Goal: Task Accomplishment & Management: Manage account settings

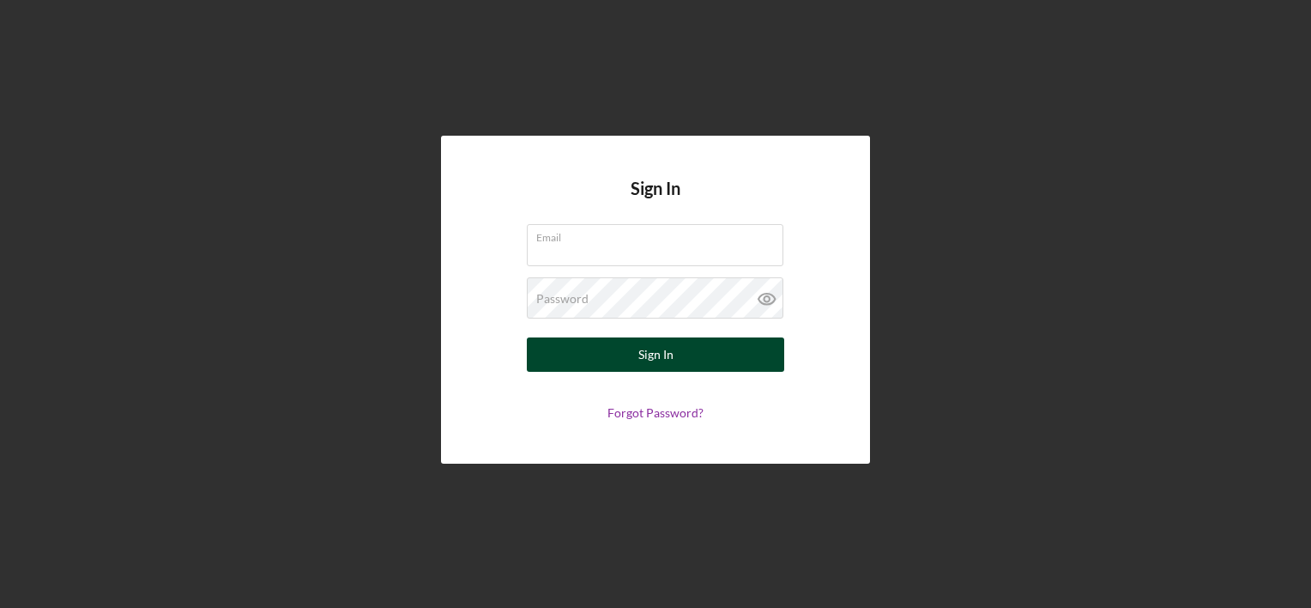
type input "[EMAIL_ADDRESS][DOMAIN_NAME]"
click at [729, 352] on button "Sign In" at bounding box center [655, 354] width 257 height 34
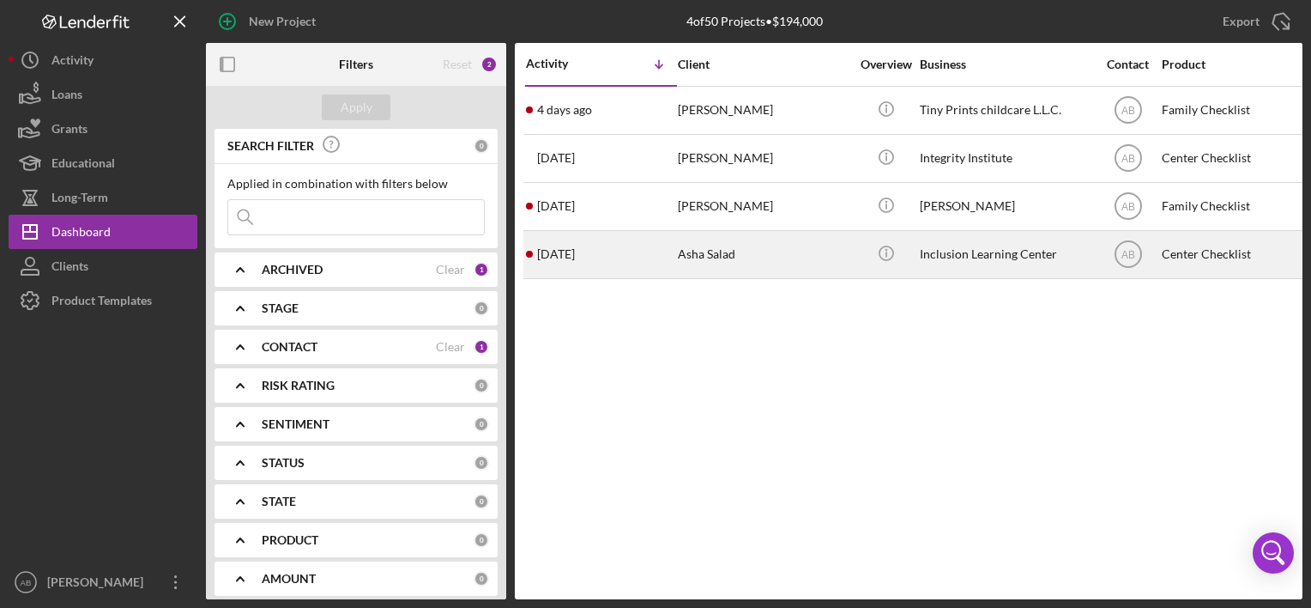
click at [575, 257] on time "[DATE]" at bounding box center [556, 254] width 38 height 14
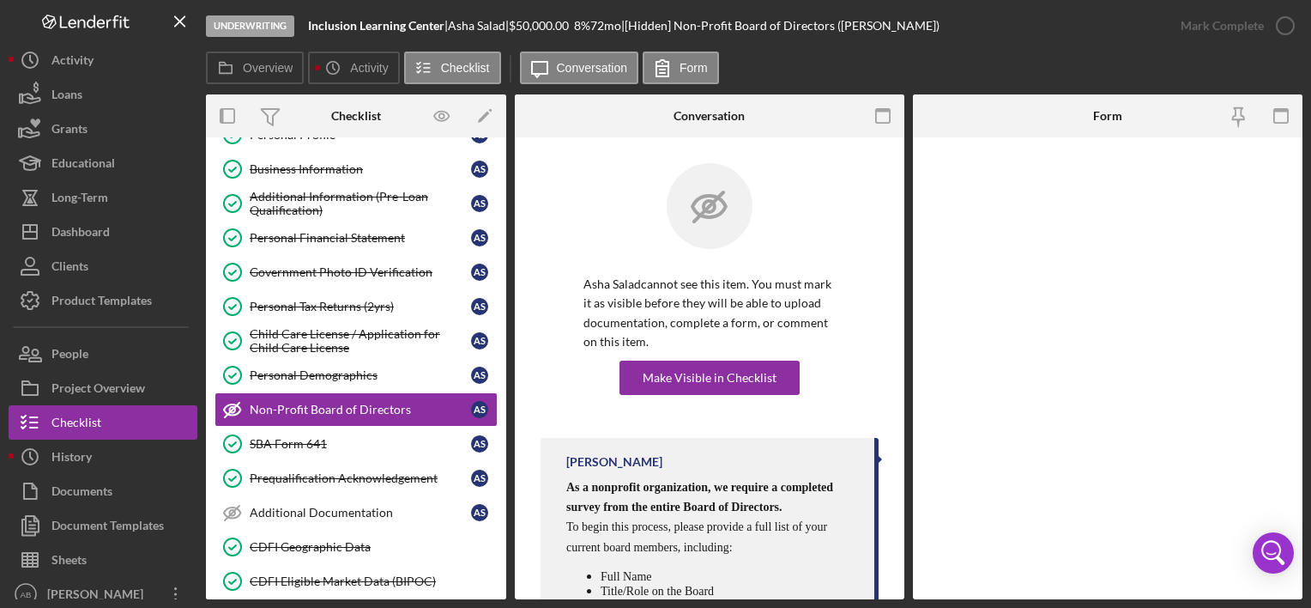
scroll to position [101, 0]
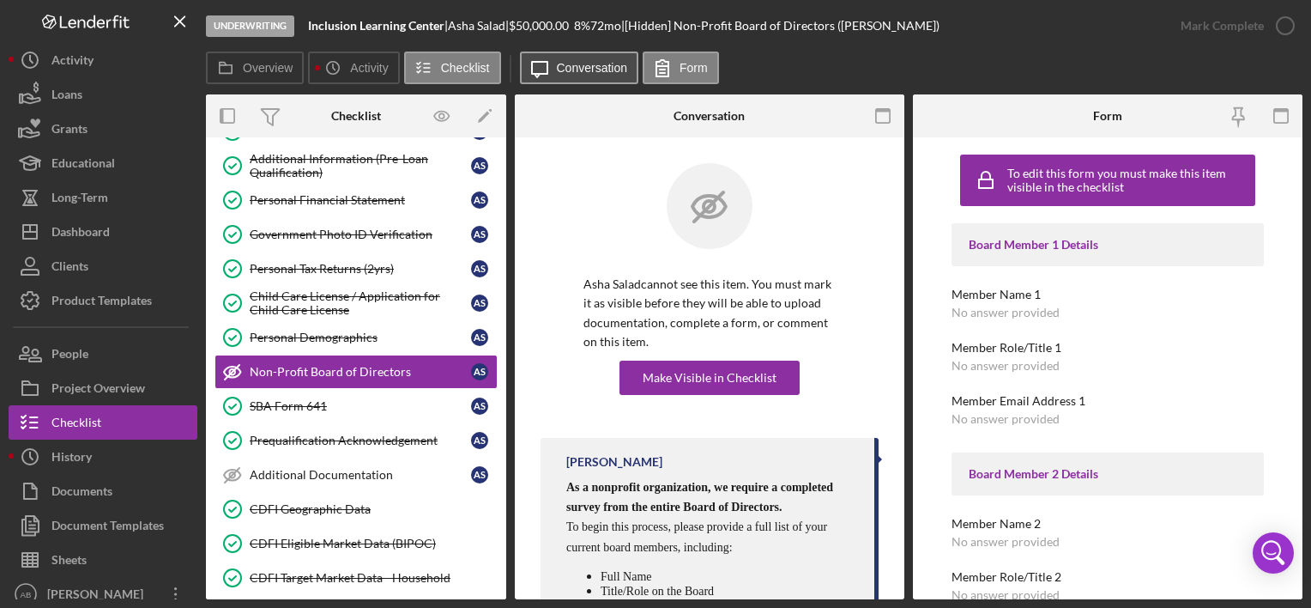
click at [565, 69] on label "Conversation" at bounding box center [592, 68] width 71 height 14
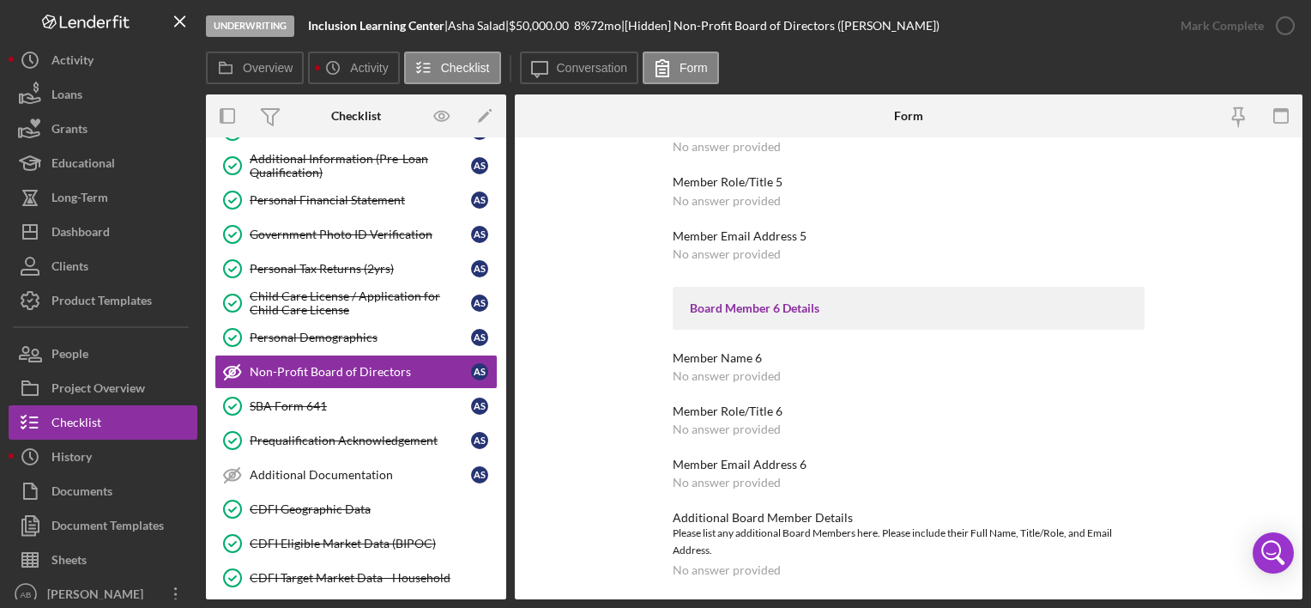
scroll to position [1084, 0]
click at [357, 65] on label "Activity" at bounding box center [369, 68] width 38 height 14
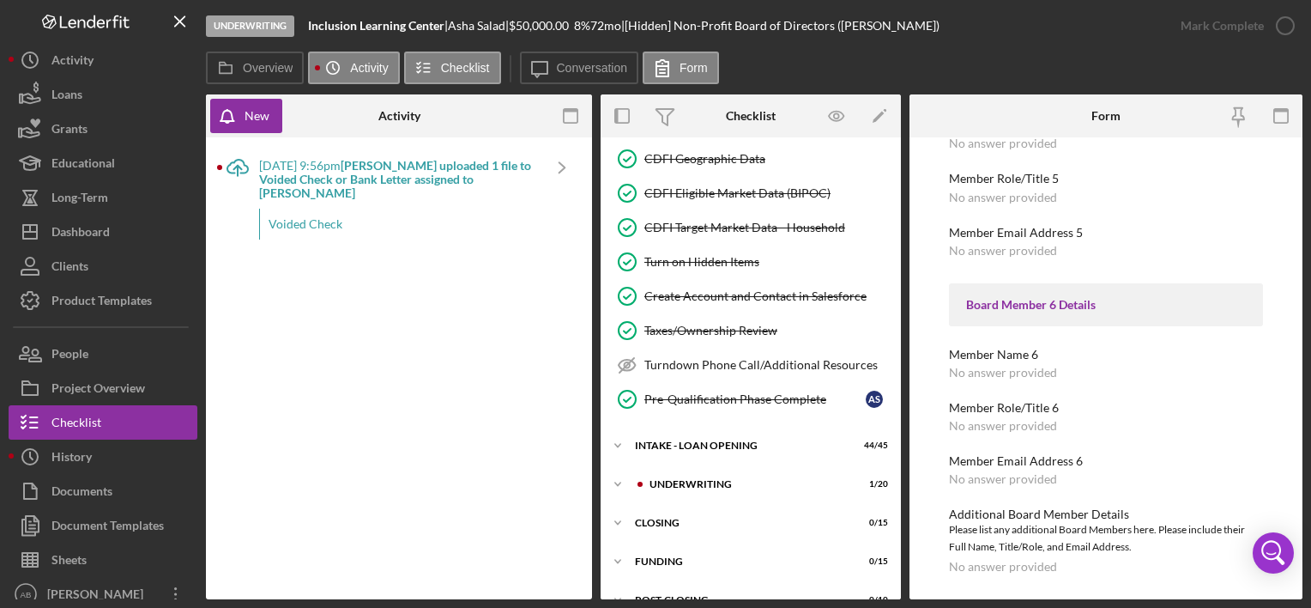
scroll to position [471, 0]
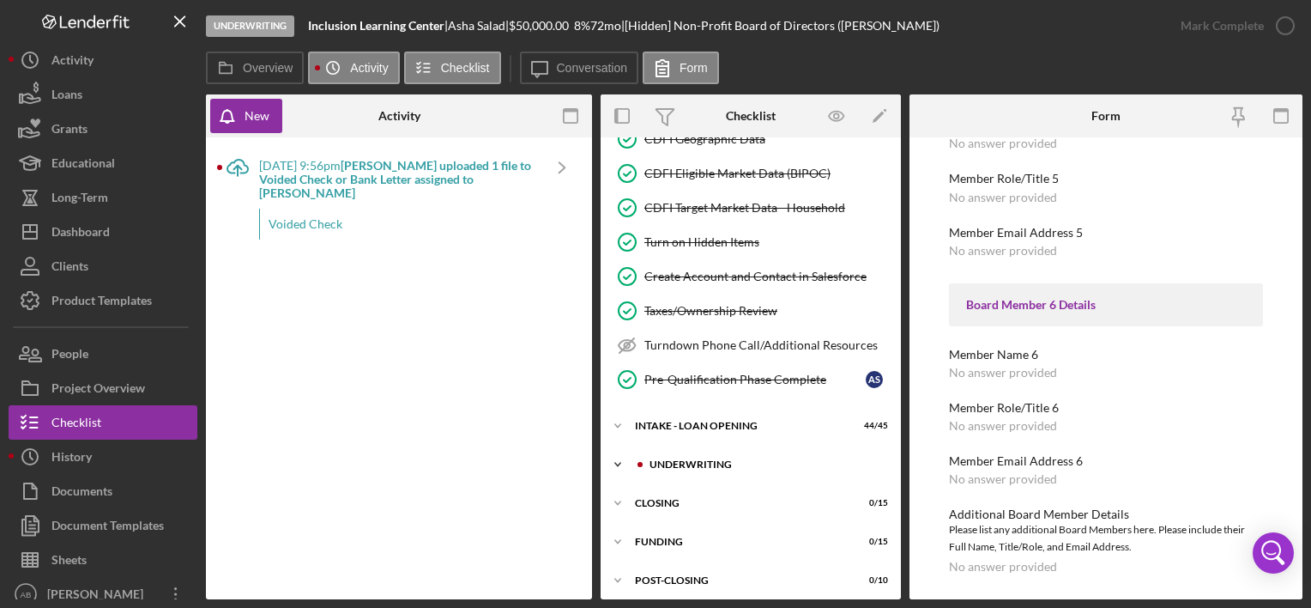
click at [643, 459] on div at bounding box center [640, 464] width 10 height 10
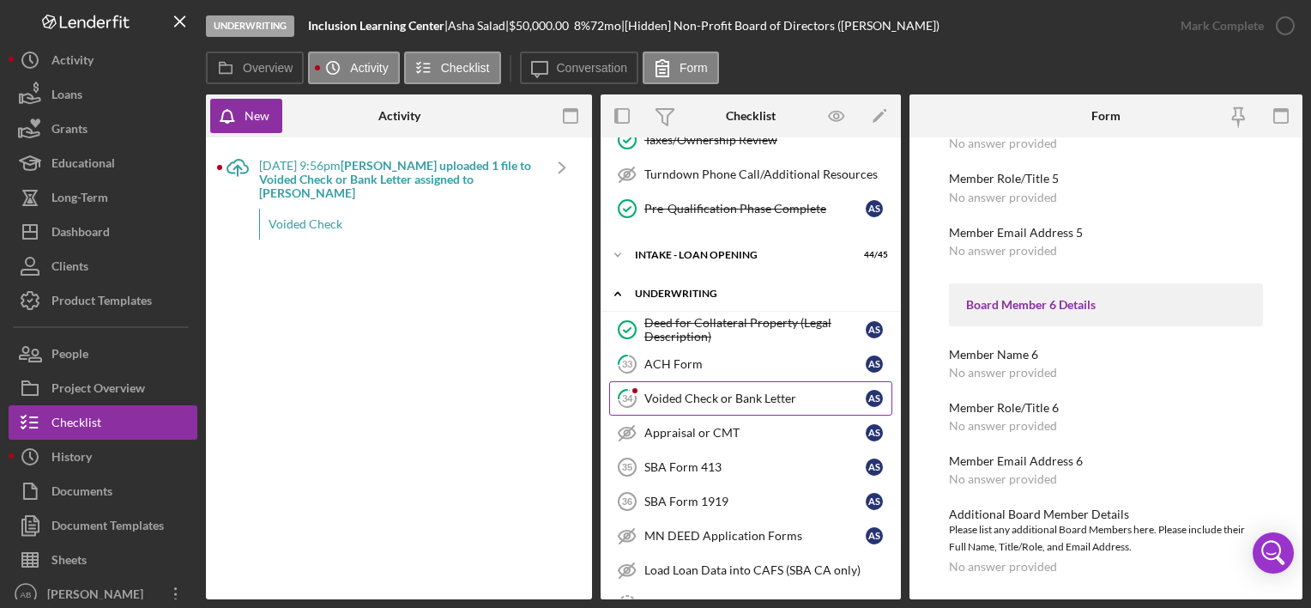
scroll to position [684, 0]
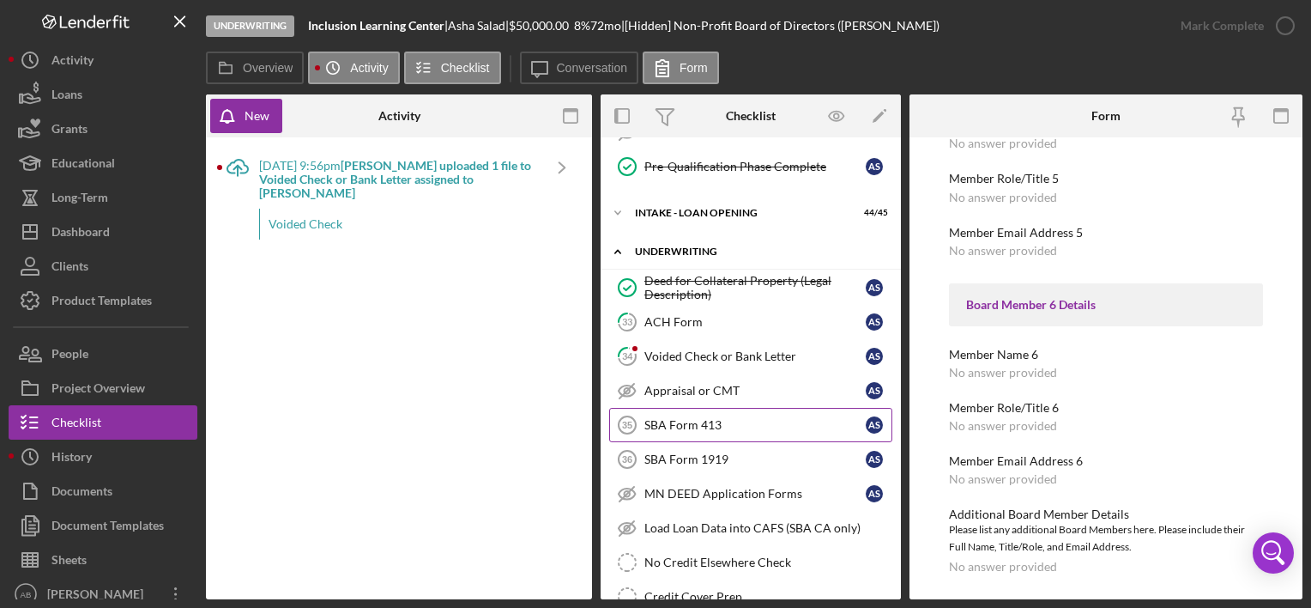
click at [690, 418] on div "SBA Form 413" at bounding box center [754, 425] width 221 height 14
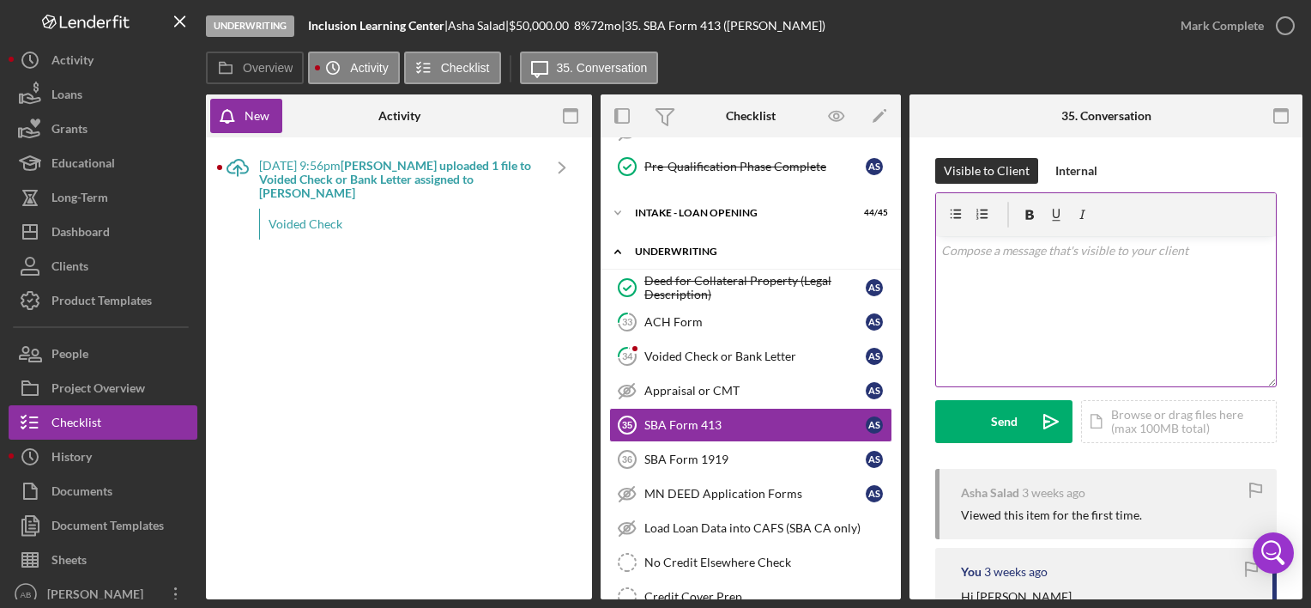
scroll to position [7, 0]
click at [981, 260] on div "v Color teal Color pink Remove color Add row above Add row below Add column bef…" at bounding box center [1106, 309] width 340 height 150
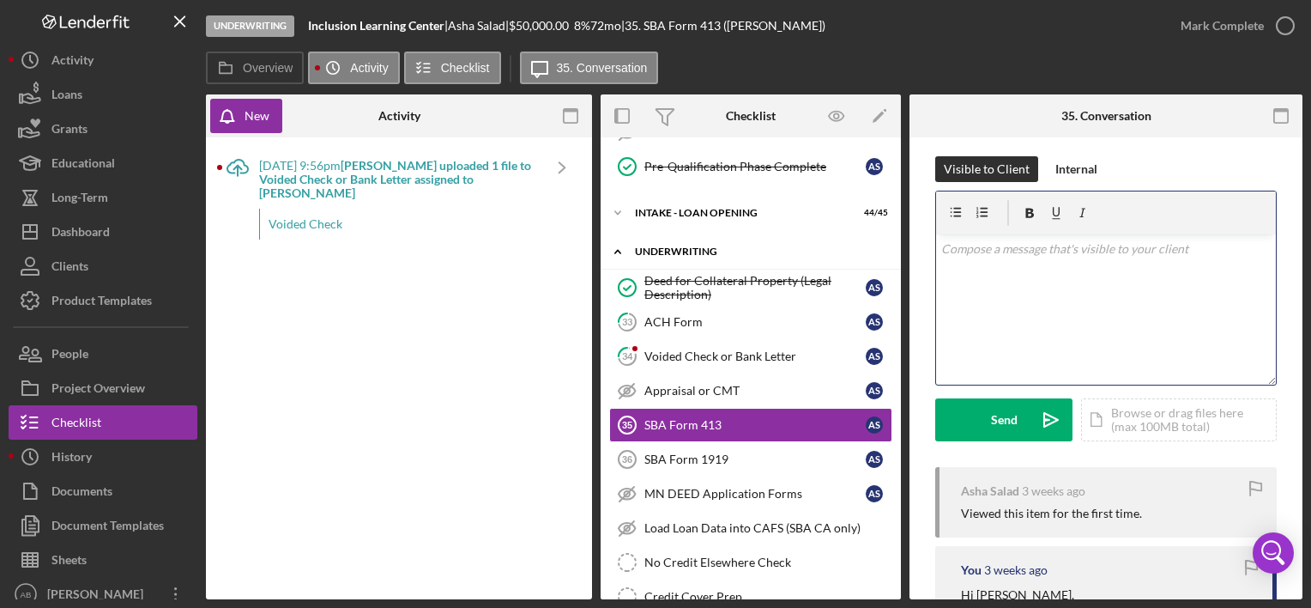
click at [991, 255] on p at bounding box center [1106, 248] width 330 height 19
paste div
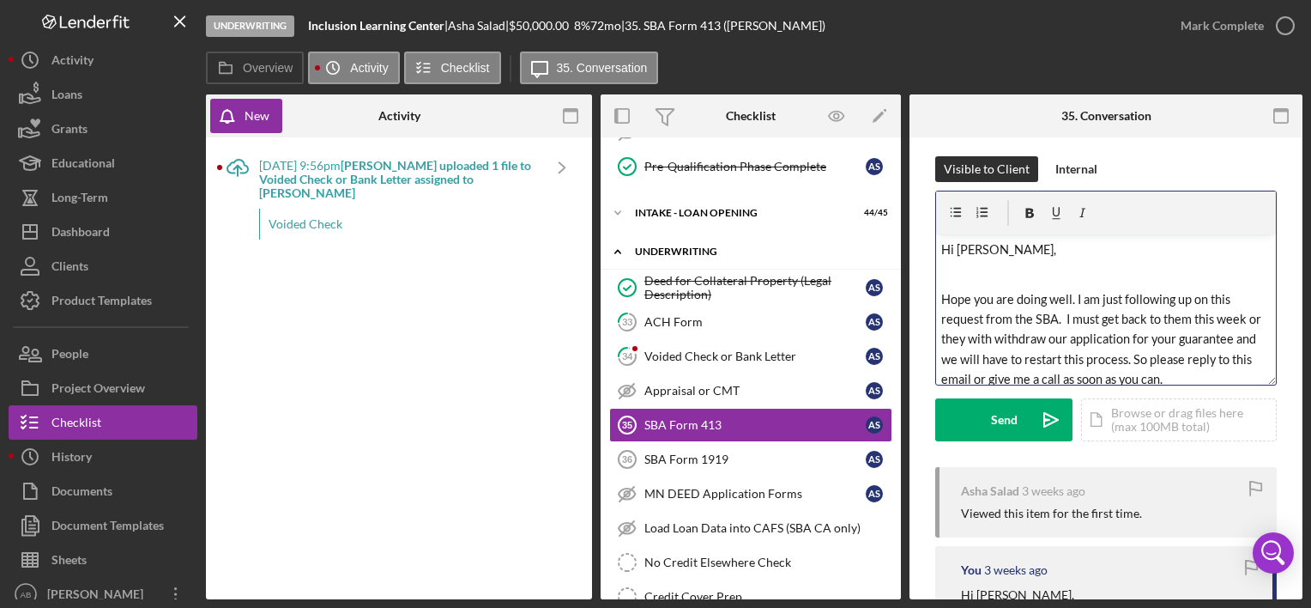
scroll to position [730, 0]
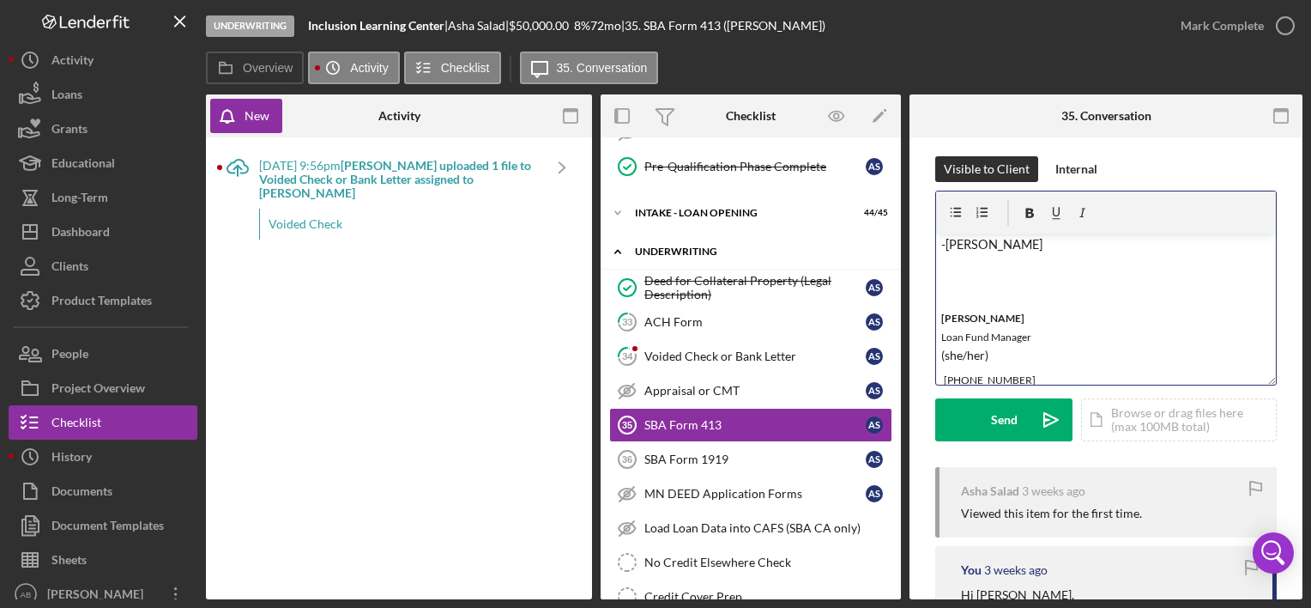
click at [1009, 346] on p "[PERSON_NAME] Loan Fund Manager (she/her)" at bounding box center [1106, 336] width 330 height 57
click at [985, 305] on p at bounding box center [1106, 314] width 330 height 20
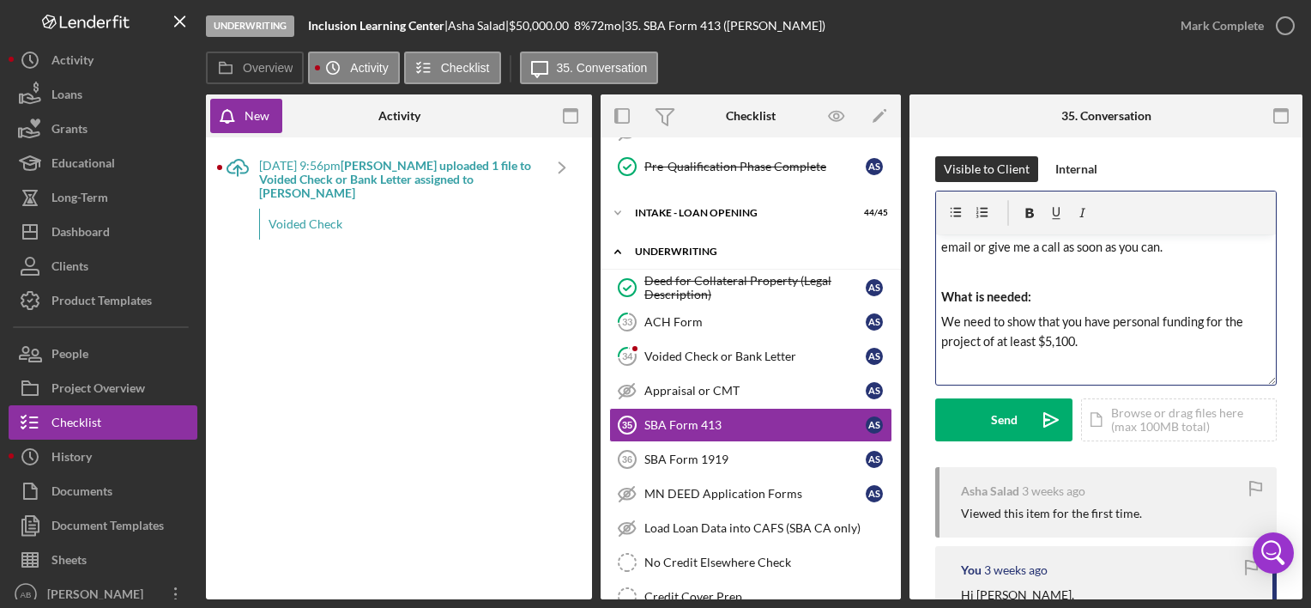
scroll to position [0, 0]
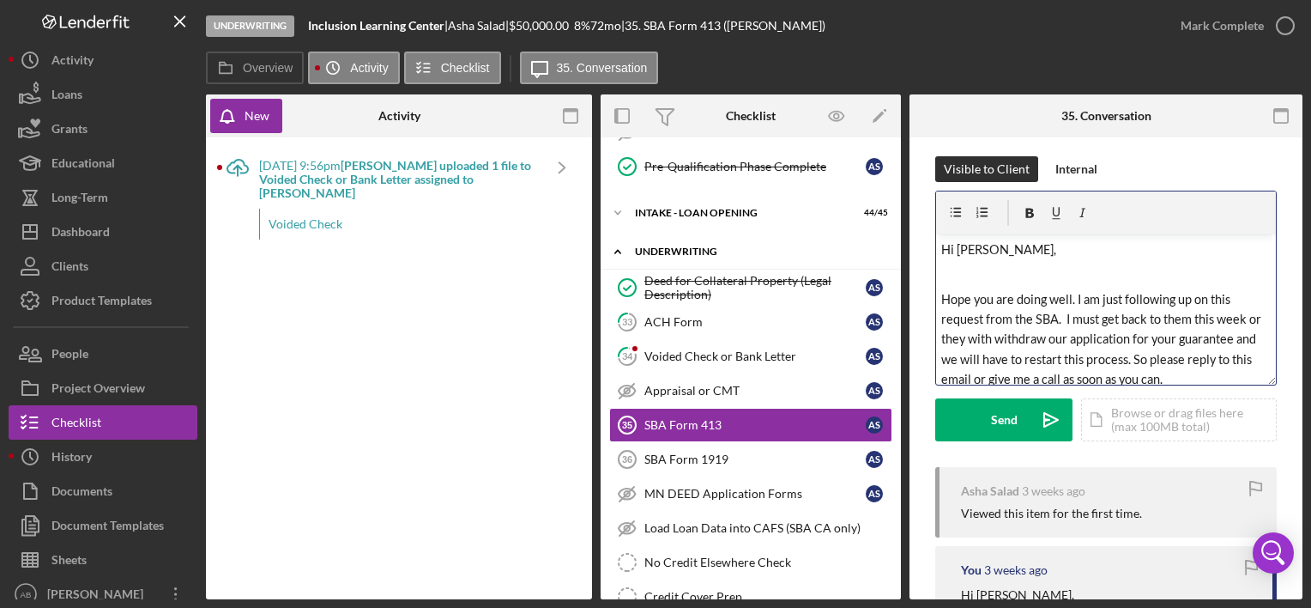
click at [1013, 280] on p at bounding box center [1106, 274] width 330 height 20
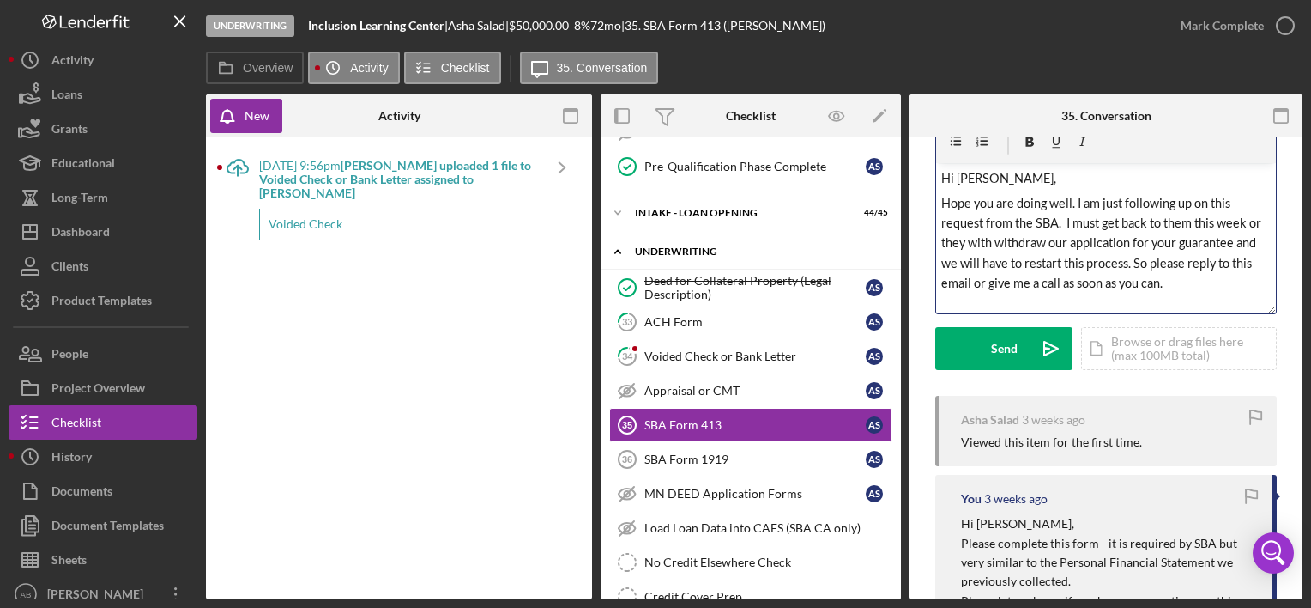
scroll to position [86, 0]
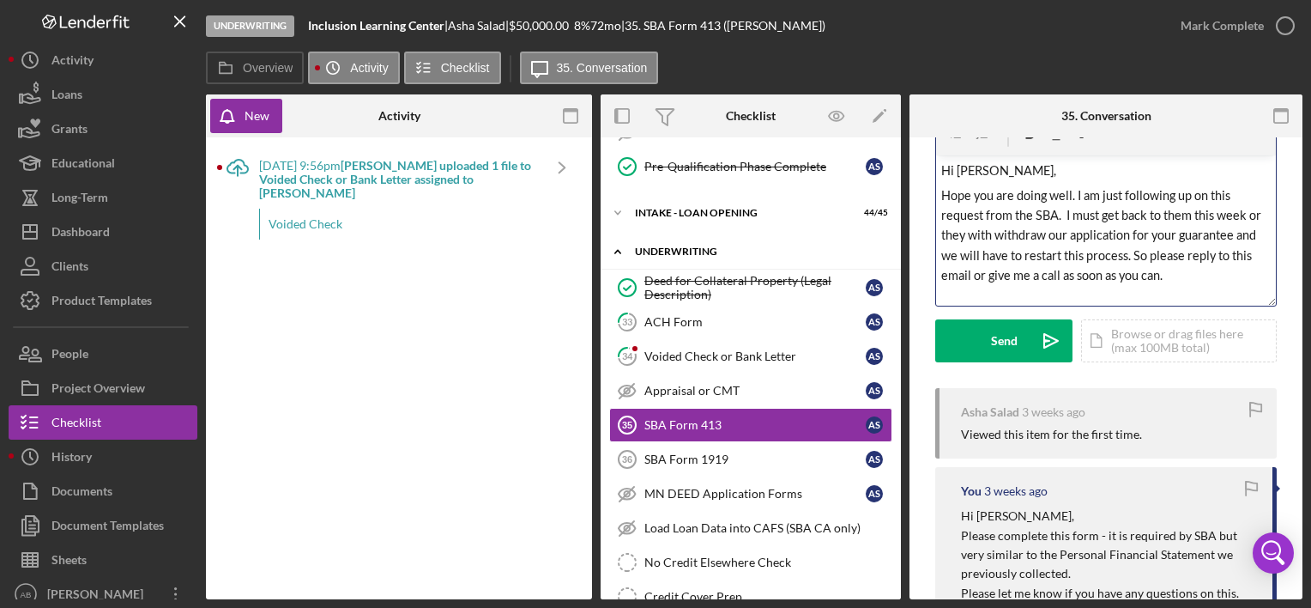
click at [1204, 288] on div "v Color teal Color pink Remove color Add row above Add row below Add column bef…" at bounding box center [1106, 230] width 340 height 150
drag, startPoint x: 1230, startPoint y: 257, endPoint x: 1253, endPoint y: 257, distance: 23.2
click at [1253, 257] on p "Hope you are doing well. I am just following up on this request from the SBA. I…" at bounding box center [1106, 235] width 330 height 100
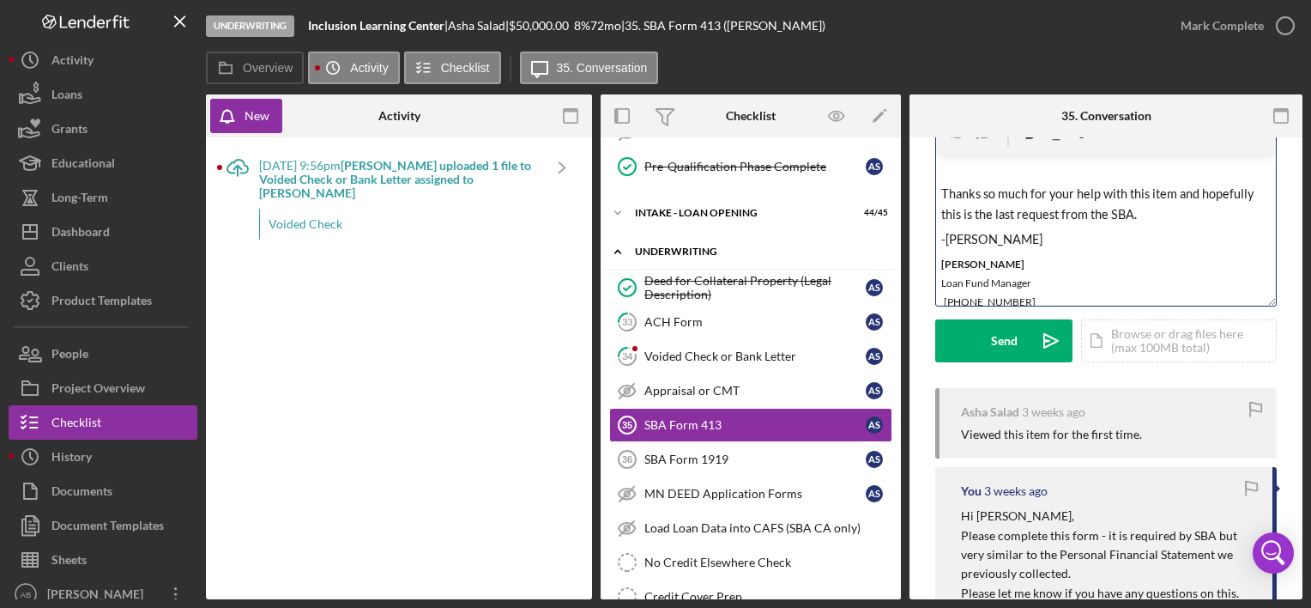
scroll to position [637, 0]
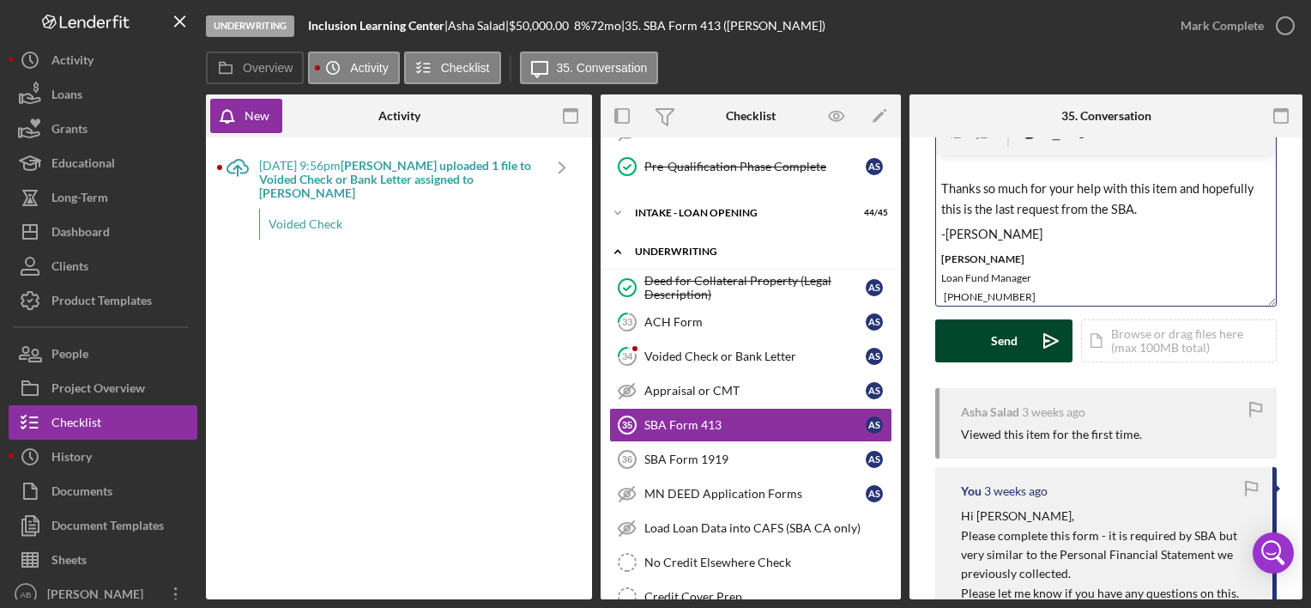
click at [1012, 329] on div "Send" at bounding box center [1004, 340] width 27 height 43
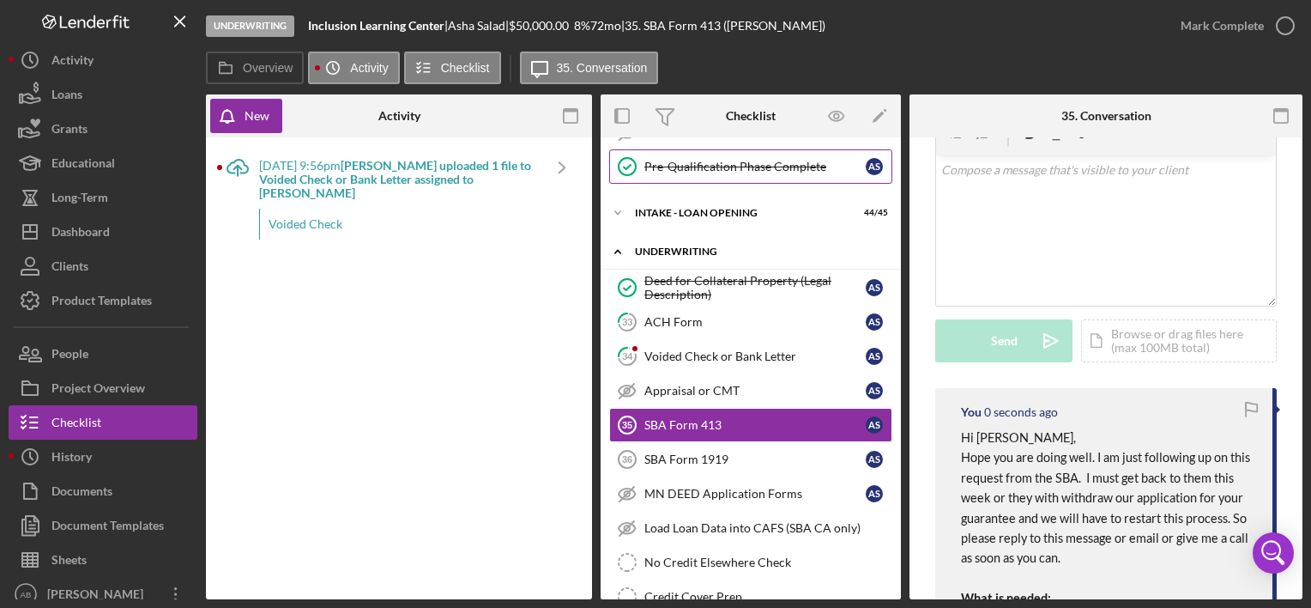
scroll to position [0, 0]
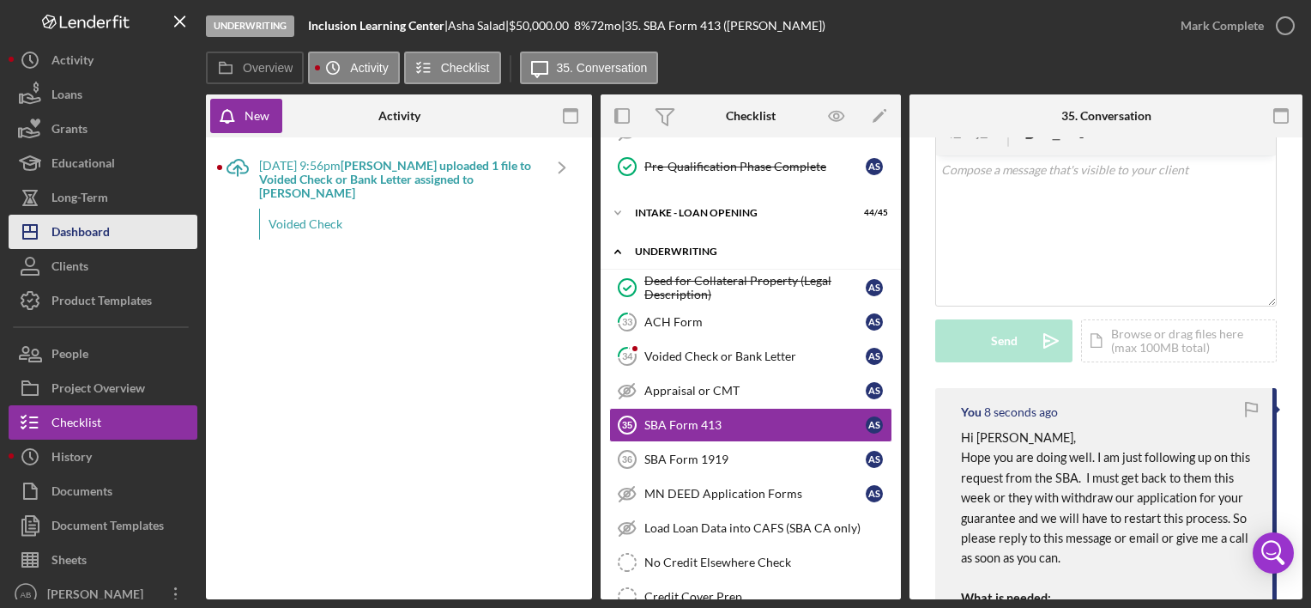
click at [70, 238] on div "Dashboard" at bounding box center [80, 234] width 58 height 39
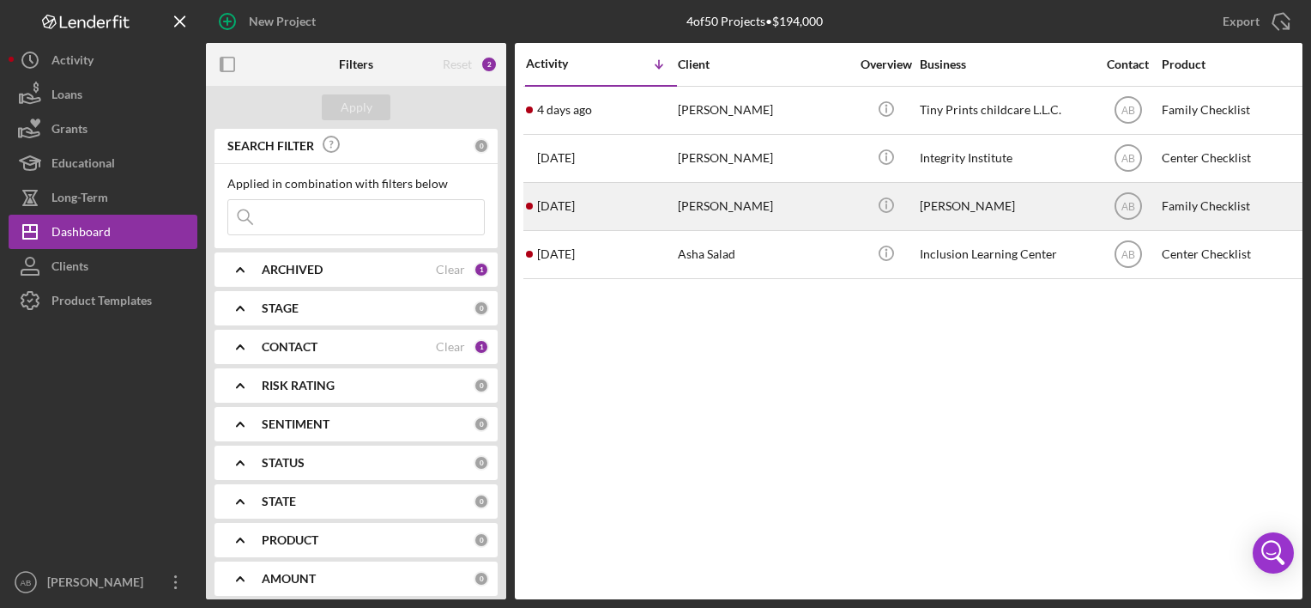
click at [572, 208] on time "[DATE]" at bounding box center [556, 206] width 38 height 14
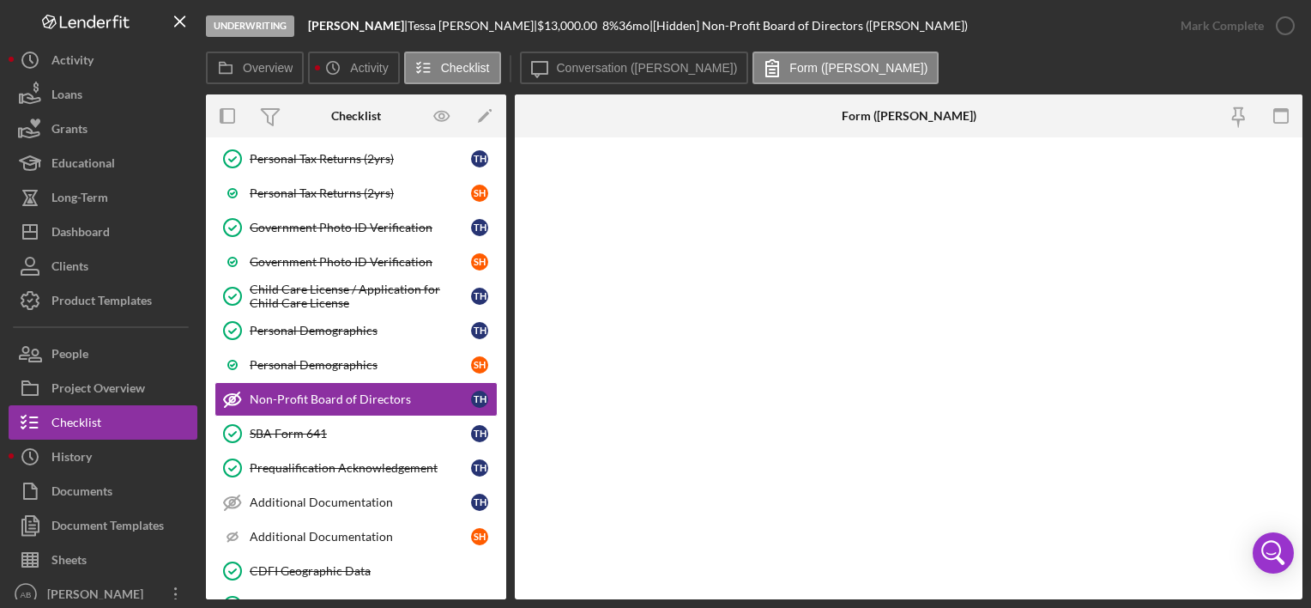
scroll to position [308, 0]
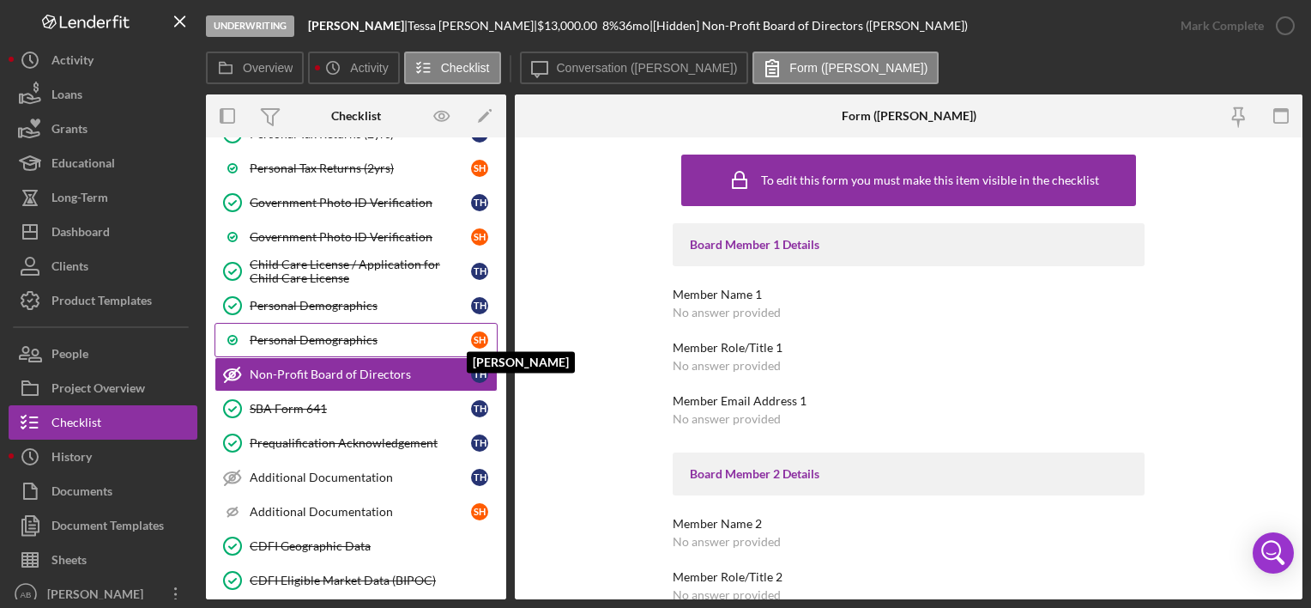
click at [471, 339] on div "S H" at bounding box center [479, 339] width 17 height 17
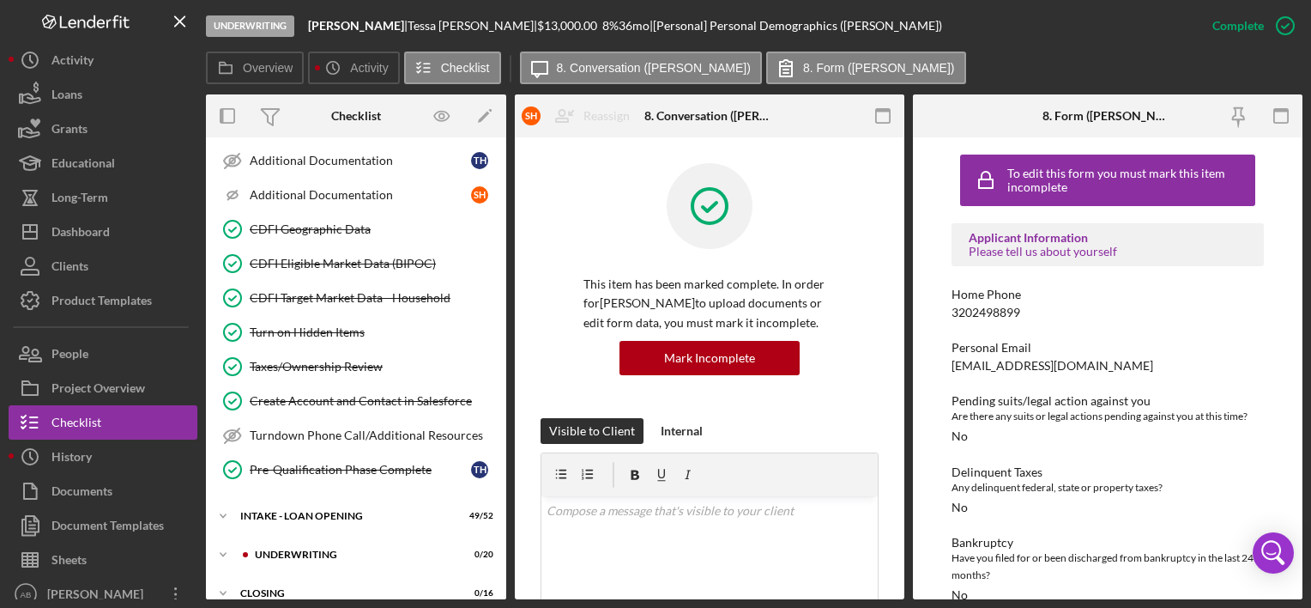
scroll to position [711, 0]
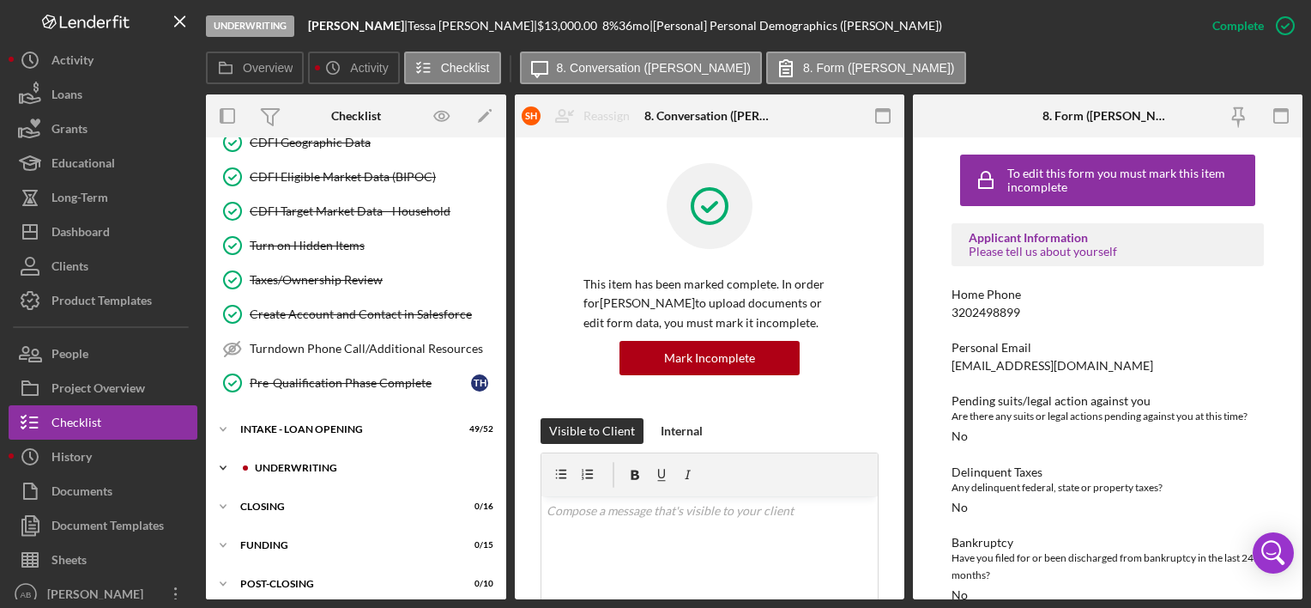
click at [276, 462] on div "UNDERWRITING" at bounding box center [370, 467] width 230 height 10
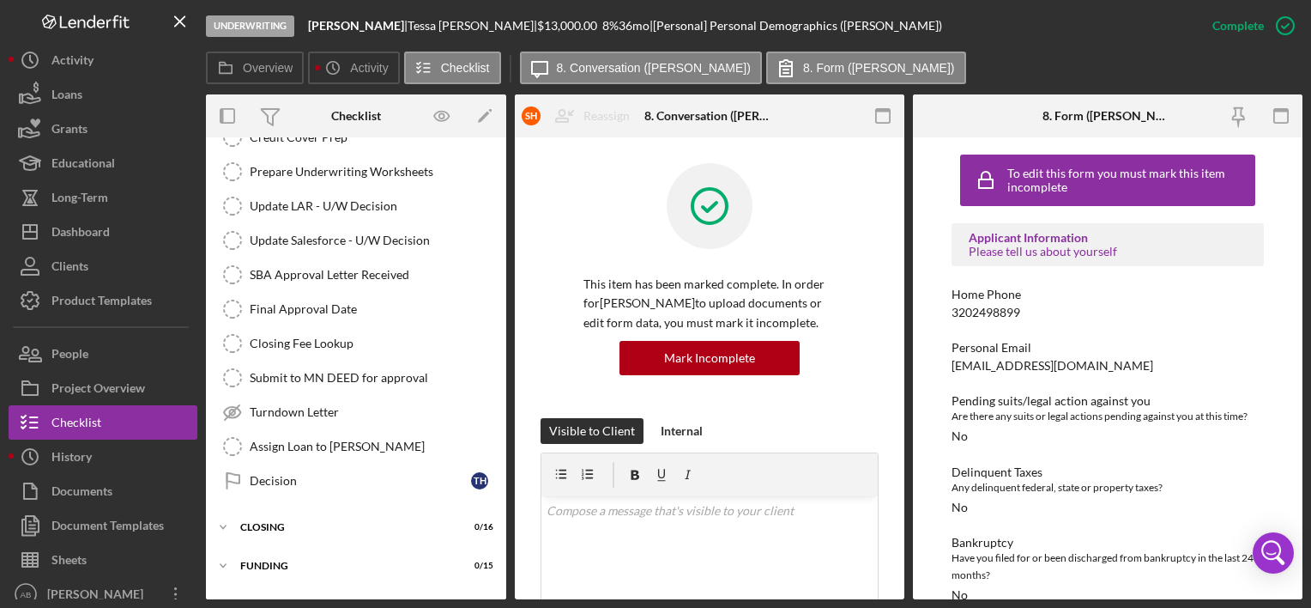
scroll to position [1400, 0]
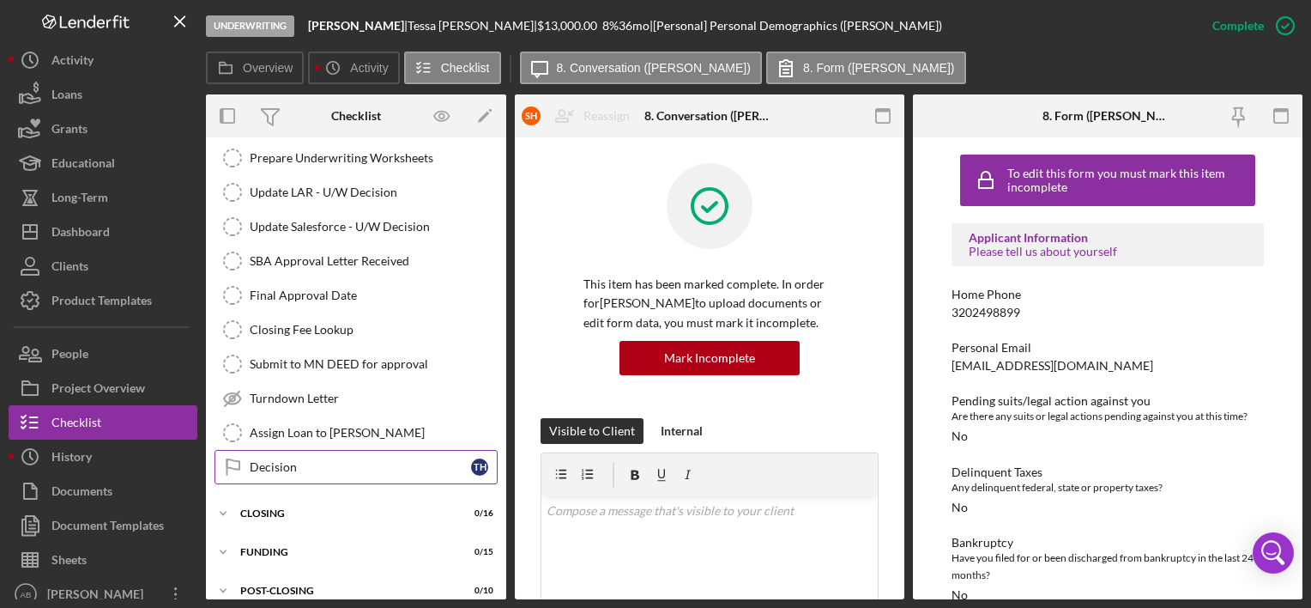
click at [287, 460] on div "Decision" at bounding box center [360, 467] width 221 height 14
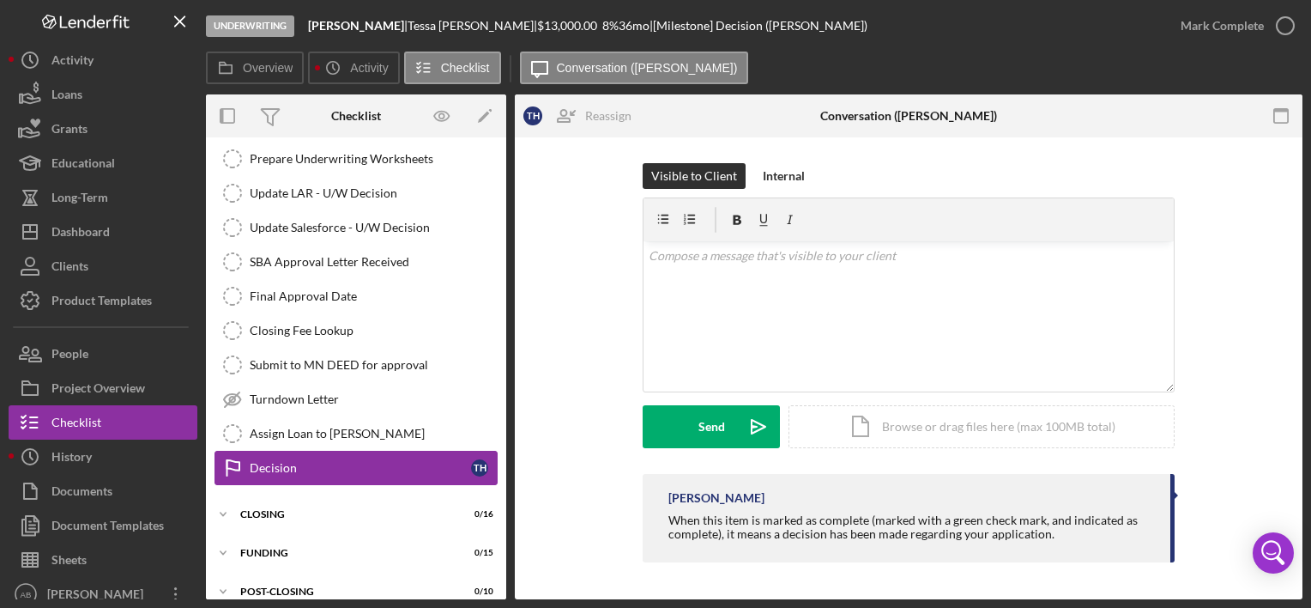
scroll to position [1400, 0]
click at [781, 178] on div "Internal" at bounding box center [784, 176] width 42 height 26
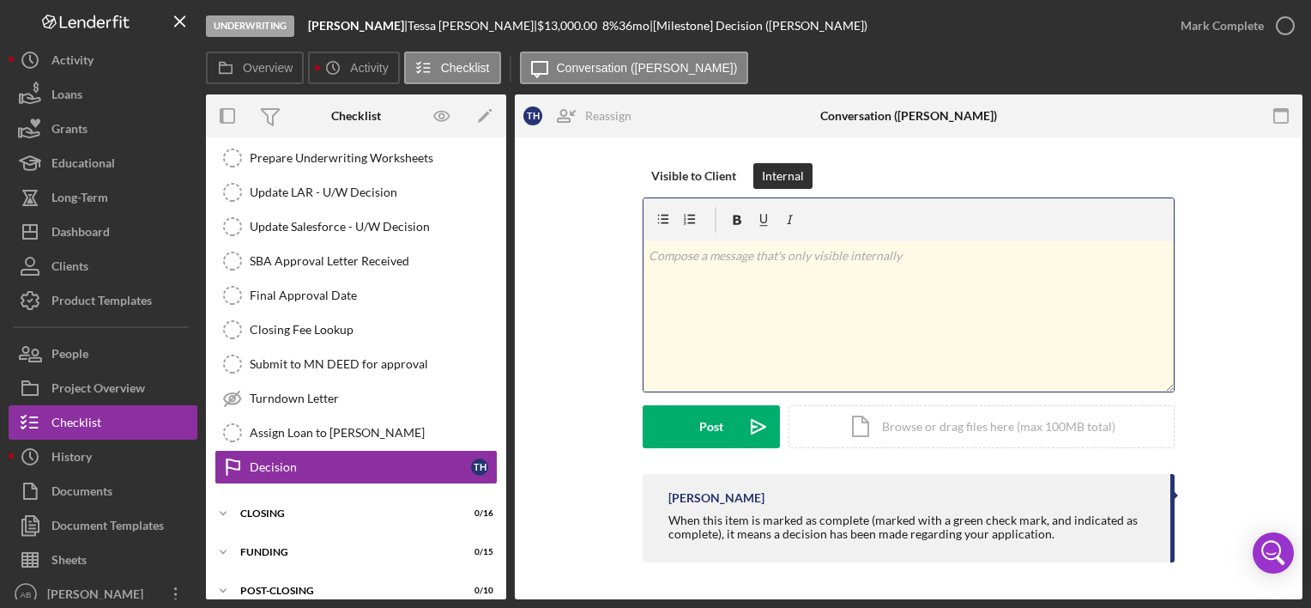
click at [793, 285] on div "v Color teal Color pink Remove color Add row above Add row below Add column bef…" at bounding box center [909, 316] width 530 height 150
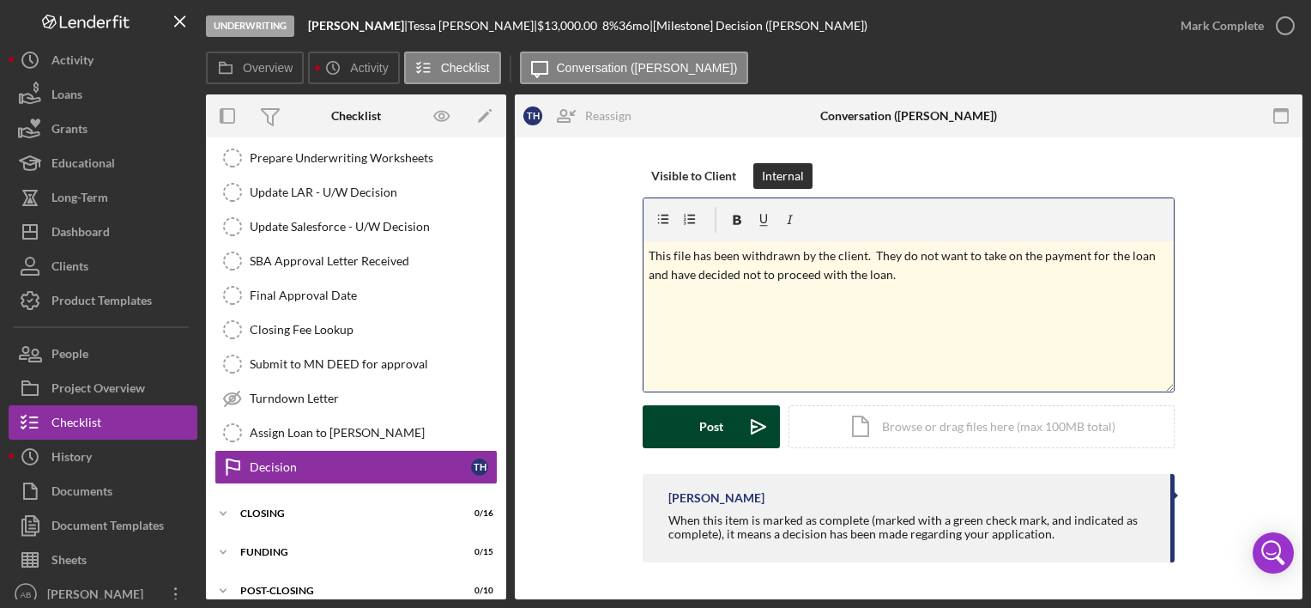
click at [675, 417] on button "Post Icon/icon-invite-send" at bounding box center [711, 426] width 137 height 43
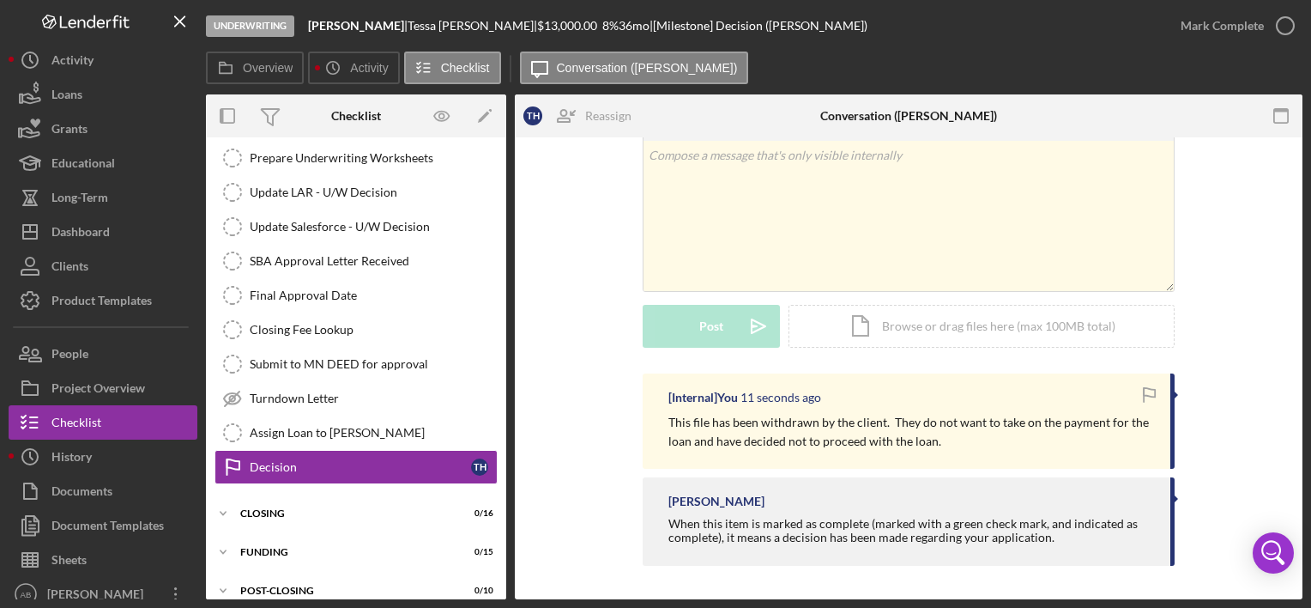
scroll to position [0, 0]
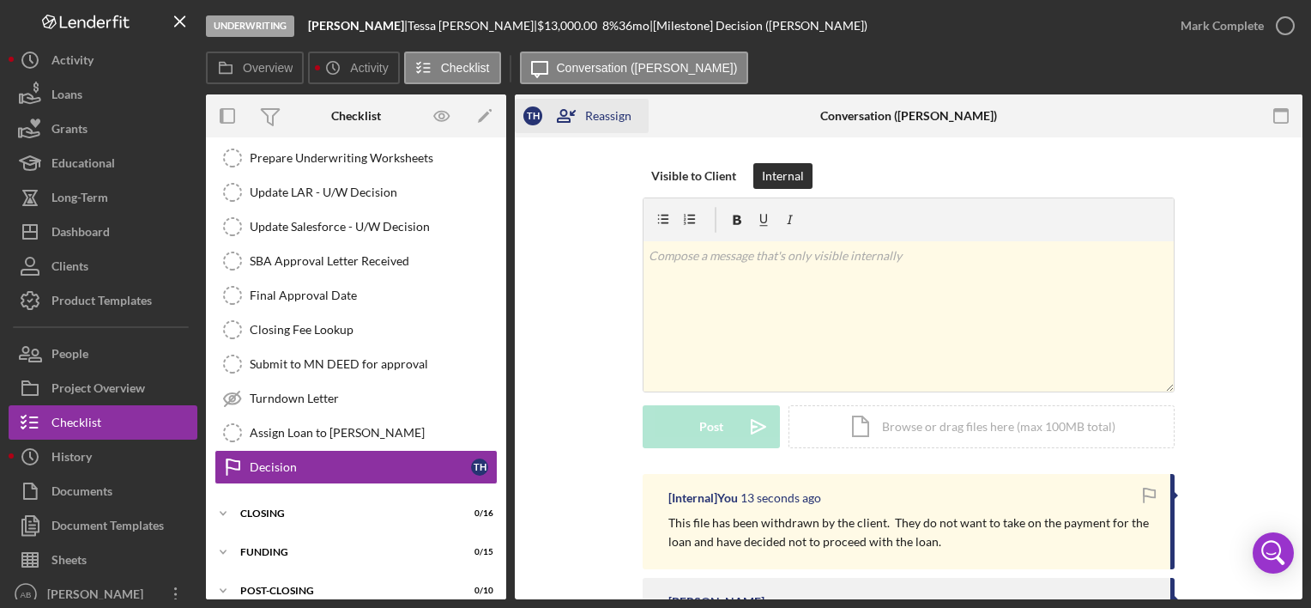
click at [548, 127] on icon "button" at bounding box center [563, 115] width 43 height 43
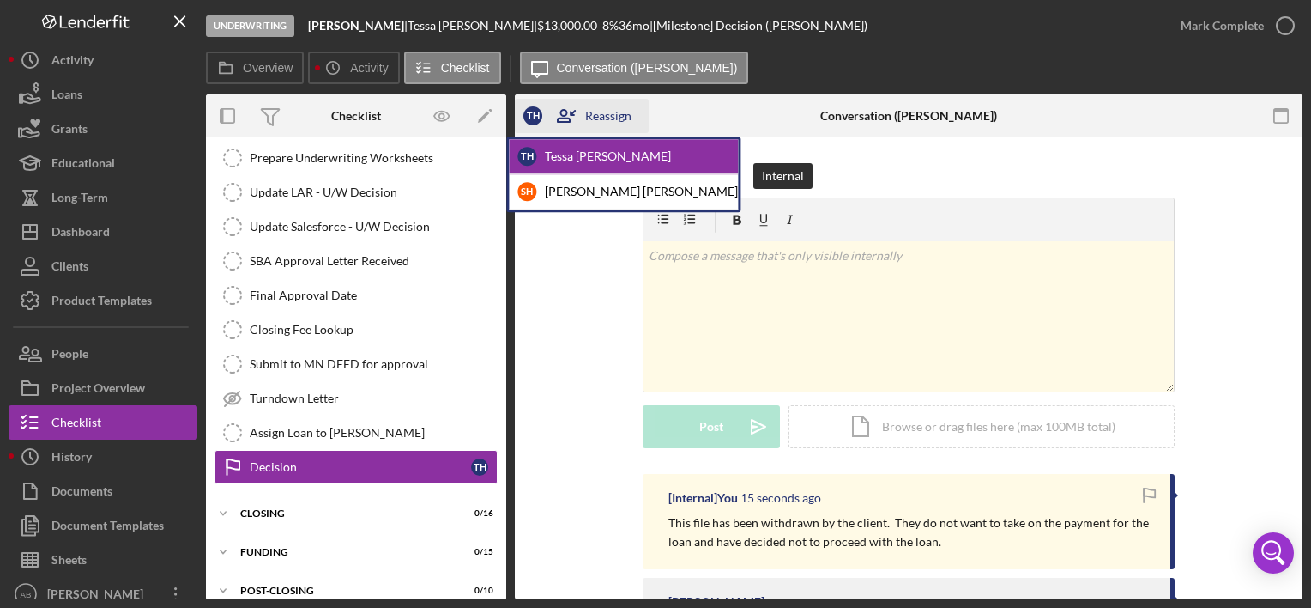
click at [534, 114] on div "T H" at bounding box center [532, 115] width 19 height 19
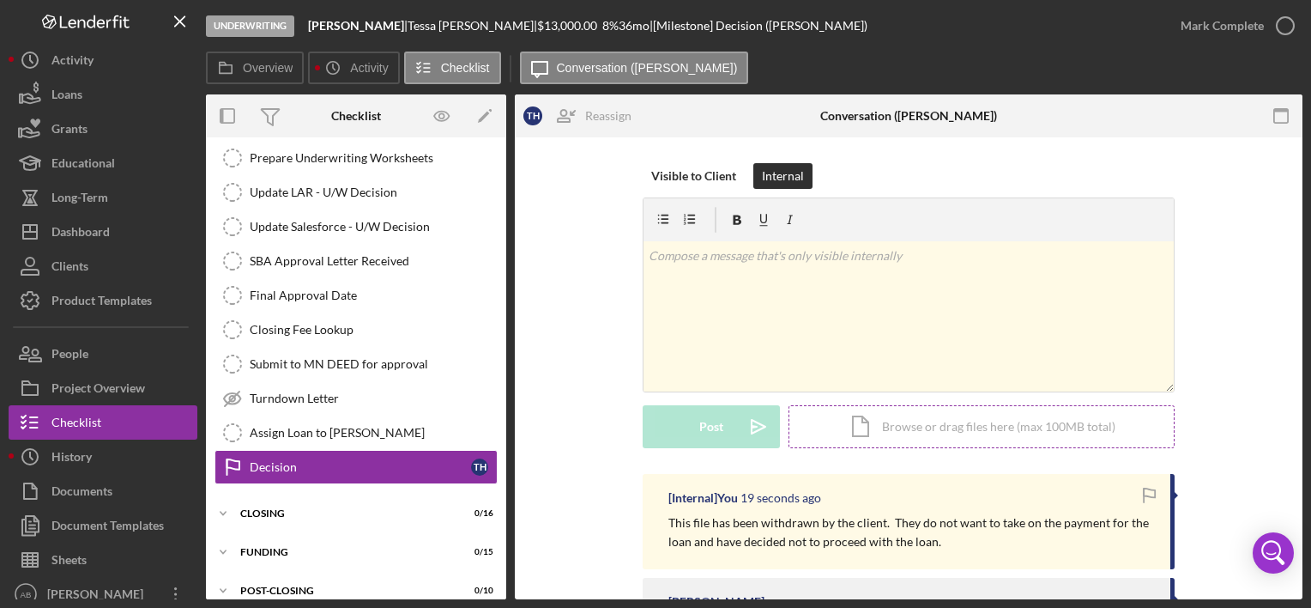
scroll to position [100, 0]
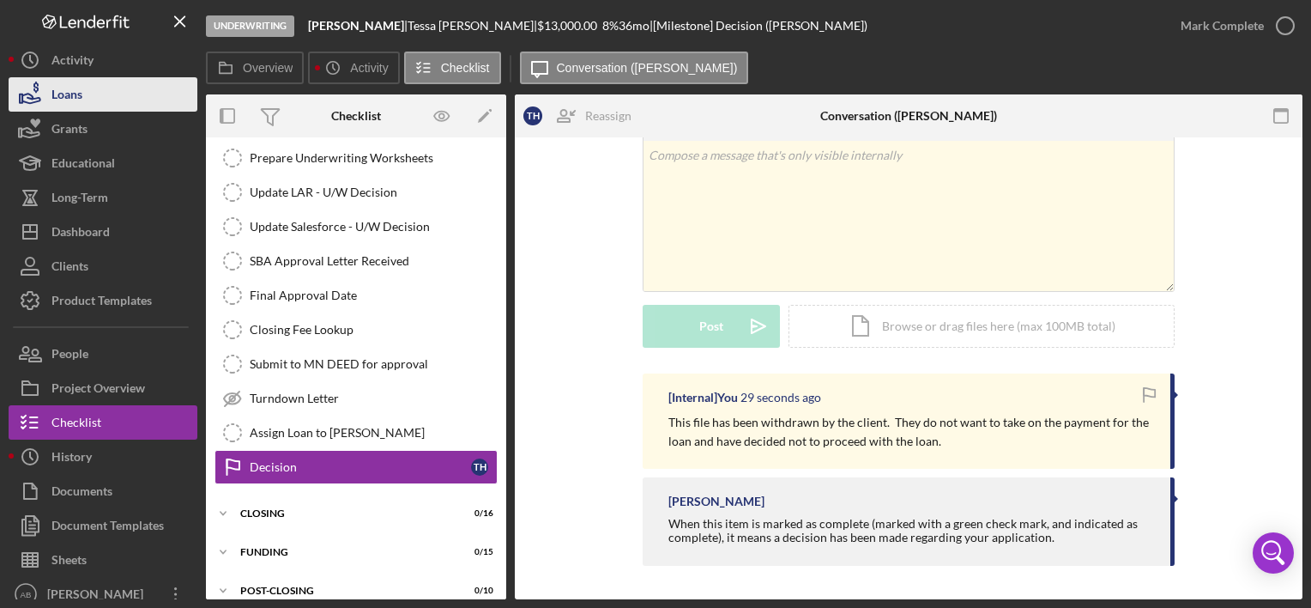
click at [89, 84] on button "Loans" at bounding box center [103, 94] width 189 height 34
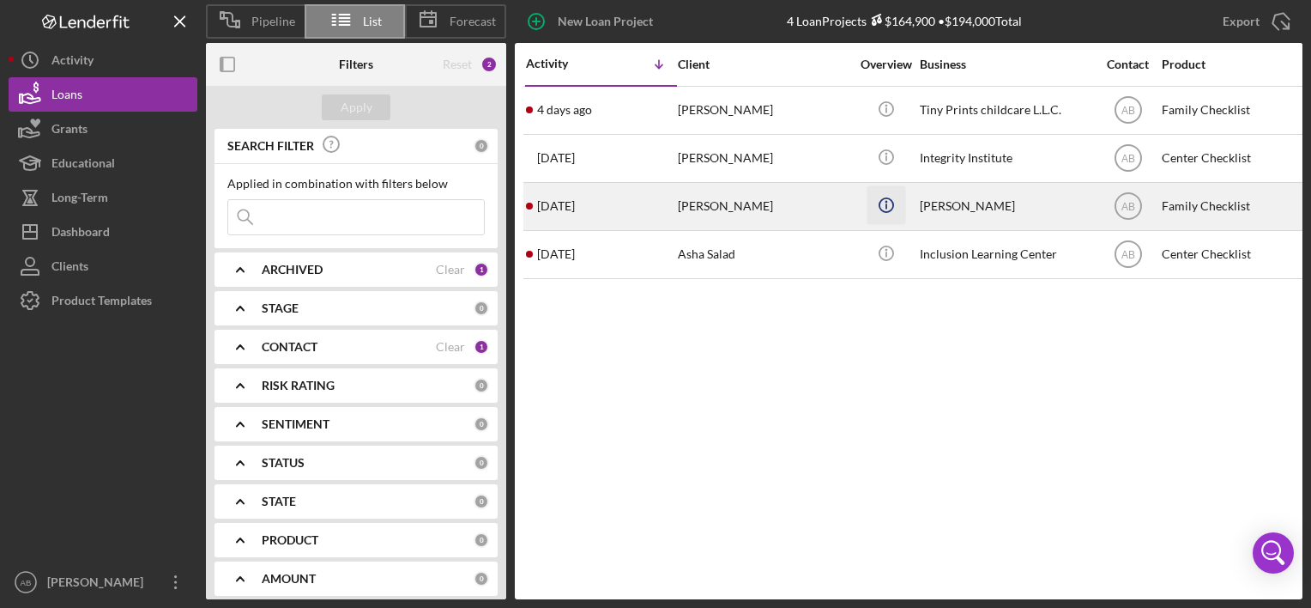
click at [886, 112] on line "button" at bounding box center [886, 109] width 0 height 5
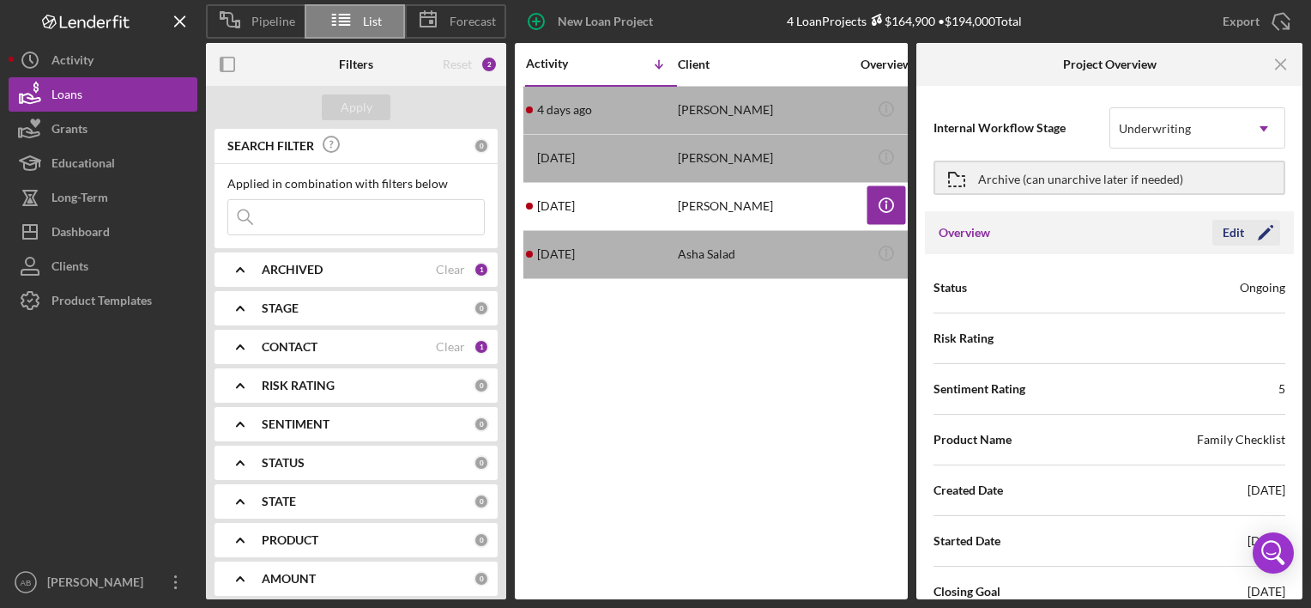
click at [1236, 240] on div "Edit" at bounding box center [1233, 233] width 21 height 26
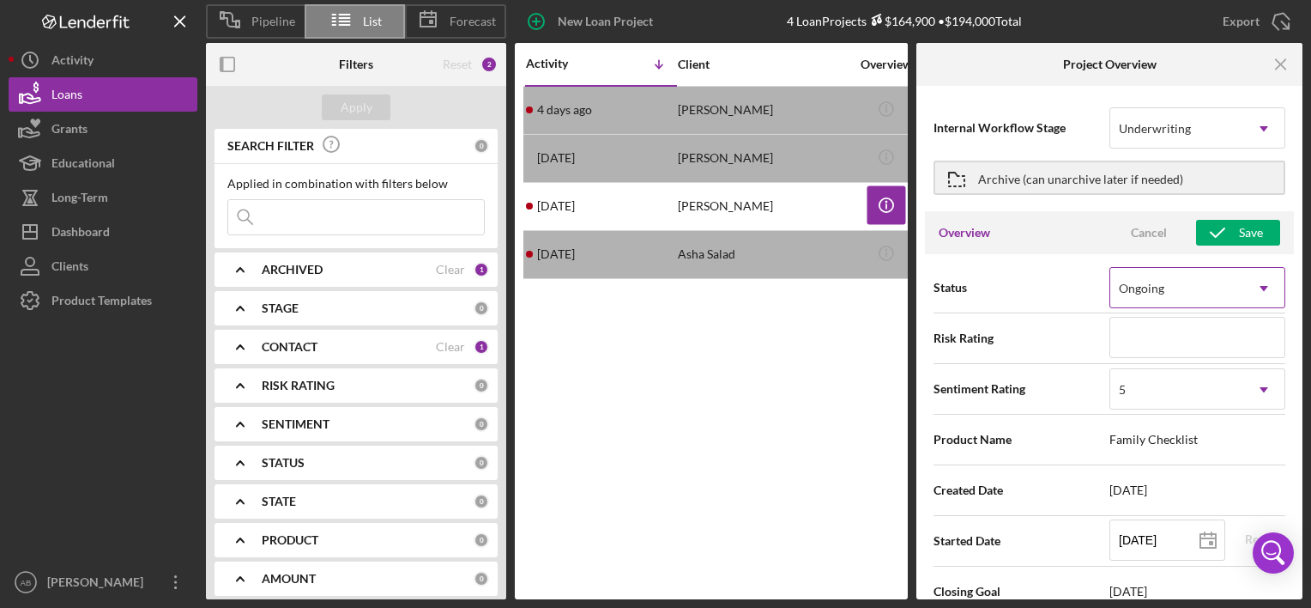
click at [1220, 281] on div "Ongoing" at bounding box center [1176, 288] width 133 height 39
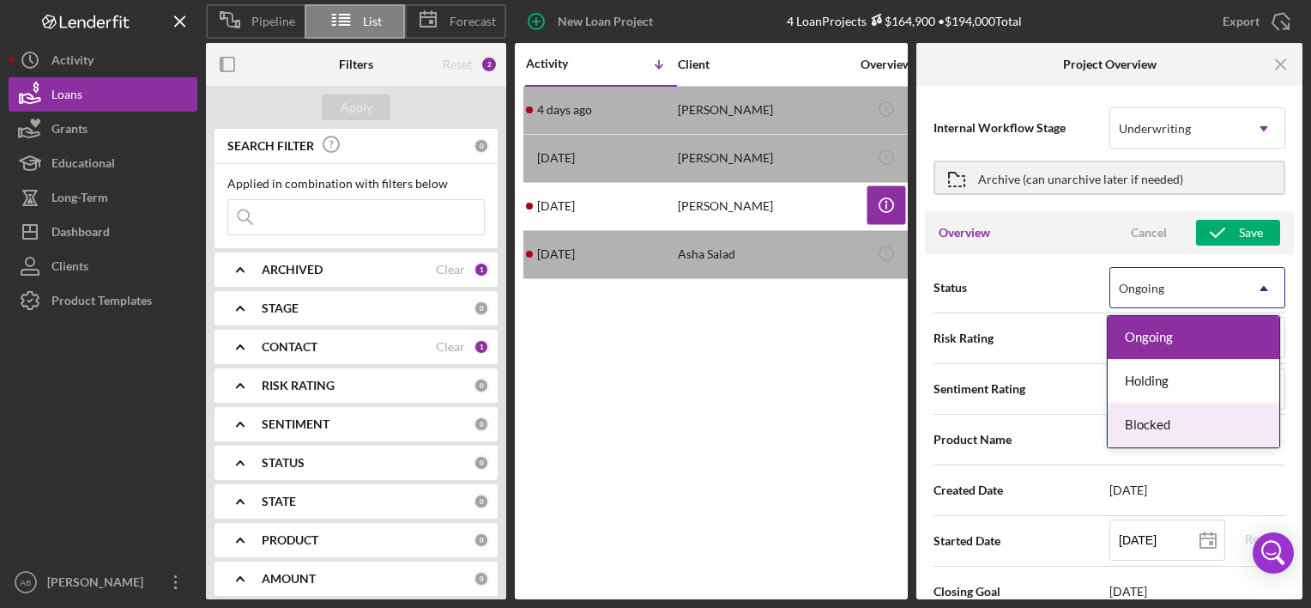
click at [1191, 420] on div "Blocked" at bounding box center [1194, 425] width 172 height 44
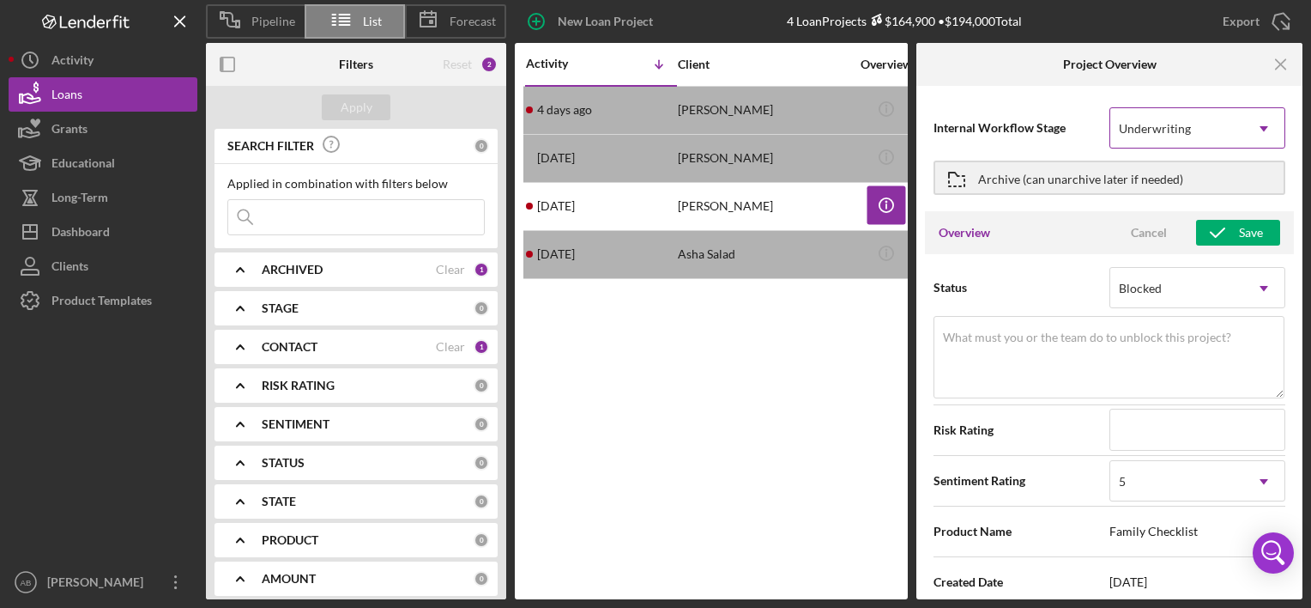
click at [1212, 124] on div "Underwriting" at bounding box center [1176, 128] width 133 height 39
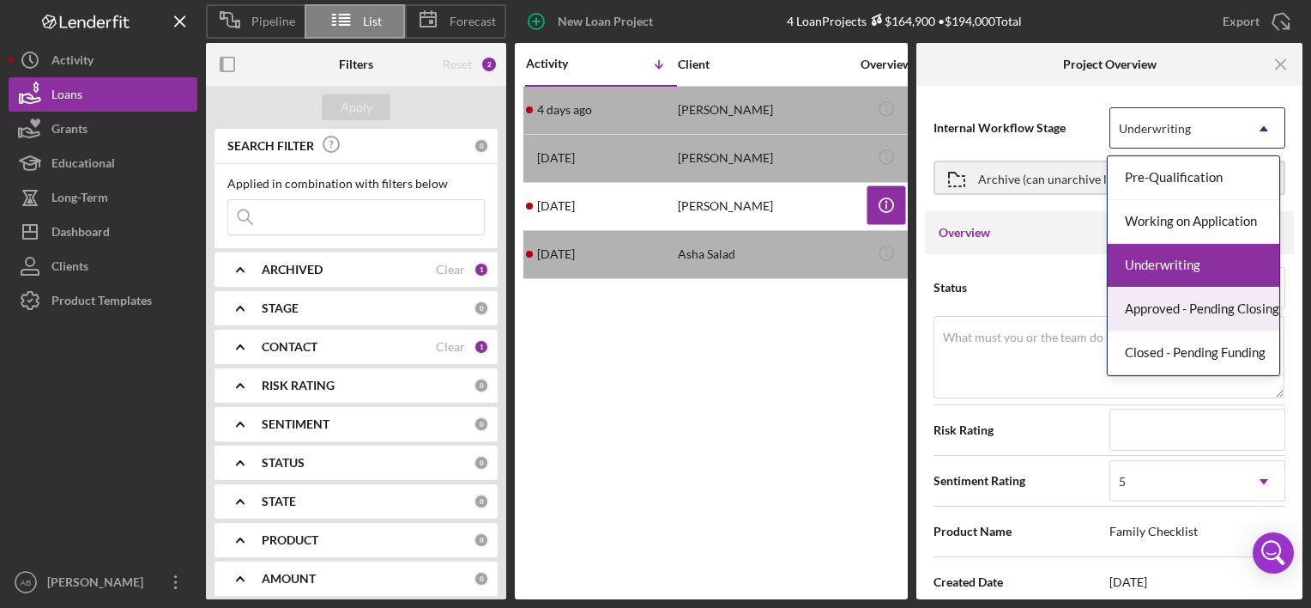
click at [978, 447] on div "Risk Rating" at bounding box center [1110, 429] width 352 height 43
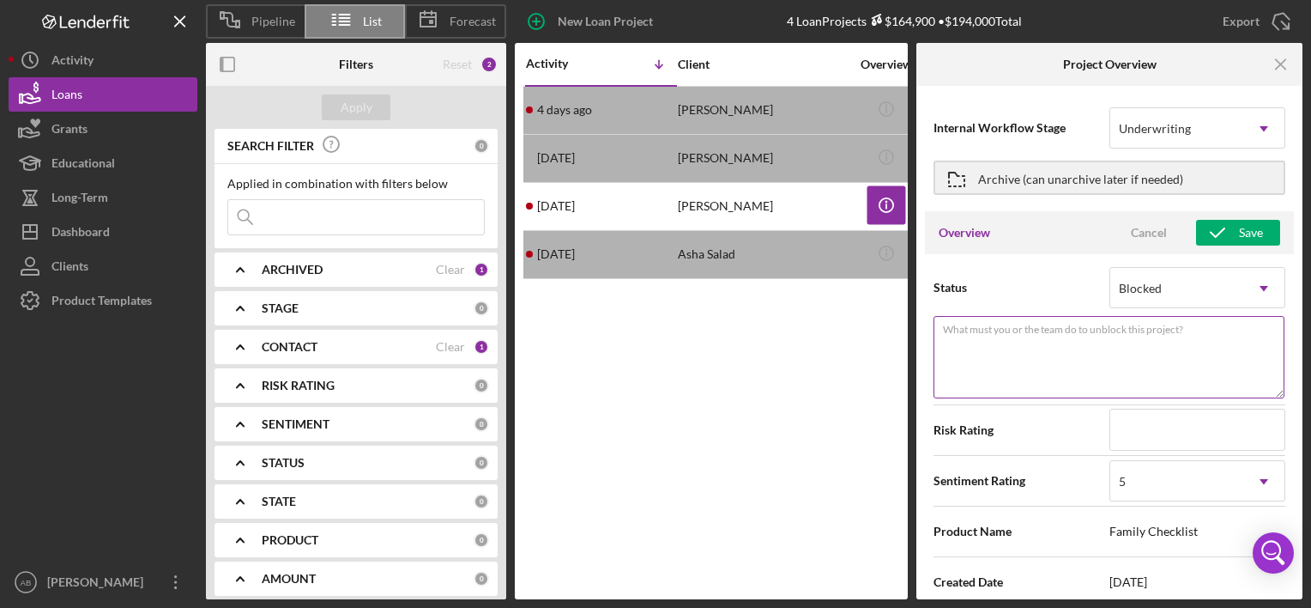
click at [956, 354] on textarea "What must you or the team do to unblock this project?" at bounding box center [1109, 357] width 351 height 82
type textarea "Here's a snapshot of information that has been fully approved, as well as the i…"
type textarea "C"
type textarea "Here's a snapshot of information that has been fully approved, as well as the i…"
type textarea "Cl"
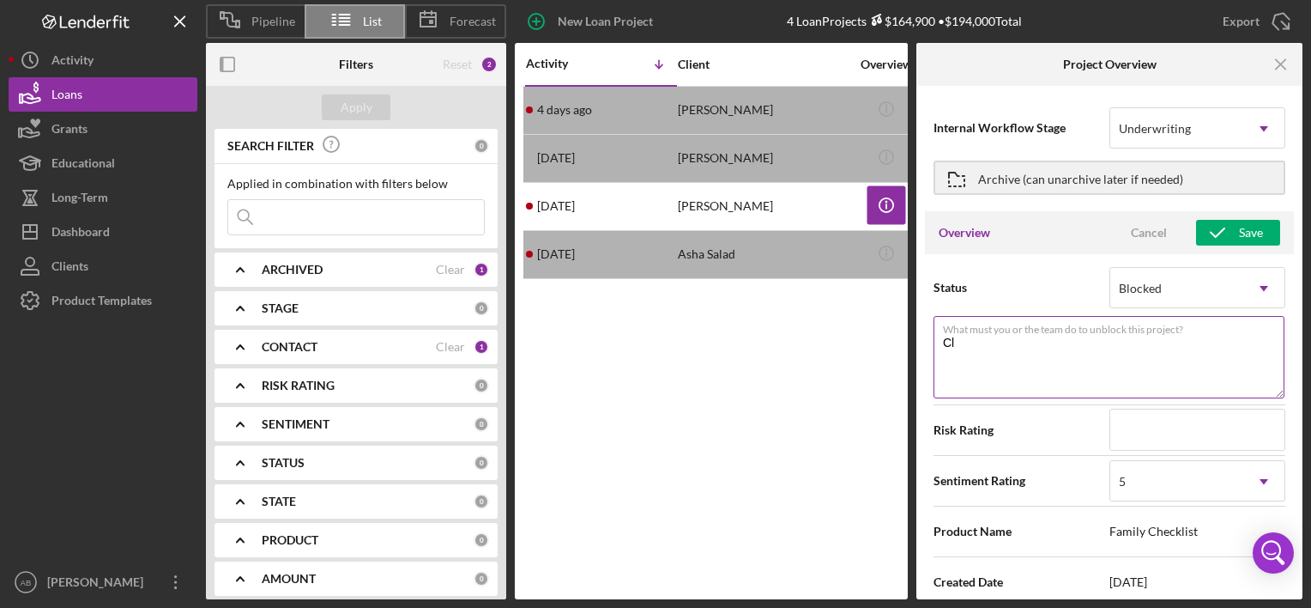
type textarea "Here's a snapshot of information that has been fully approved, as well as the i…"
type textarea "Cli"
type textarea "Here's a snapshot of information that has been fully approved, as well as the i…"
type textarea "Clie"
type textarea "Here's a snapshot of information that has been fully approved, as well as the i…"
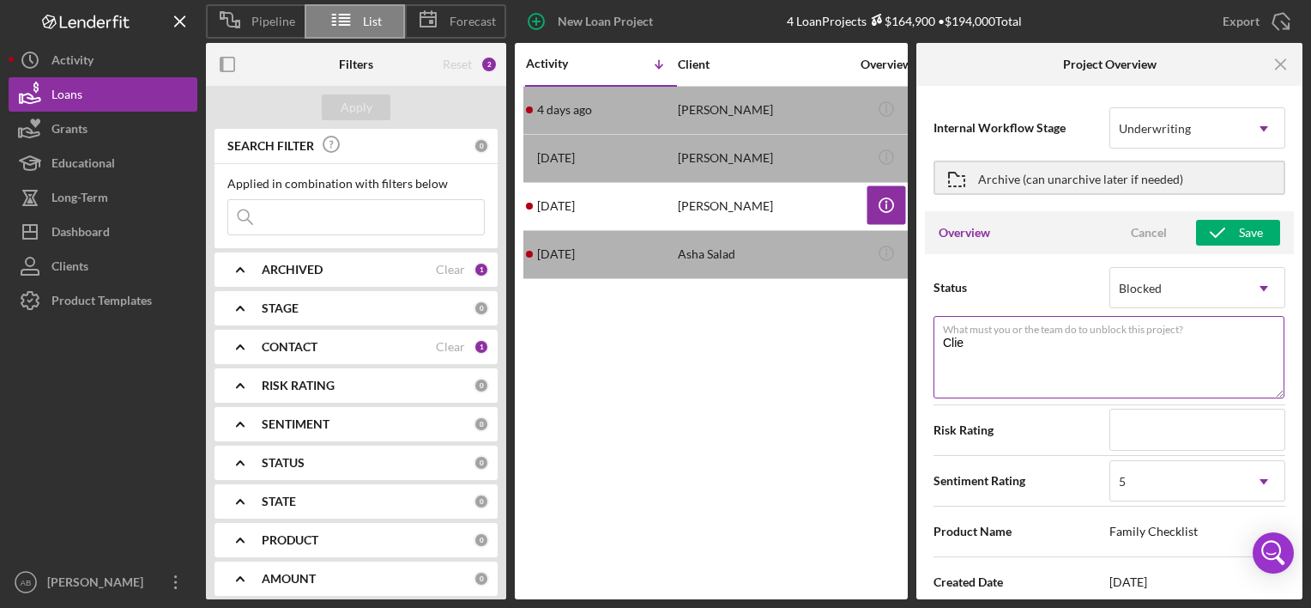
type textarea "Clien"
type textarea "Here's a snapshot of information that has been fully approved, as well as the i…"
type textarea "Client"
type textarea "Here's a snapshot of information that has been fully approved, as well as the i…"
type textarea "Client"
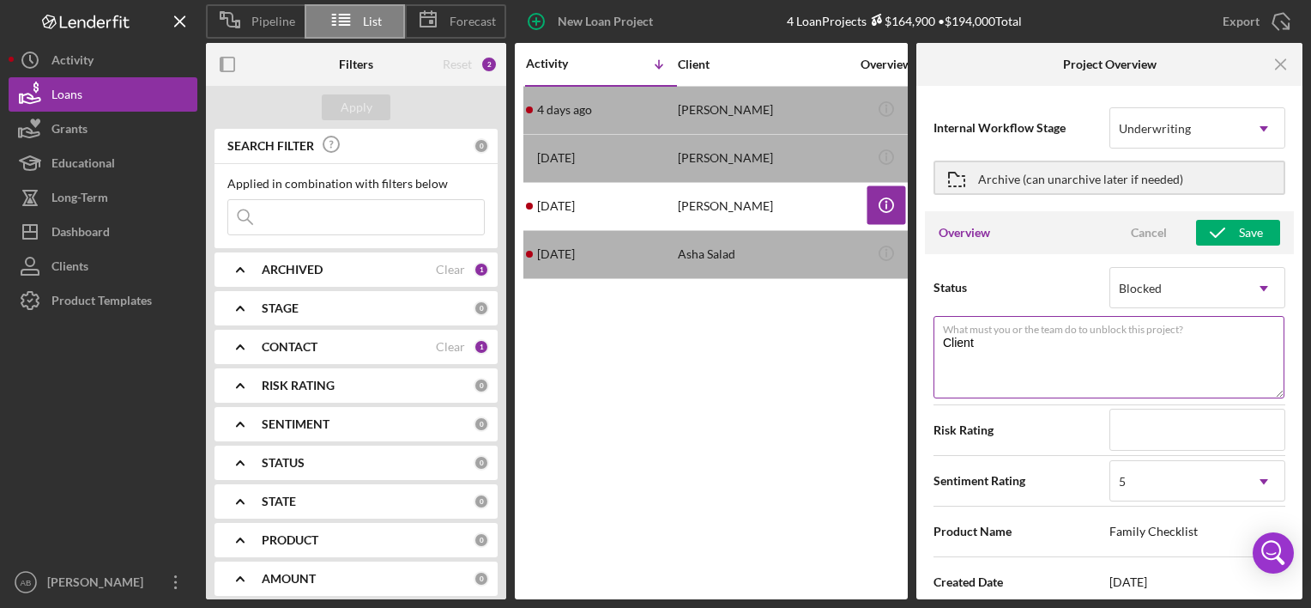
type textarea "Here's a snapshot of information that has been fully approved, as well as the i…"
type textarea "Client is"
type textarea "Here's a snapshot of information that has been fully approved, as well as the i…"
type textarea "Client is"
type textarea "Here's a snapshot of information that has been fully approved, as well as the i…"
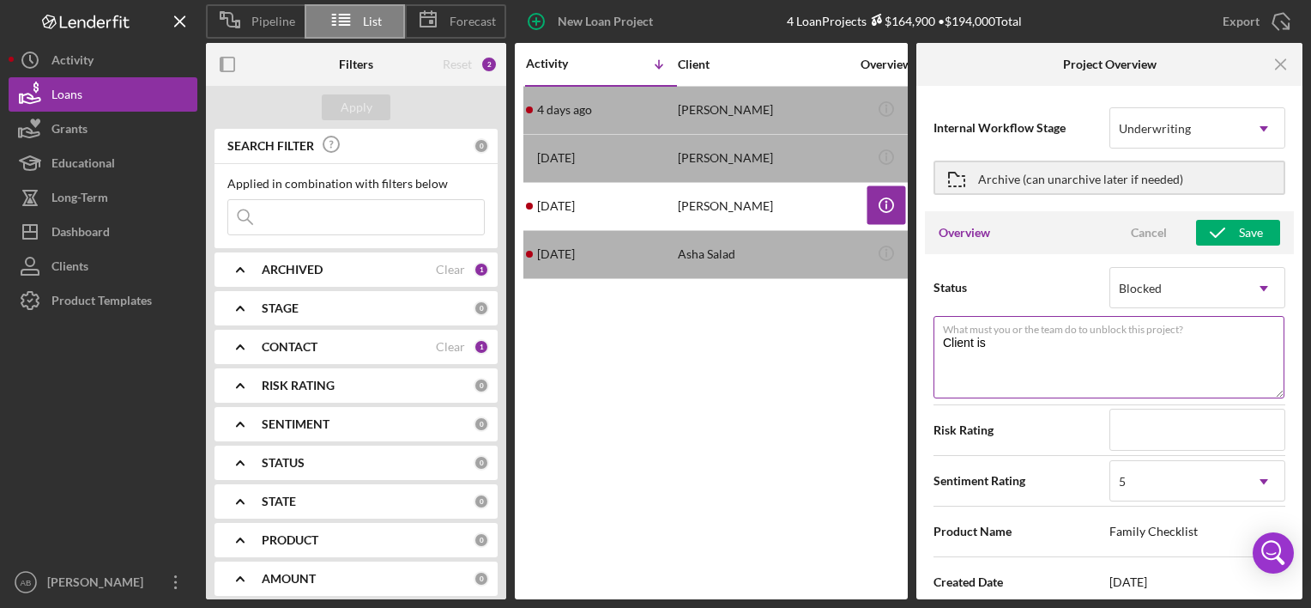
type textarea "Client is n"
type textarea "Here's a snapshot of information that has been fully approved, as well as the i…"
type textarea "Client is no"
type textarea "Here's a snapshot of information that has been fully approved, as well as the i…"
type textarea "Client is no"
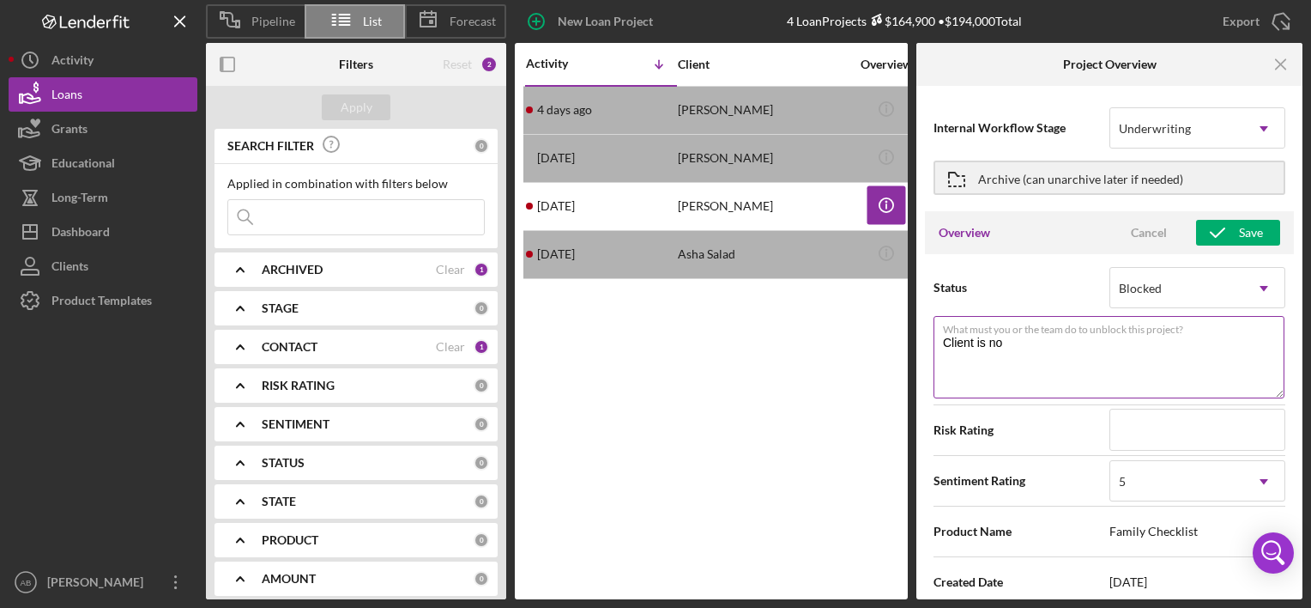
type textarea "Here's a snapshot of information that has been fully approved, as well as the i…"
type textarea "Client is no l"
type textarea "Here's a snapshot of information that has been fully approved, as well as the i…"
type textarea "Client is no lo"
type textarea "Here's a snapshot of information that has been fully approved, as well as the i…"
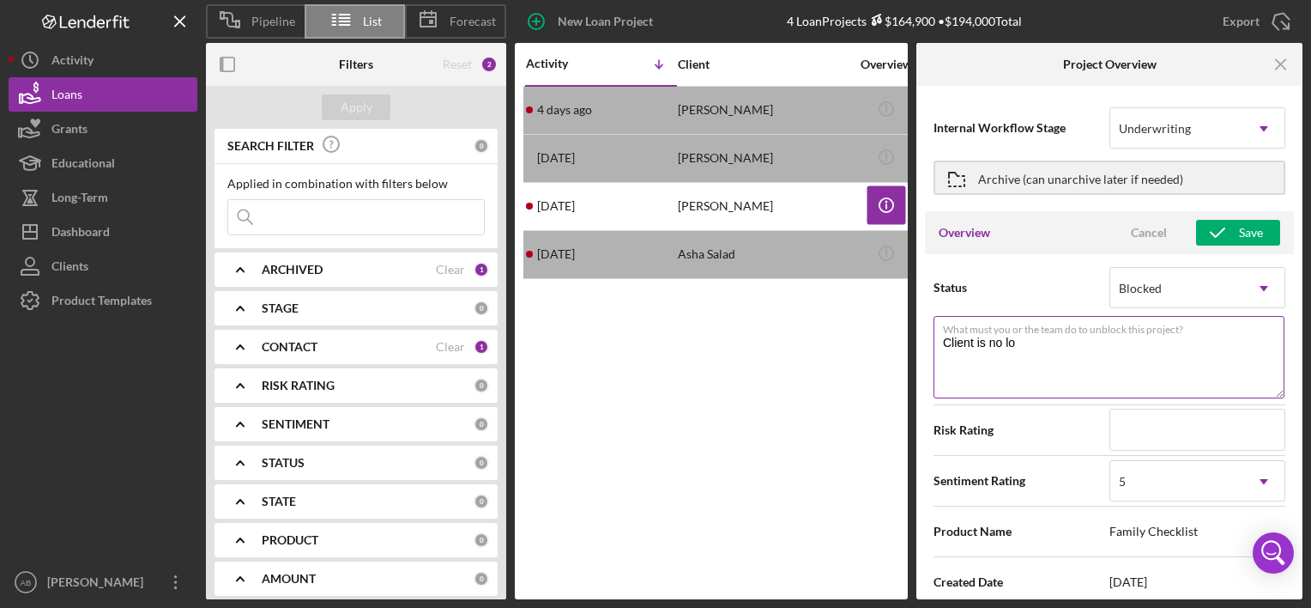
type textarea "Client is no lon"
type textarea "Here's a snapshot of information that has been fully approved, as well as the i…"
type textarea "Client is no longer interested in"
type textarea "Here's a snapshot of information that has been fully approved, as well as the i…"
type textarea "Client is no longer interested in"
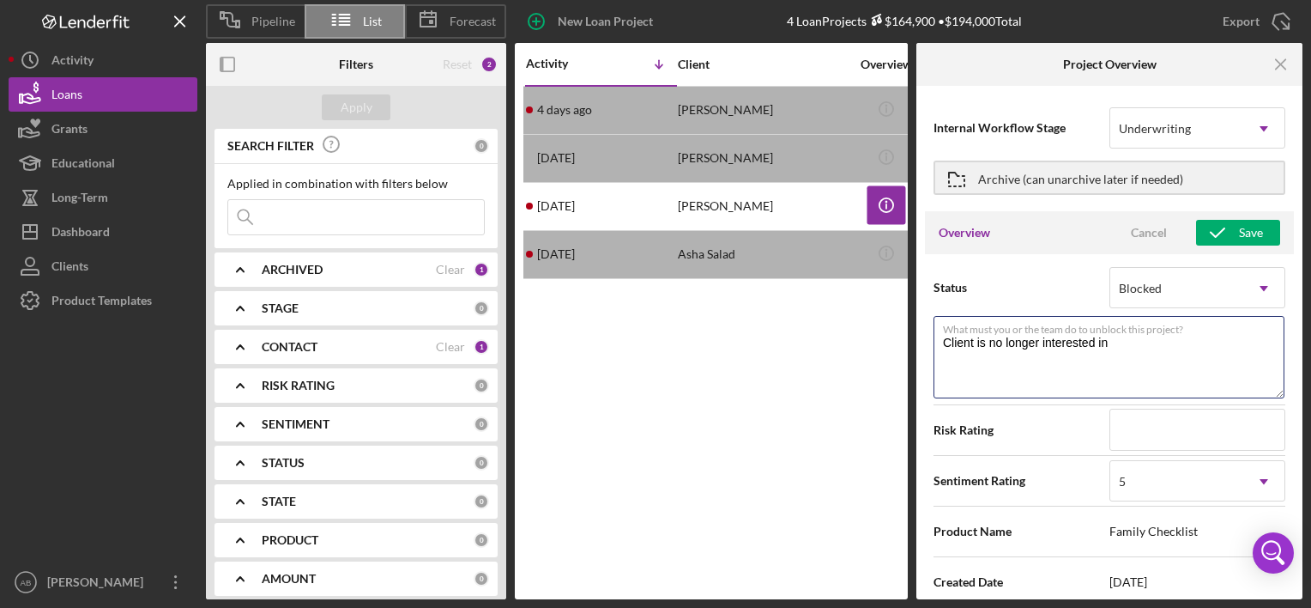
type textarea "Here's a snapshot of information that has been fully approved, as well as the i…"
type textarea "Client is no longer interested in l"
type textarea "Here's a snapshot of information that has been fully approved, as well as the i…"
type textarea "Client is no longer interested in lo"
type textarea "Here's a snapshot of information that has been fully approved, as well as the i…"
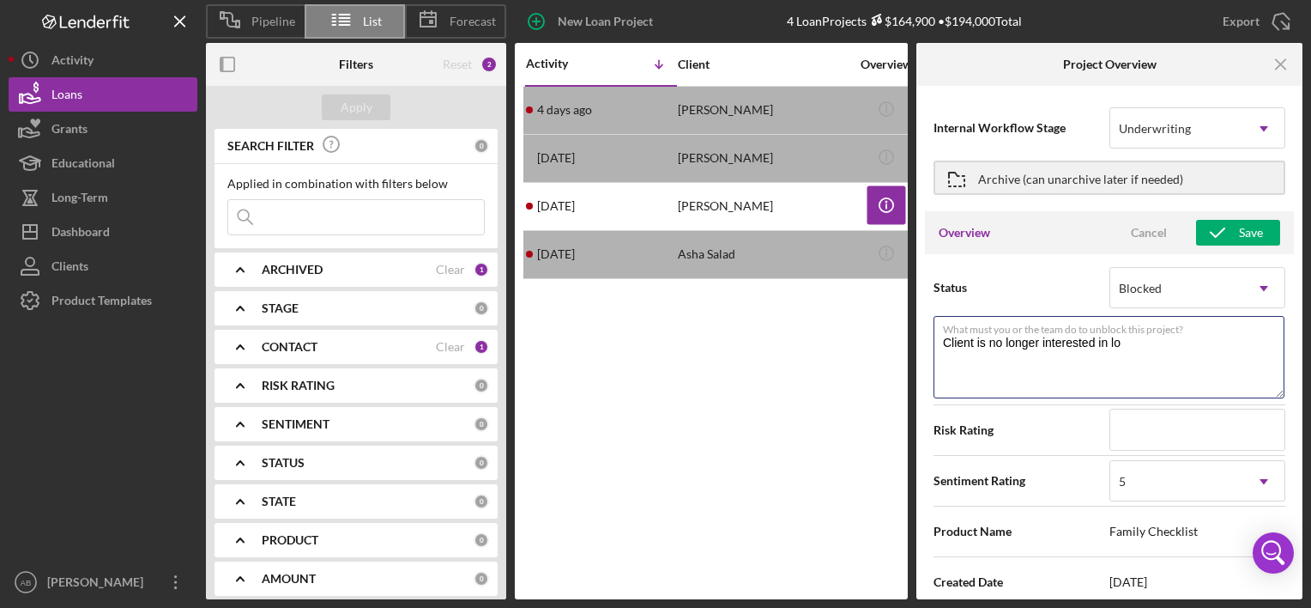
type textarea "Client is no longer interested in loa"
type textarea "Here's a snapshot of information that has been fully approved, as well as the i…"
type textarea "Client is no longer interested in loan"
type textarea "Here's a snapshot of information that has been fully approved, as well as the i…"
type textarea "Client is no longer interested in loan"
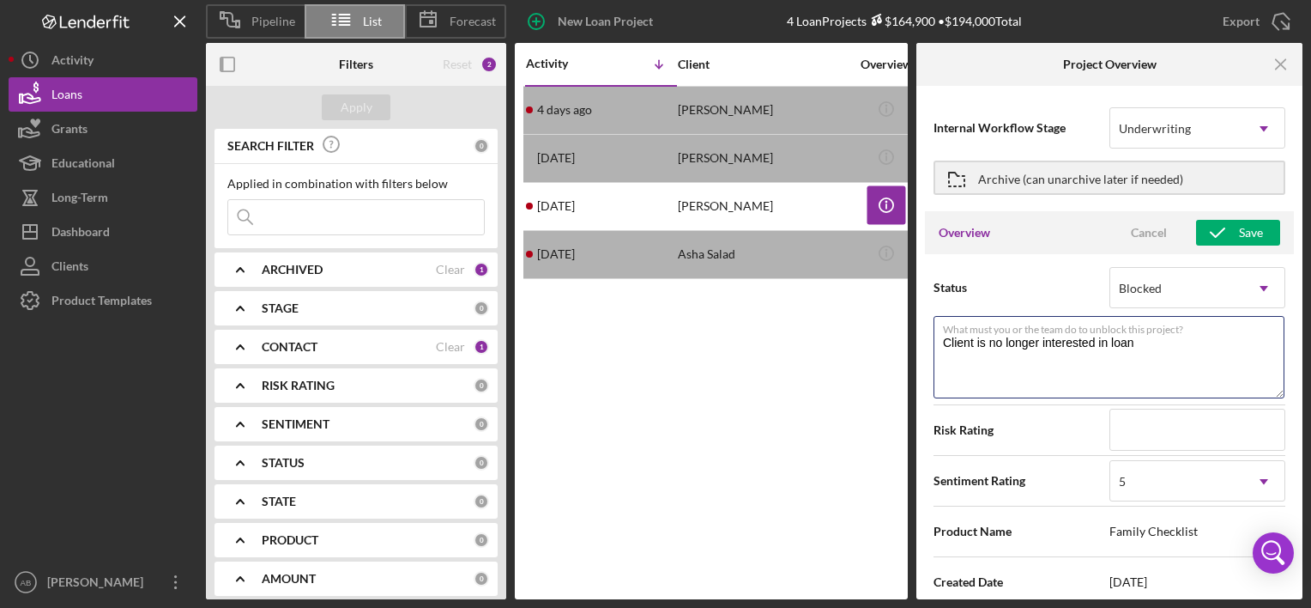
type textarea "Here's a snapshot of information that has been fully approved, as well as the i…"
type textarea "Client is no longer interested in loan d"
type textarea "Here's a snapshot of information that has been fully approved, as well as the i…"
type textarea "Client is no longer interested in loan de"
type textarea "Here's a snapshot of information that has been fully approved, as well as the i…"
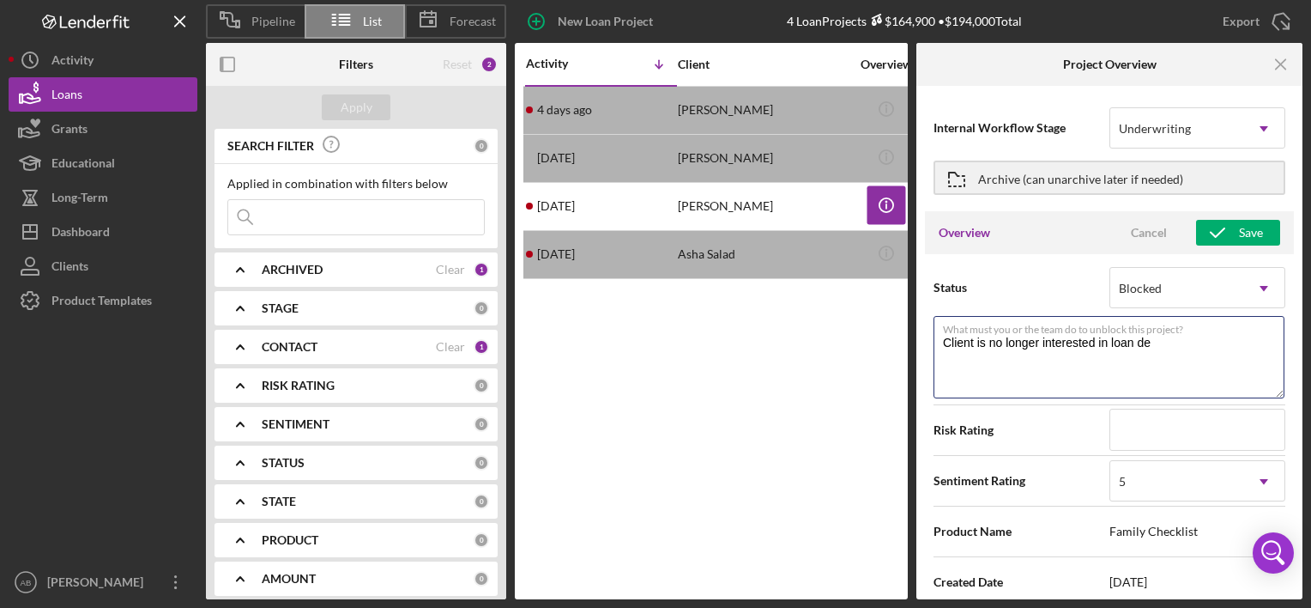
type textarea "Client is no longer interested in loan d"
type textarea "Here's a snapshot of information that has been fully approved, as well as the i…"
type textarea "Client is no longer interested in loan di"
type textarea "Here's a snapshot of information that has been fully approved, as well as the i…"
type textarea "Client is no longer interested in loan die"
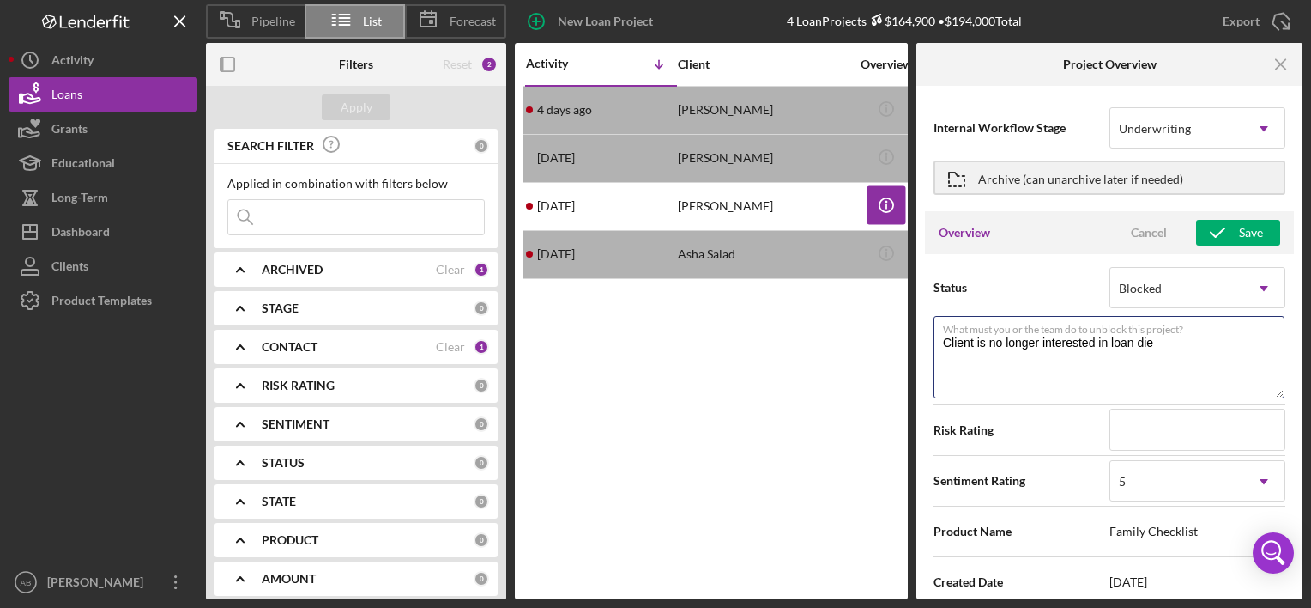
type textarea "Here's a snapshot of information that has been fully approved, as well as the i…"
type textarea "Client is no longer interested in loan di"
type textarea "Here's a snapshot of information that has been fully approved, as well as the i…"
type textarea "Client is no longer interested in loan d"
type textarea "Here's a snapshot of information that has been fully approved, as well as the i…"
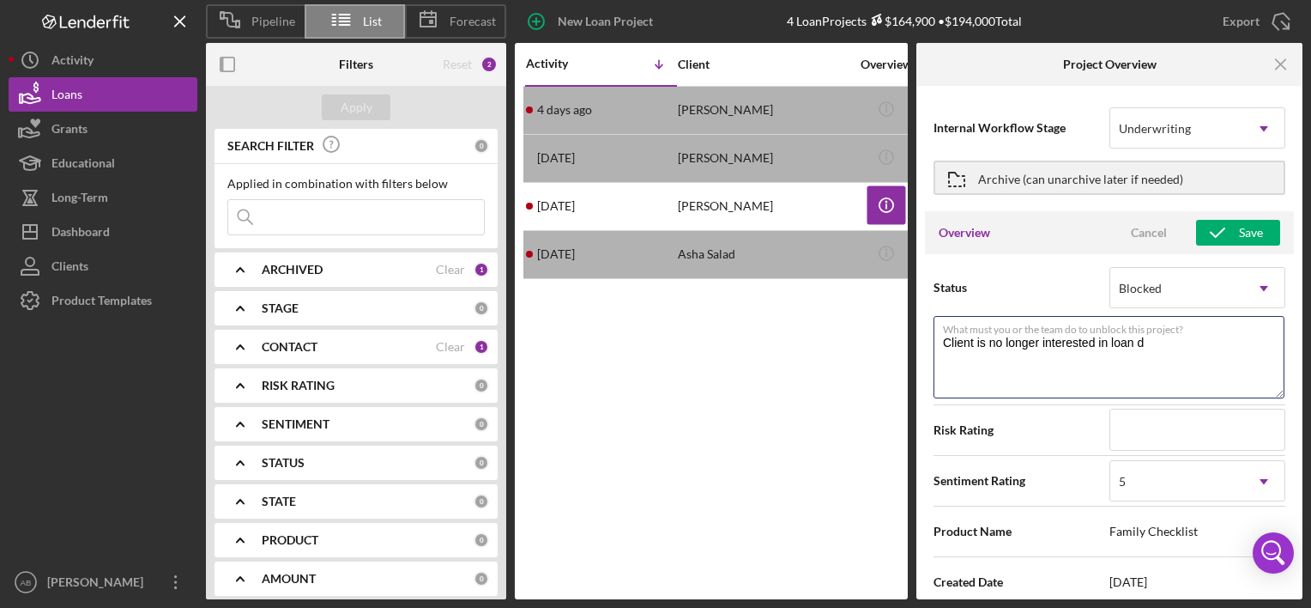
type textarea "Client is no longer interested in loan du"
type textarea "Here's a snapshot of information that has been fully approved, as well as the i…"
type textarea "Client is no longer interested in loan due"
type textarea "Here's a snapshot of information that has been fully approved, as well as the i…"
type textarea "Client is no longer interested in loan due"
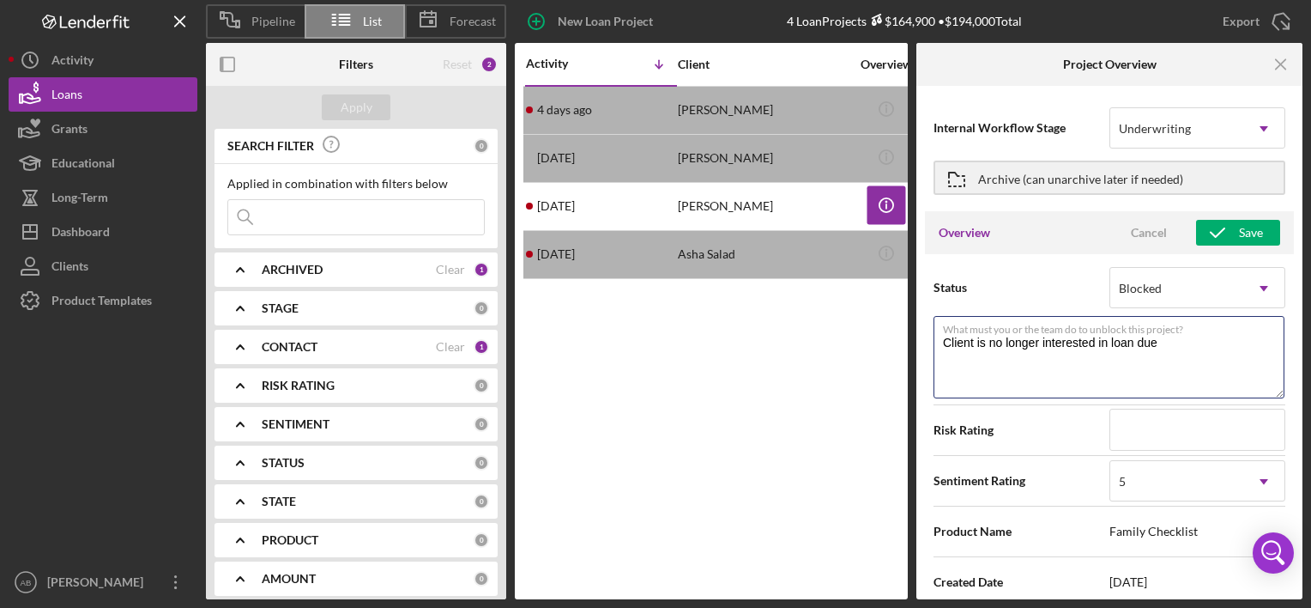
type textarea "Here's a snapshot of information that has been fully approved, as well as the i…"
type textarea "Client is no longer interested in loan due t"
type textarea "Here's a snapshot of information that has been fully approved, as well as the i…"
type textarea "Client is no longer interested in loan due t"
type textarea "Here's a snapshot of information that has been fully approved, as well as the i…"
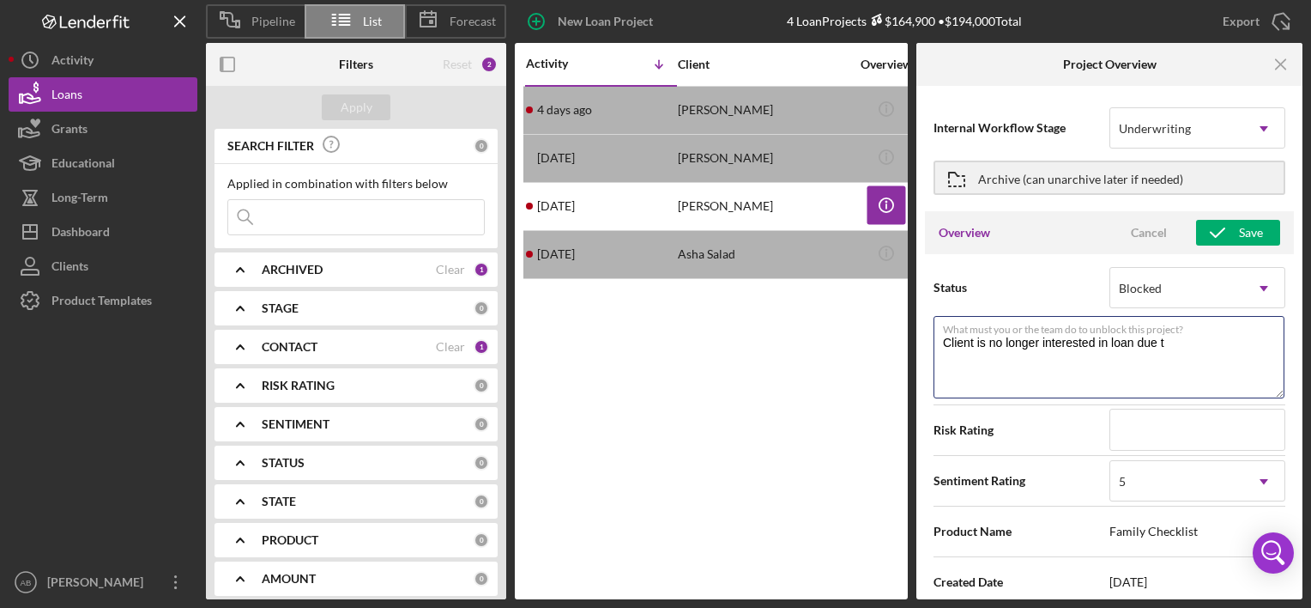
type textarea "Client is no longer interested in loan due t"
type textarea "Here's a snapshot of information that has been fully approved, as well as the i…"
type textarea "Client is no longer interested in loan due ti"
type textarea "Here's a snapshot of information that has been fully approved, as well as the i…"
type textarea "Client is no longer interested in loan due t"
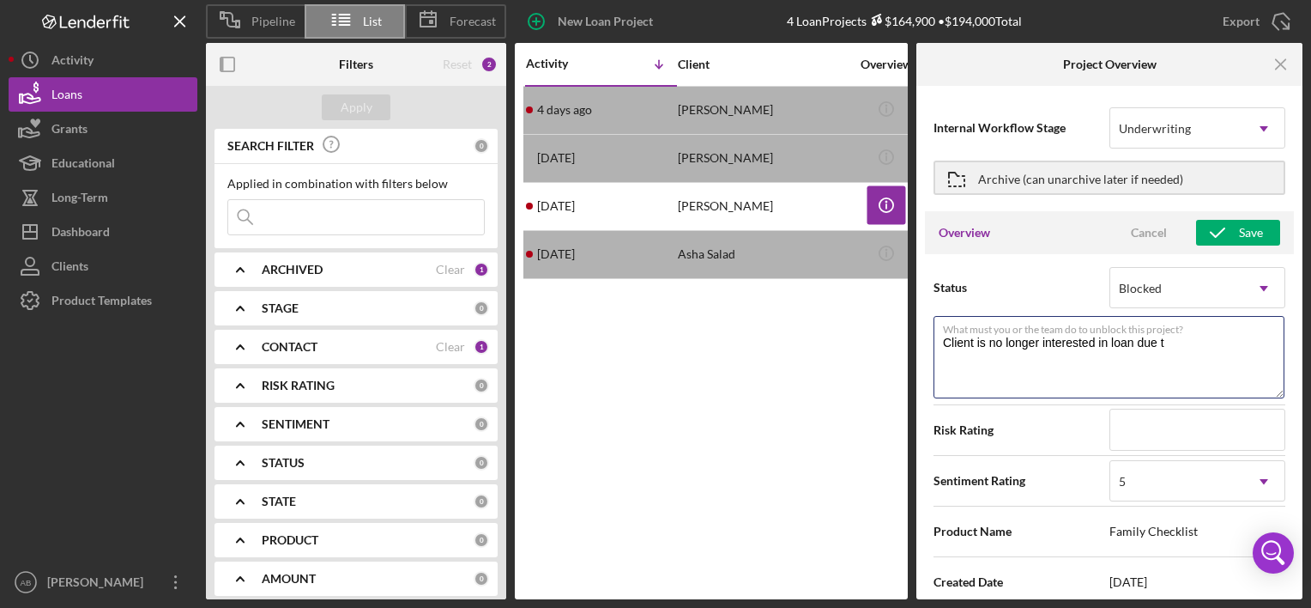
type textarea "Here's a snapshot of information that has been fully approved, as well as the i…"
type textarea "Client is no longer interested in loan due to"
type textarea "Here's a snapshot of information that has been fully approved, as well as the i…"
type textarea "Client is no longer interested in loan due to"
type textarea "Here's a snapshot of information that has been fully approved, as well as the i…"
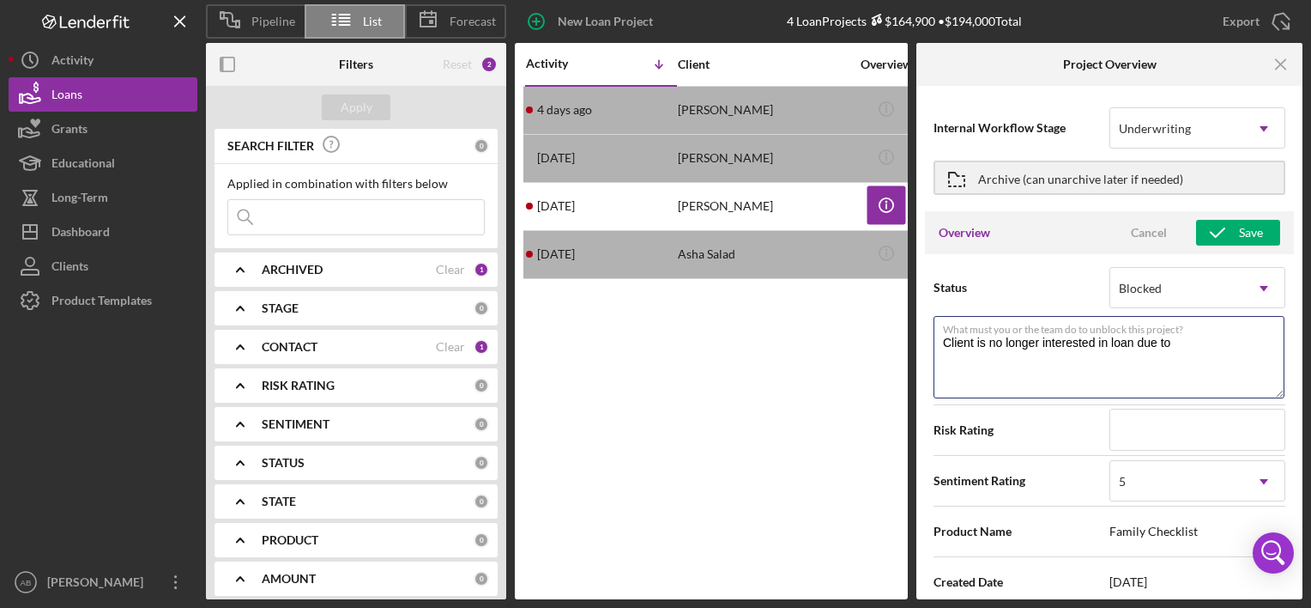
type textarea "Client is no longer interested in loan due to p"
type textarea "Here's a snapshot of information that has been fully approved, as well as the i…"
type textarea "Client is no longer interested in loan due to pa"
type textarea "Here's a snapshot of information that has been fully approved, as well as the i…"
type textarea "Client is no longer interested in loan due to paym"
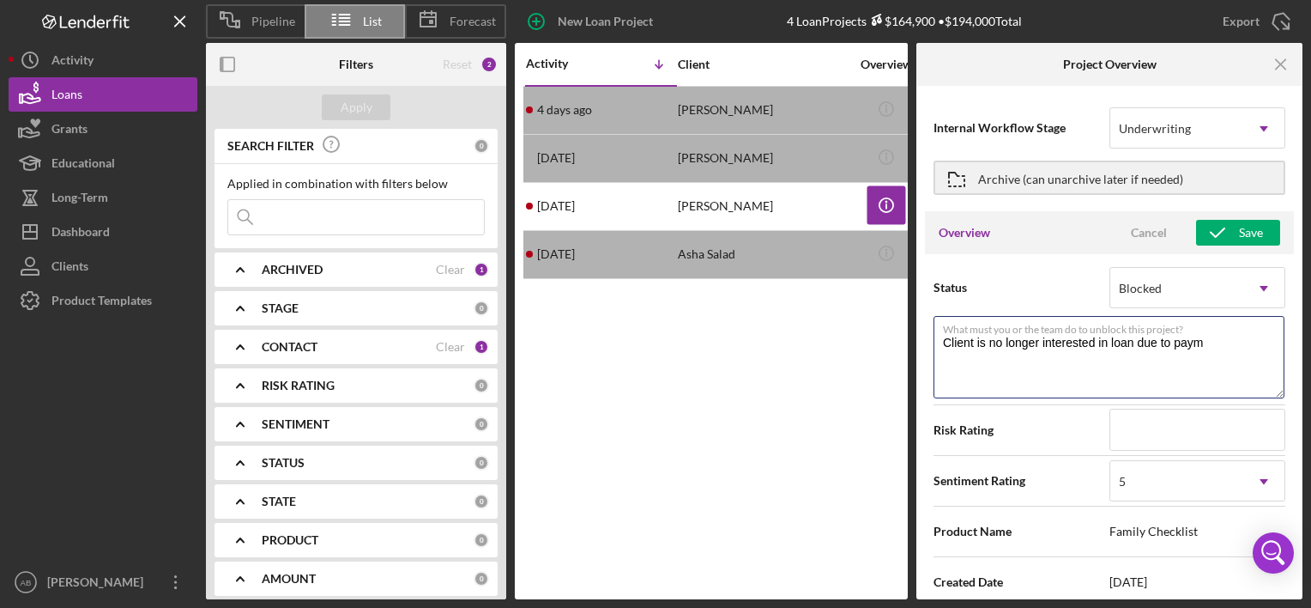
type textarea "Here's a snapshot of information that has been fully approved, as well as the i…"
type textarea "Client is no longer interested in loan due to paymen"
type textarea "Here's a snapshot of information that has been fully approved, as well as the i…"
type textarea "Client is no longer interested in loan due to payment"
type textarea "Here's a snapshot of information that has been fully approved, as well as the i…"
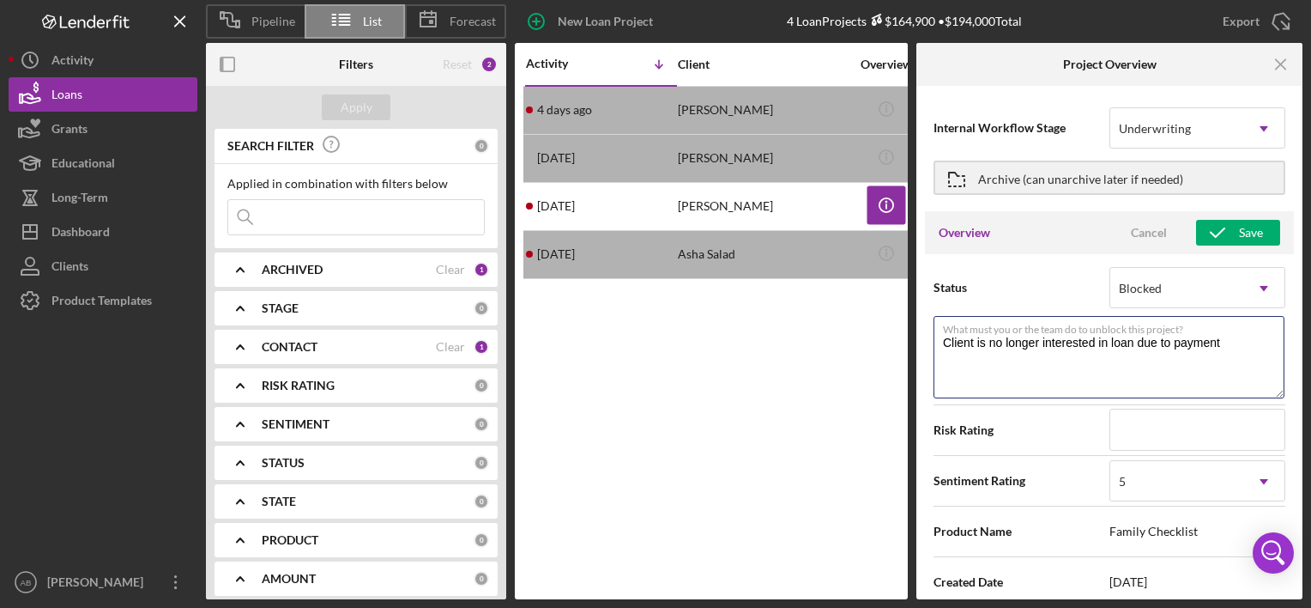
type textarea "Client is no longer interested in loan due to payment"
type textarea "Here's a snapshot of information that has been fully approved, as well as the i…"
type textarea "Client is no longer interested in loan due to payment o"
type textarea "Here's a snapshot of information that has been fully approved, as well as the i…"
type textarea "Client is no longer interested in loan due to payment op"
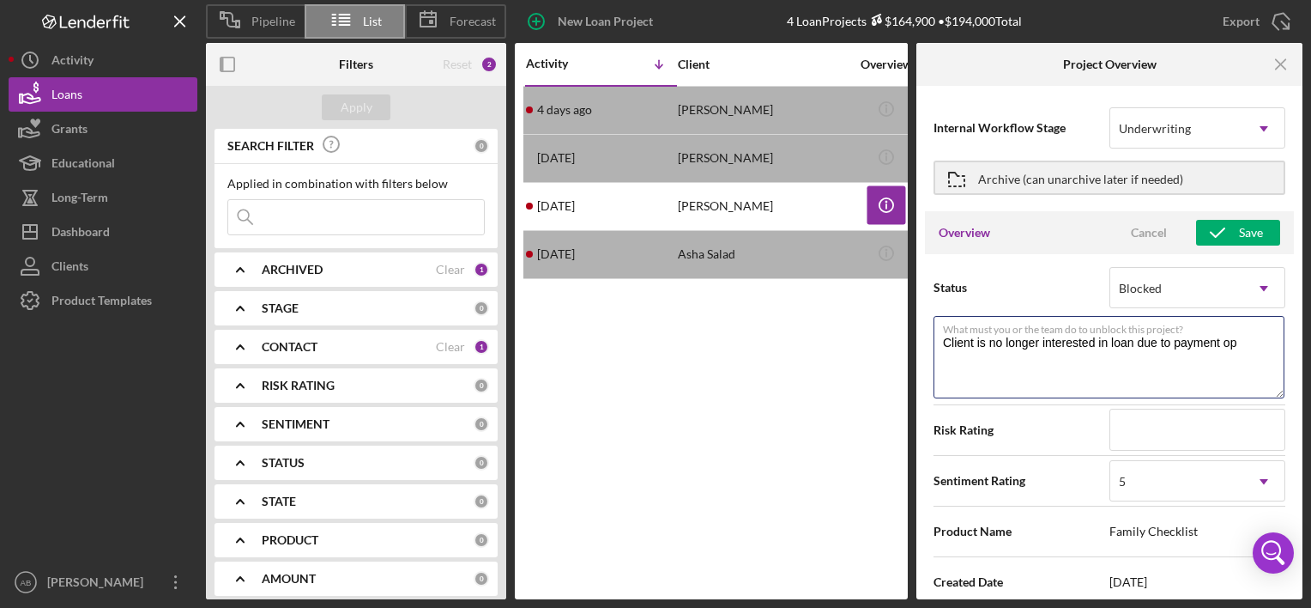
type textarea "Here's a snapshot of information that has been fully approved, as well as the i…"
type textarea "Client is no longer interested in loan due to payment opt"
type textarea "Here's a snapshot of information that has been fully approved, as well as the i…"
type textarea "Client is no longer interested in loan due to payment opti"
type textarea "Here's a snapshot of information that has been fully approved, as well as the i…"
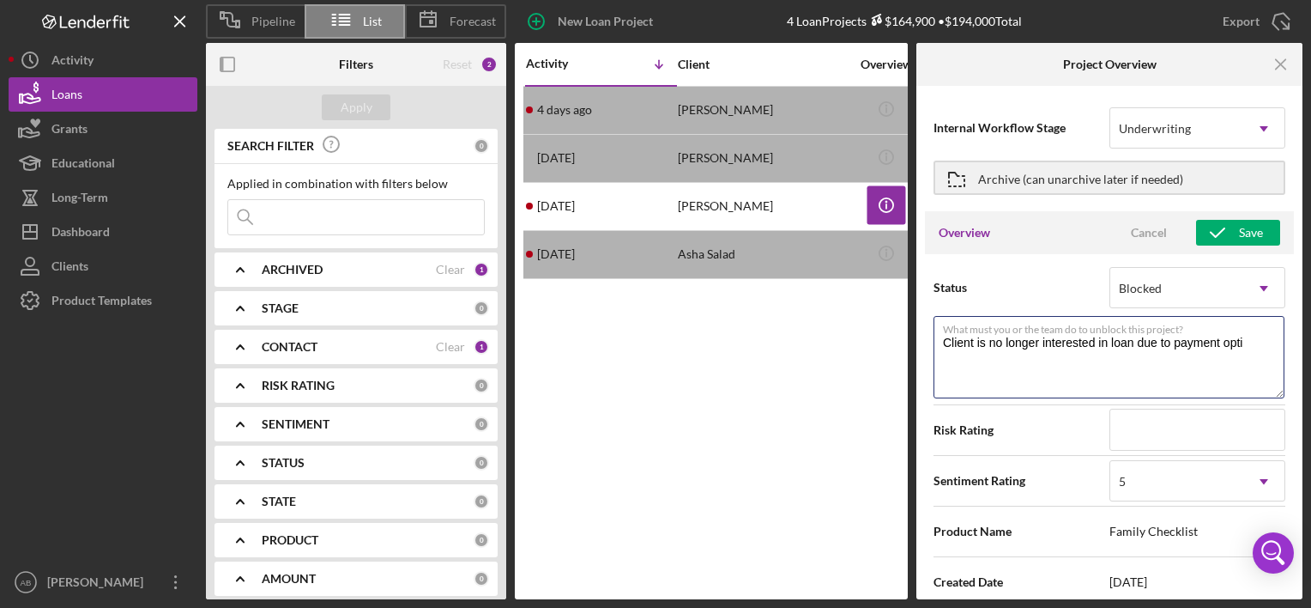
type textarea "Client is no longer interested in loan due to payment optio"
type textarea "Here's a snapshot of information that has been fully approved, as well as the i…"
type textarea "Client is no longer interested in loan due to payment option"
type textarea "Here's a snapshot of information that has been fully approved, as well as the i…"
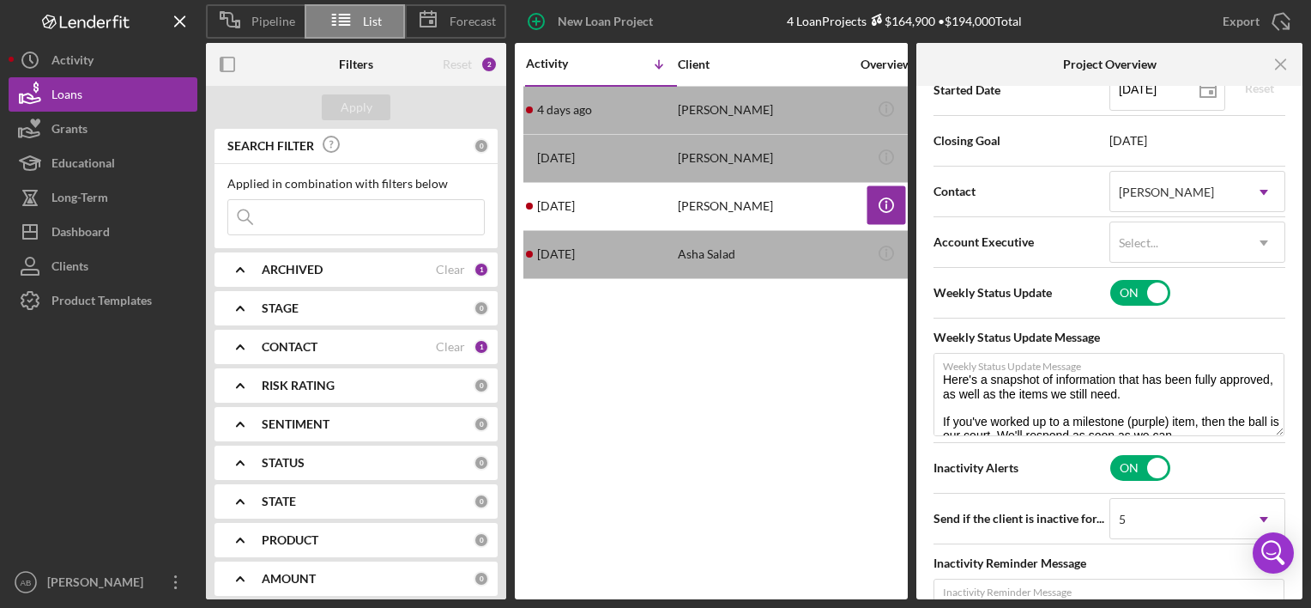
scroll to position [559, 0]
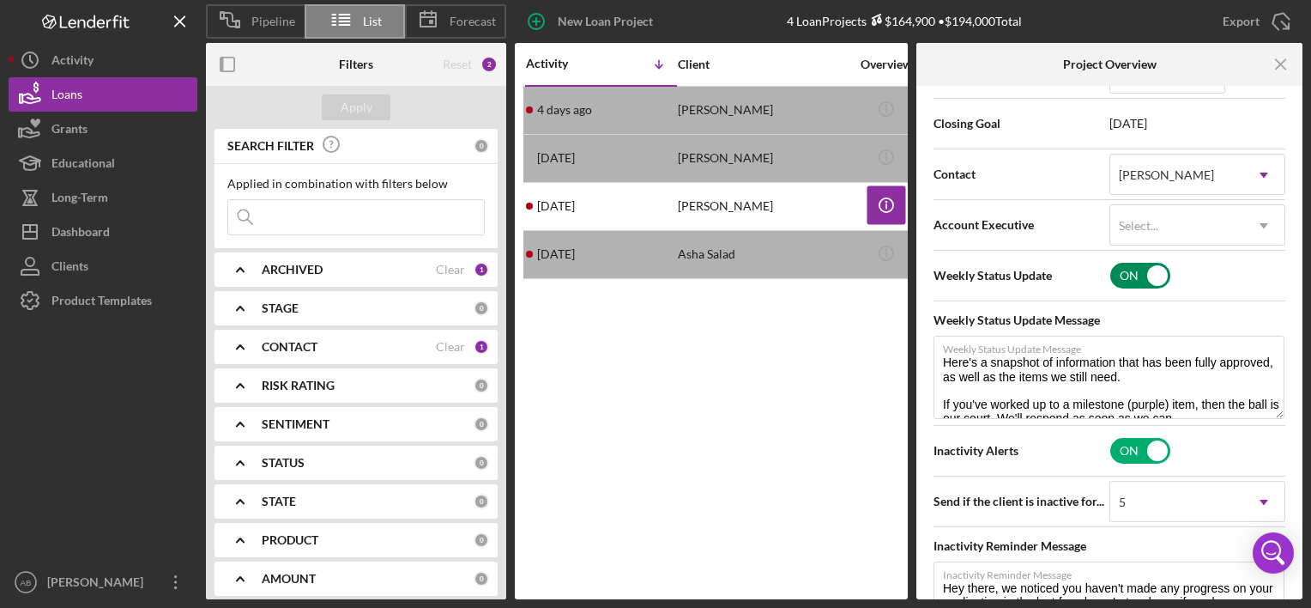
type textarea "Client is no longer interested in loan due to payment options"
type textarea "Here's a snapshot of information that has been fully approved, as well as the i…"
click at [1149, 266] on input "checkbox" at bounding box center [1140, 276] width 60 height 26
checkbox input "false"
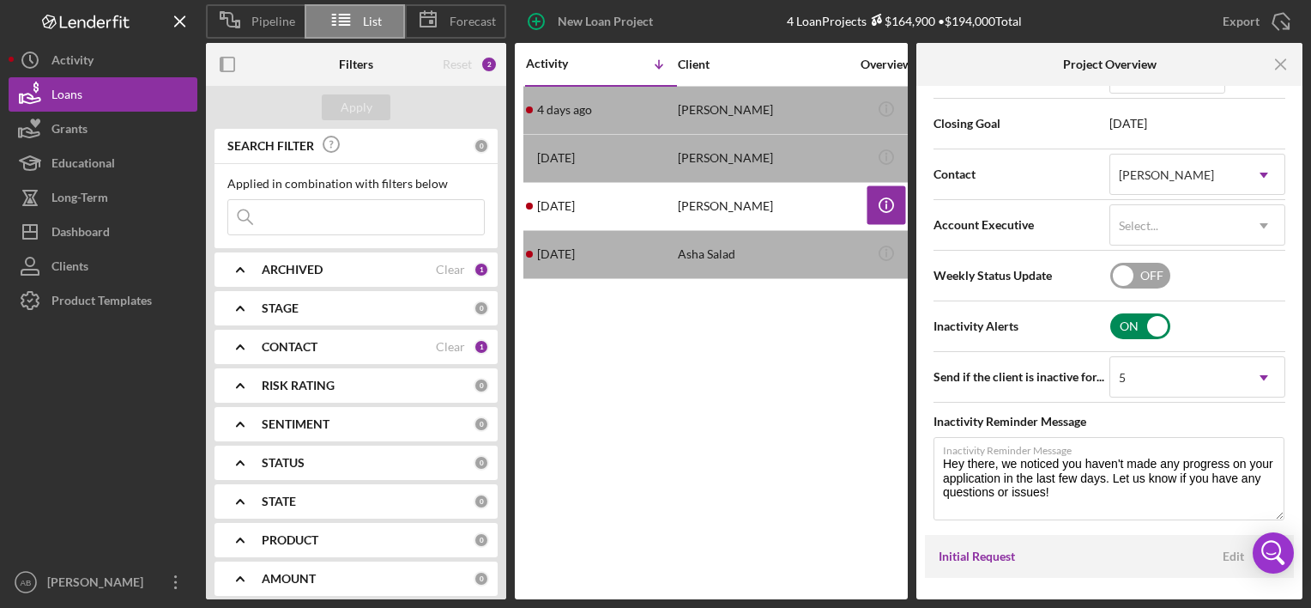
click at [1146, 324] on input "checkbox" at bounding box center [1140, 326] width 60 height 26
checkbox input "false"
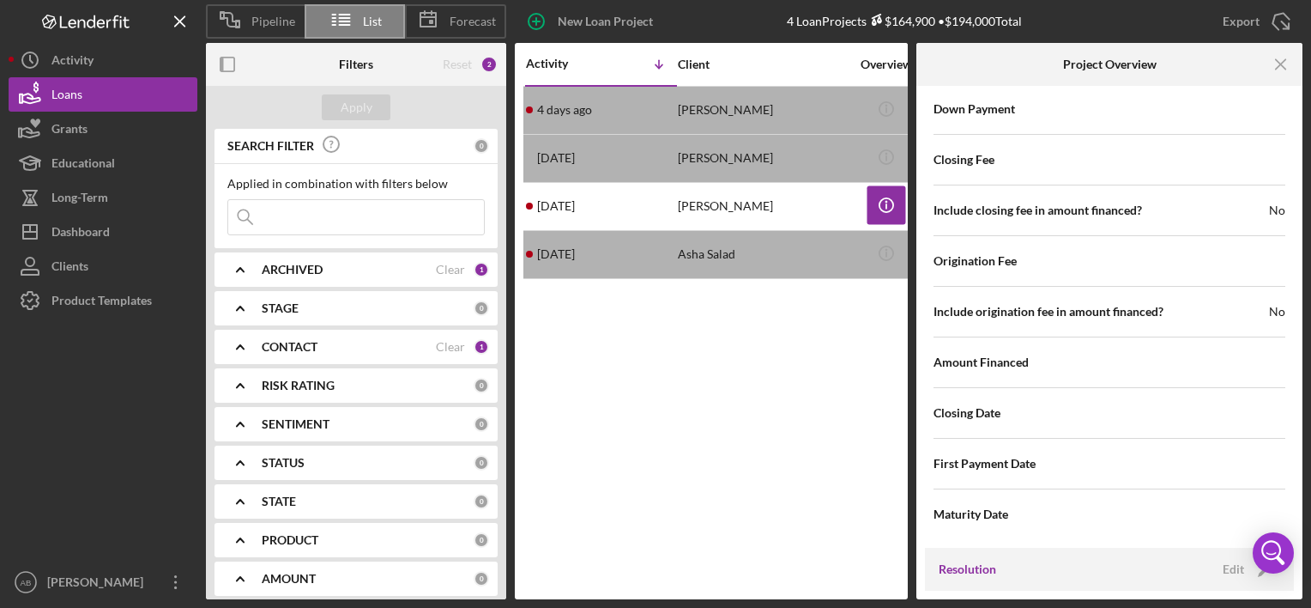
scroll to position [1876, 0]
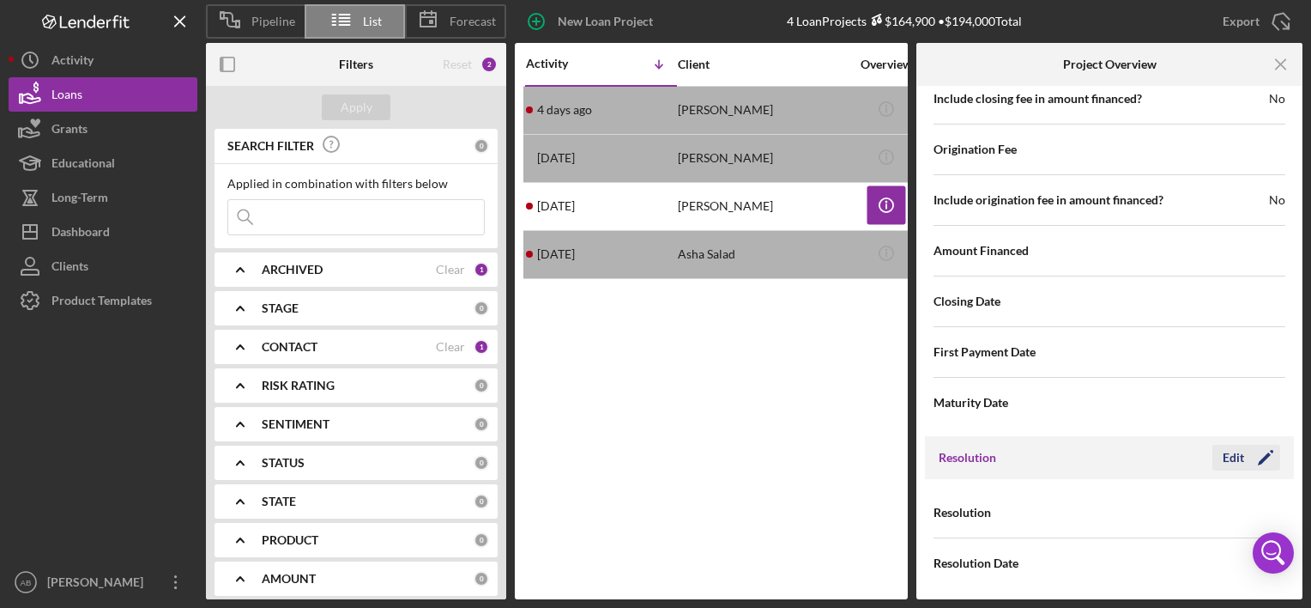
click at [1235, 457] on div "Edit" at bounding box center [1233, 457] width 21 height 26
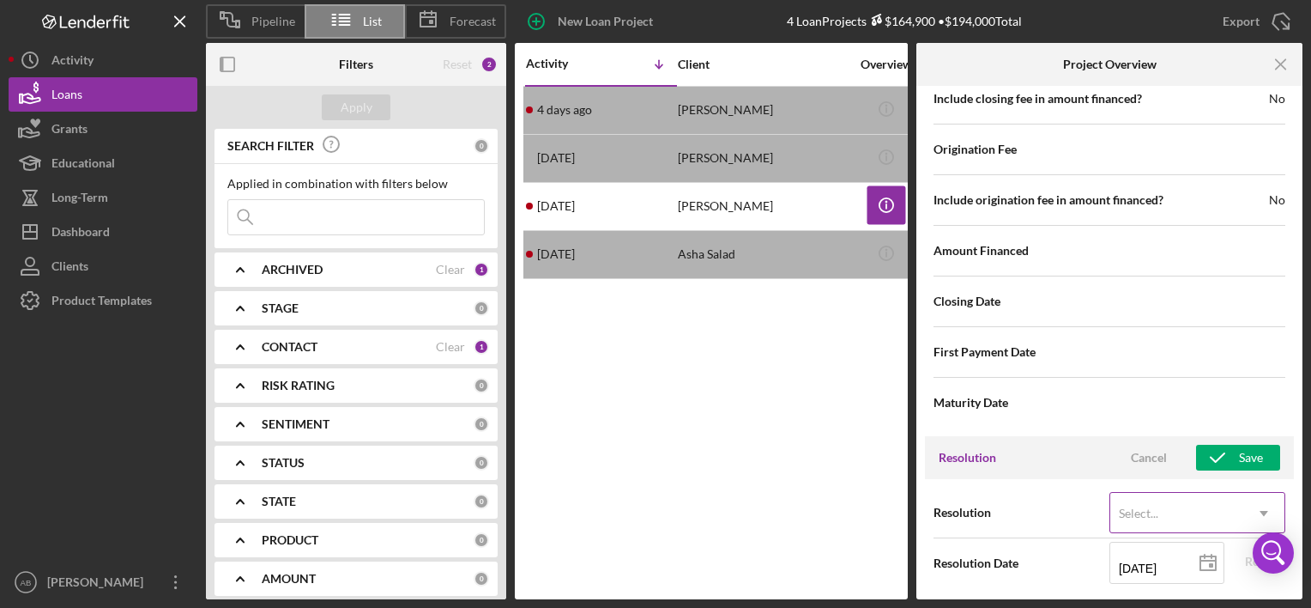
click at [1177, 508] on div "Select..." at bounding box center [1176, 512] width 133 height 39
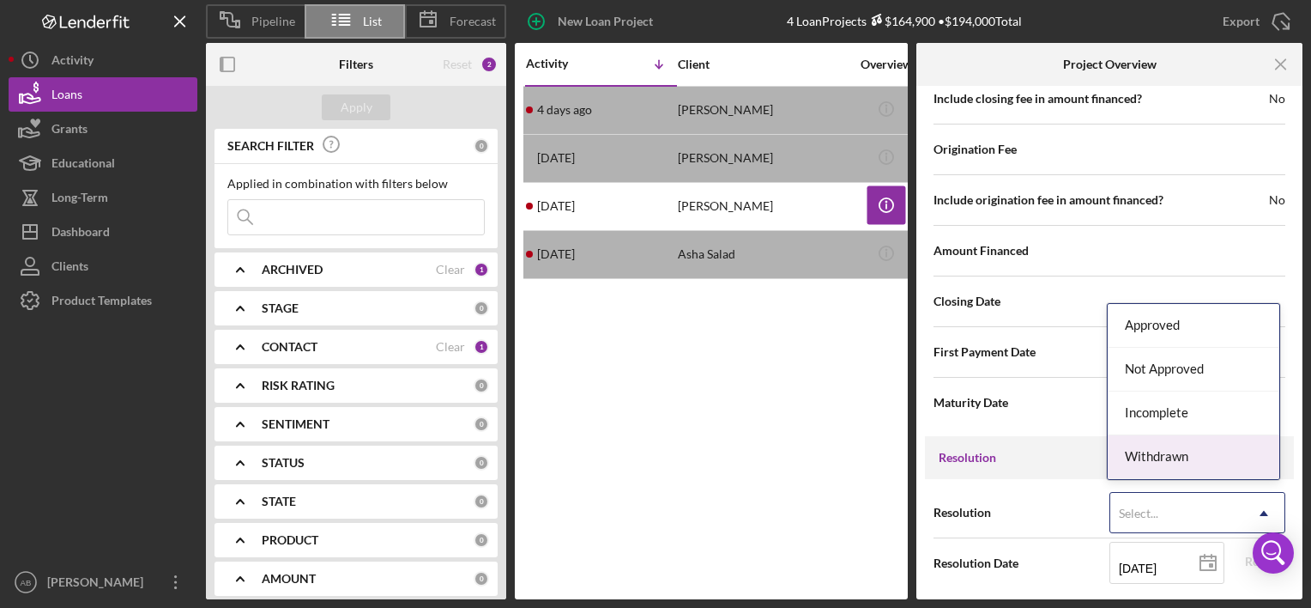
click at [1149, 449] on div "Withdrawn" at bounding box center [1194, 457] width 172 height 44
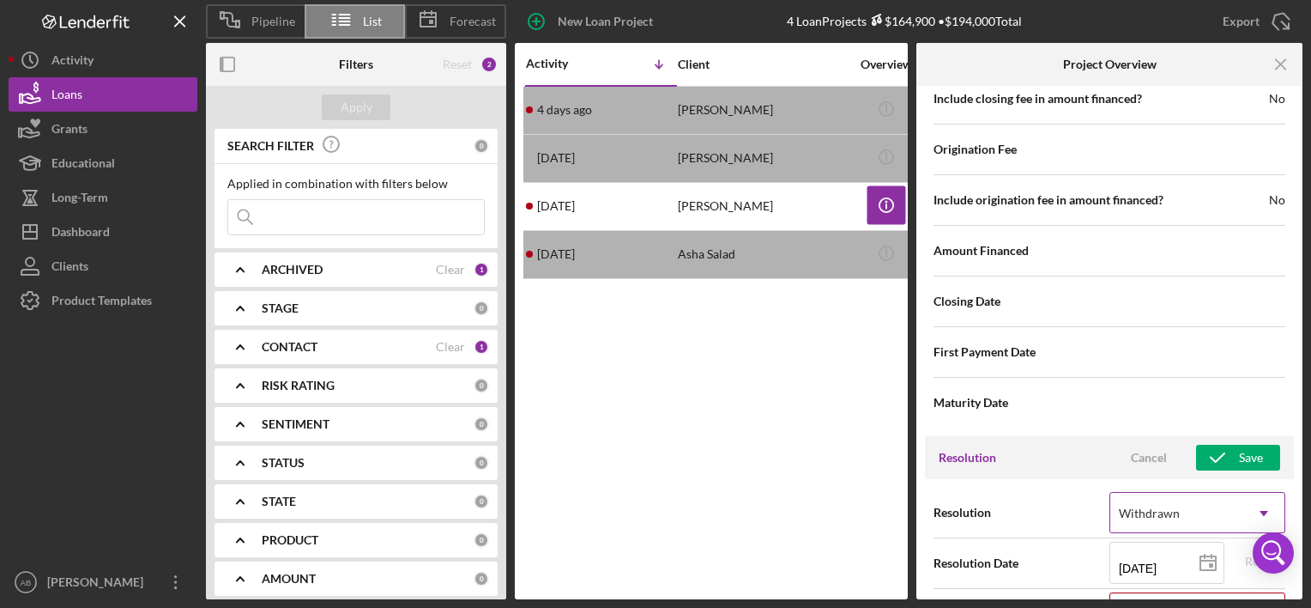
scroll to position [1985, 0]
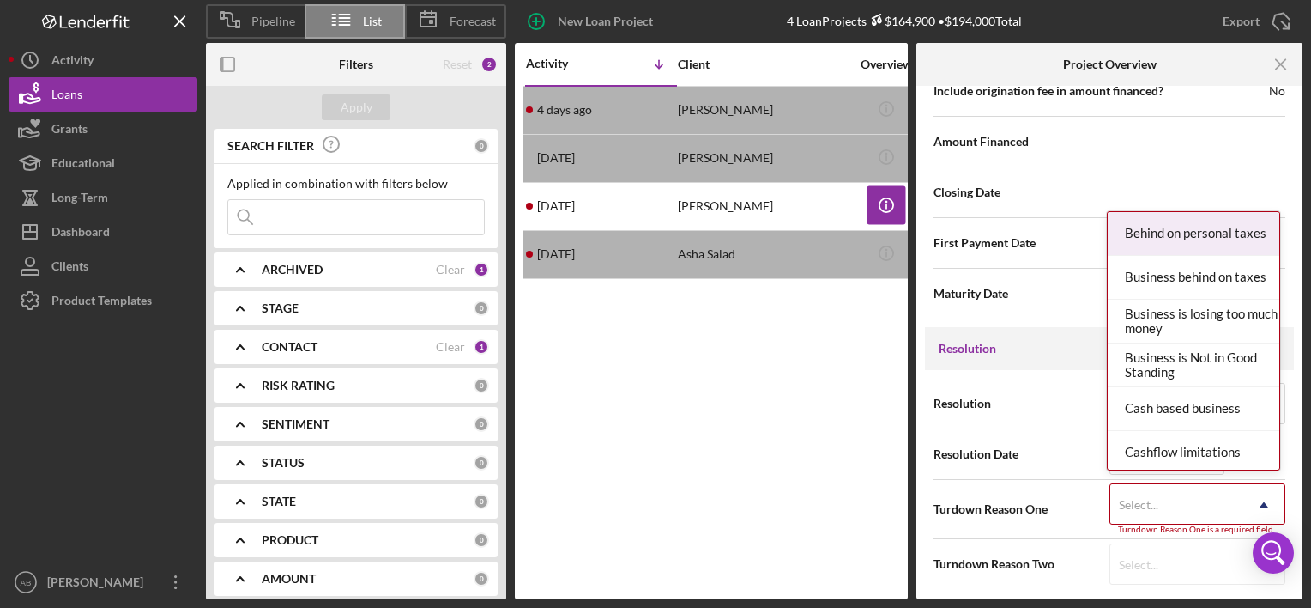
click at [1185, 487] on div "Select..." at bounding box center [1176, 504] width 133 height 39
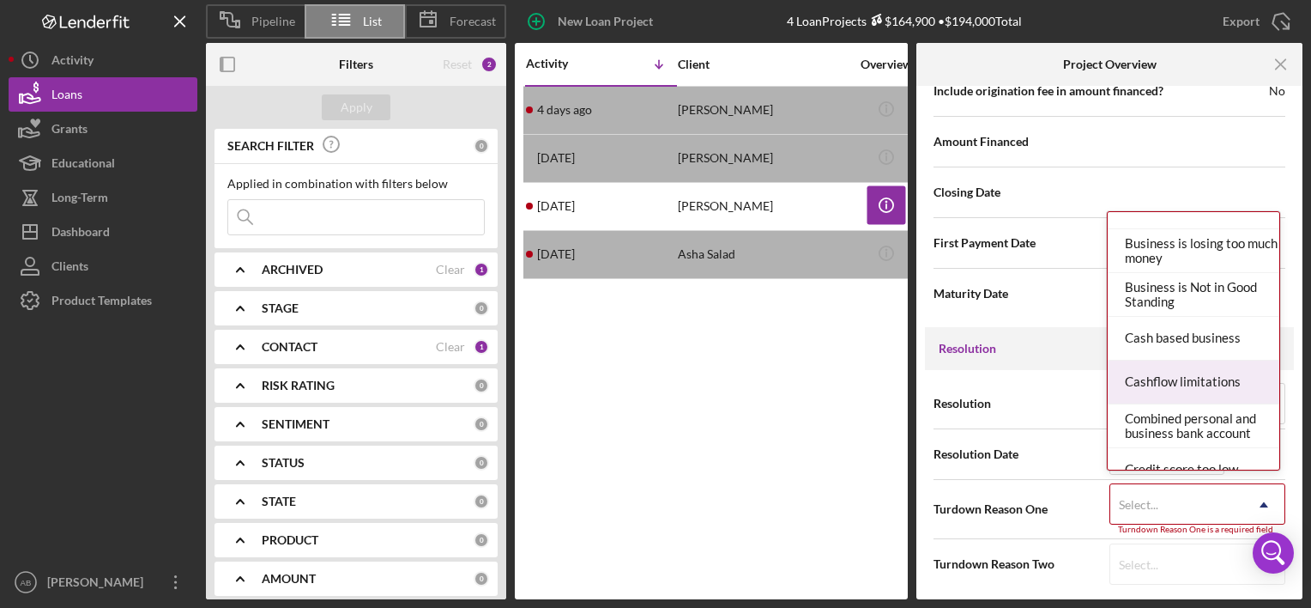
scroll to position [71, 0]
click at [1168, 381] on div "Cashflow limitations" at bounding box center [1194, 382] width 172 height 44
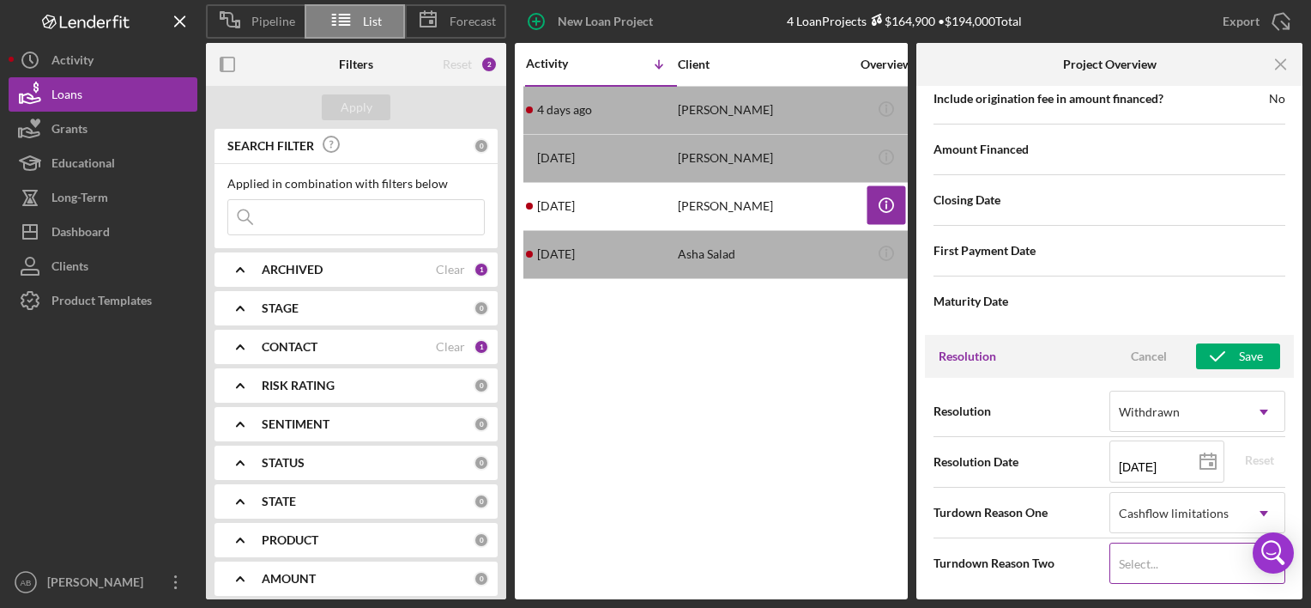
click at [1178, 557] on div "Select..." at bounding box center [1176, 563] width 133 height 39
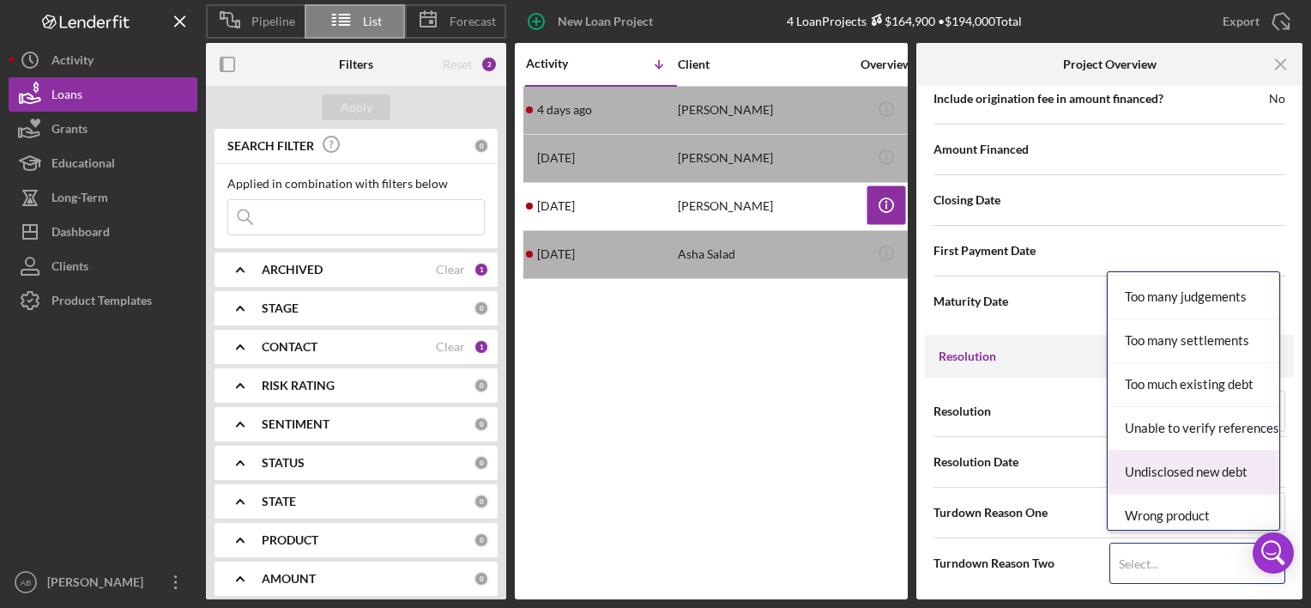
scroll to position [1878, 0]
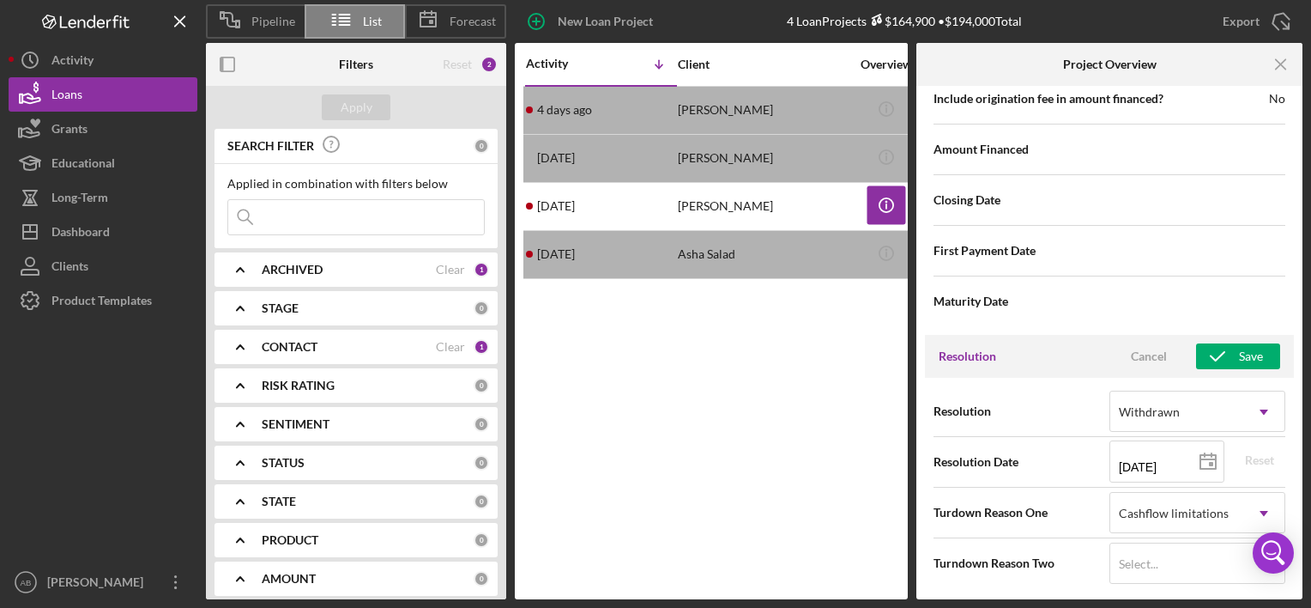
click at [1181, 178] on div "Closing Date" at bounding box center [1110, 199] width 352 height 43
click at [1221, 345] on icon "button" at bounding box center [1217, 356] width 43 height 43
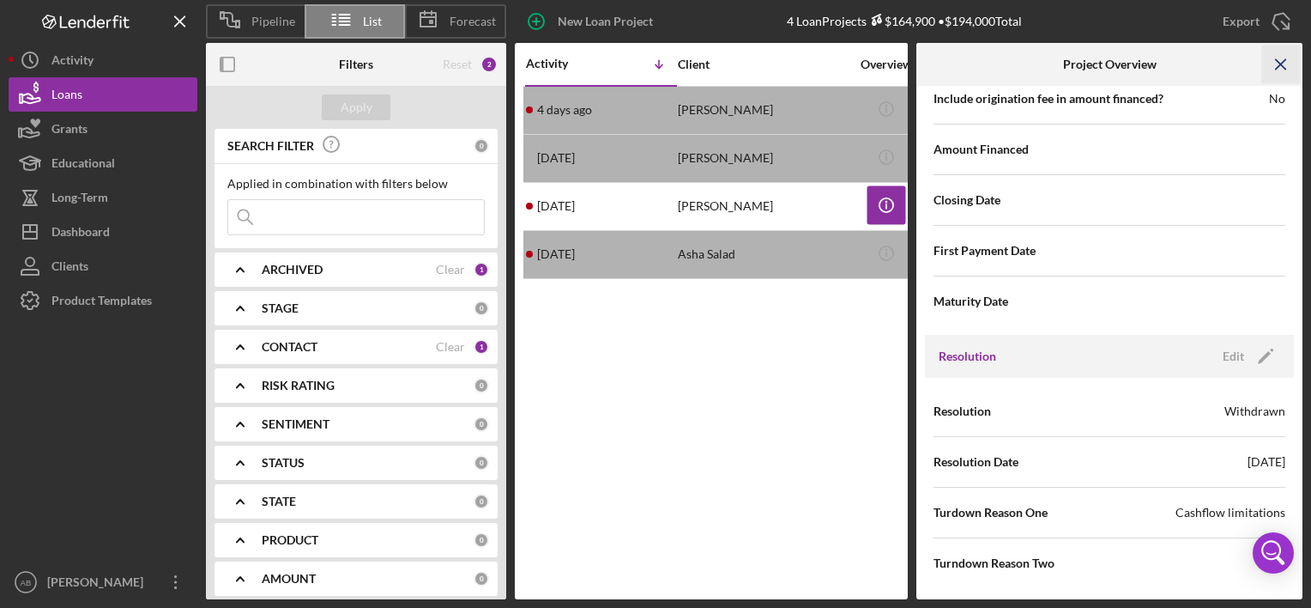
click at [1287, 72] on icon "Icon/Menu Close" at bounding box center [1281, 64] width 39 height 39
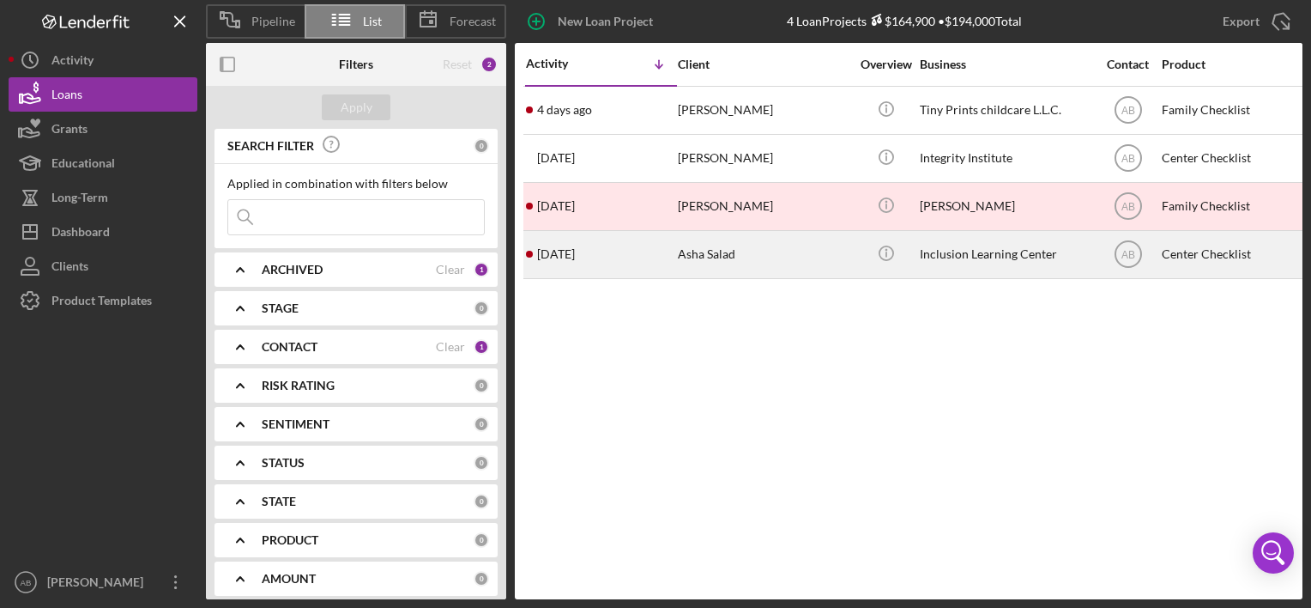
click at [715, 247] on div "Asha Salad" at bounding box center [764, 254] width 172 height 45
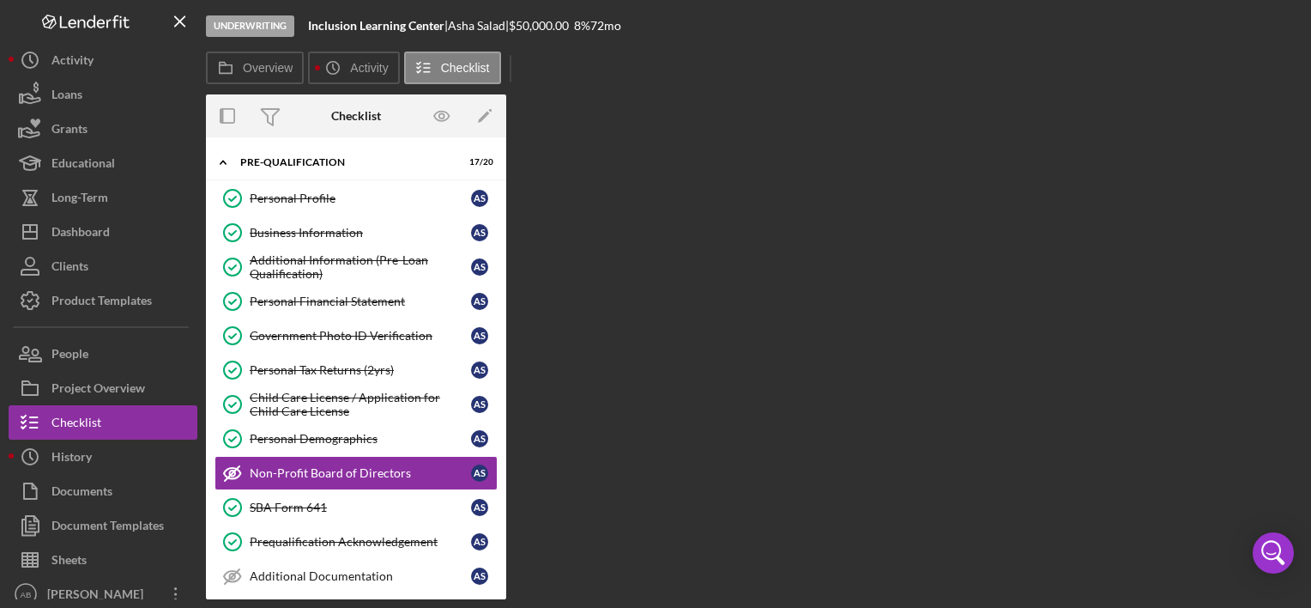
scroll to position [101, 0]
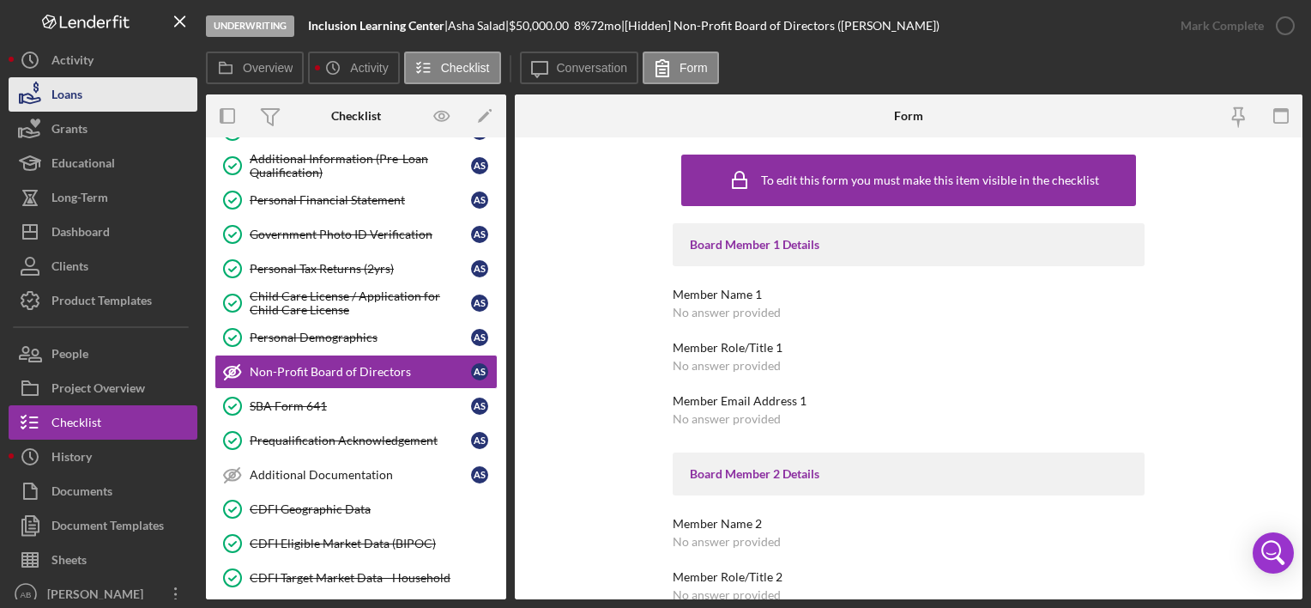
click at [63, 89] on div "Loans" at bounding box center [66, 96] width 31 height 39
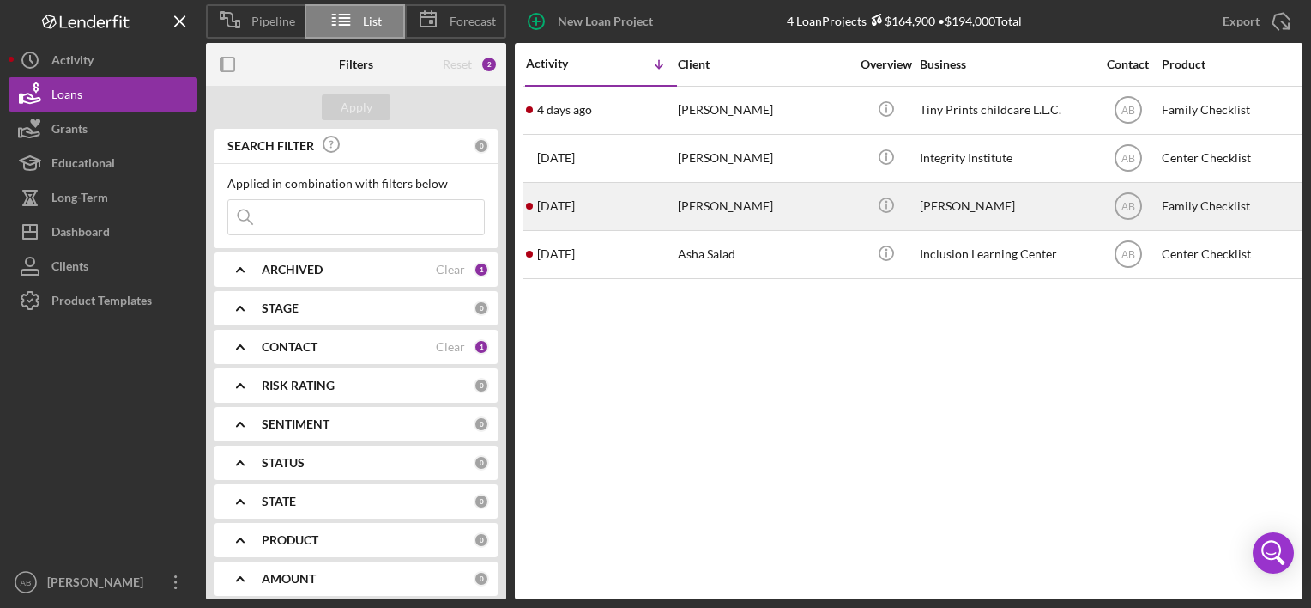
click at [780, 209] on div "[PERSON_NAME]" at bounding box center [764, 206] width 172 height 45
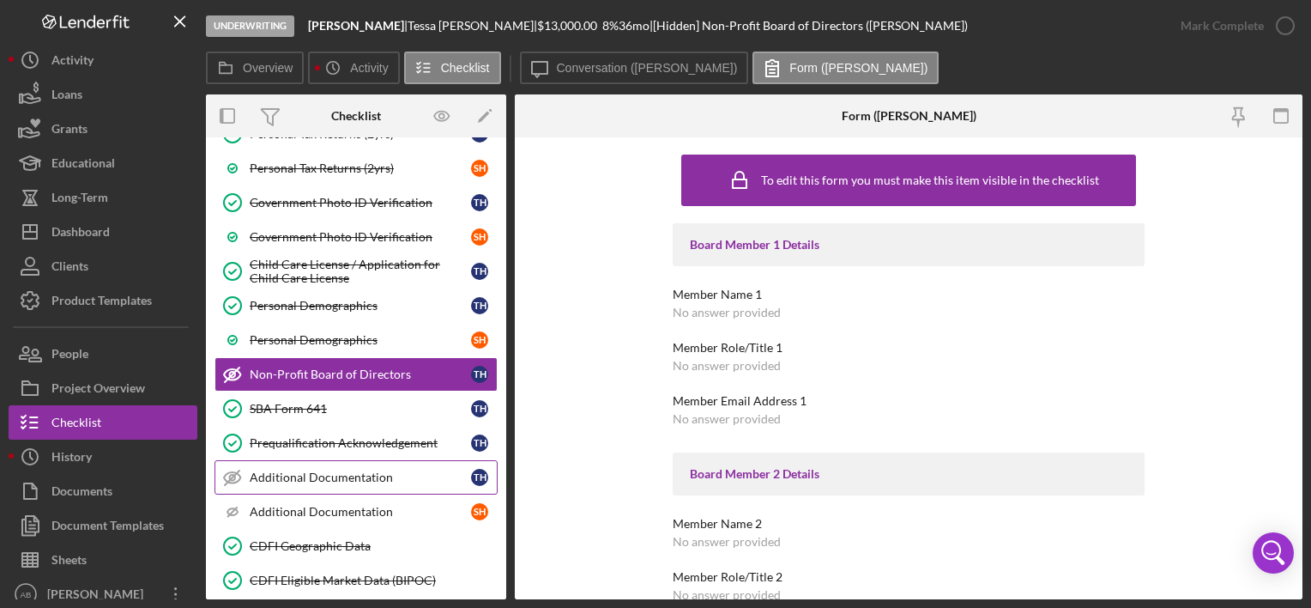
scroll to position [711, 0]
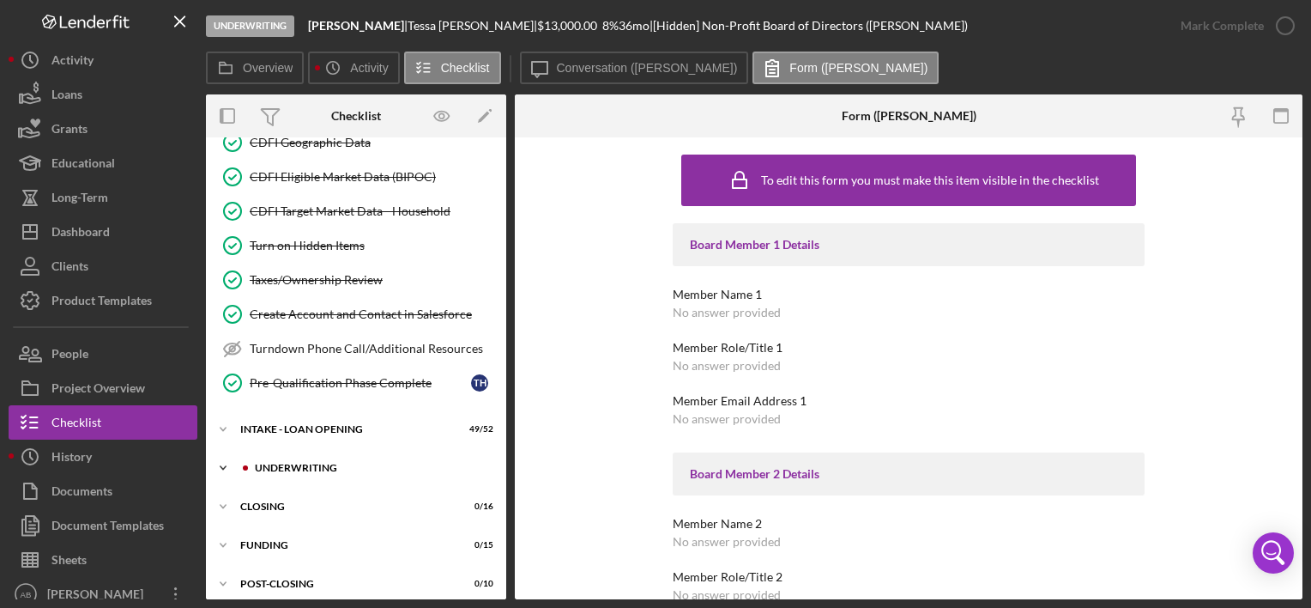
click at [281, 462] on div "UNDERWRITING" at bounding box center [370, 467] width 230 height 10
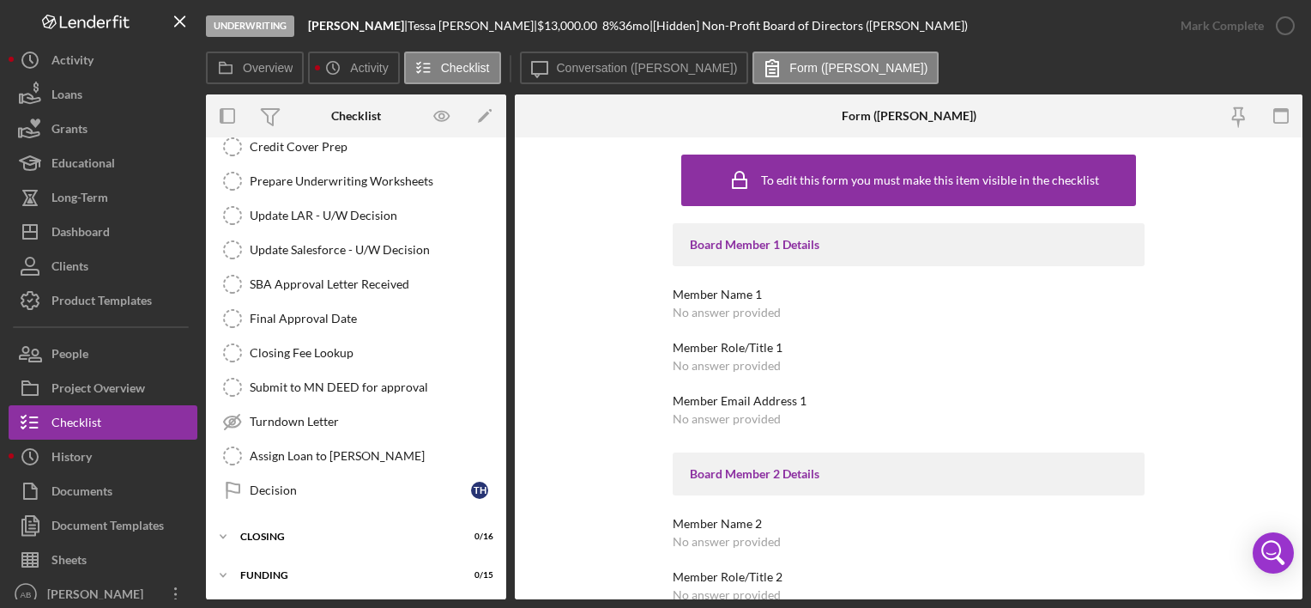
scroll to position [1400, 0]
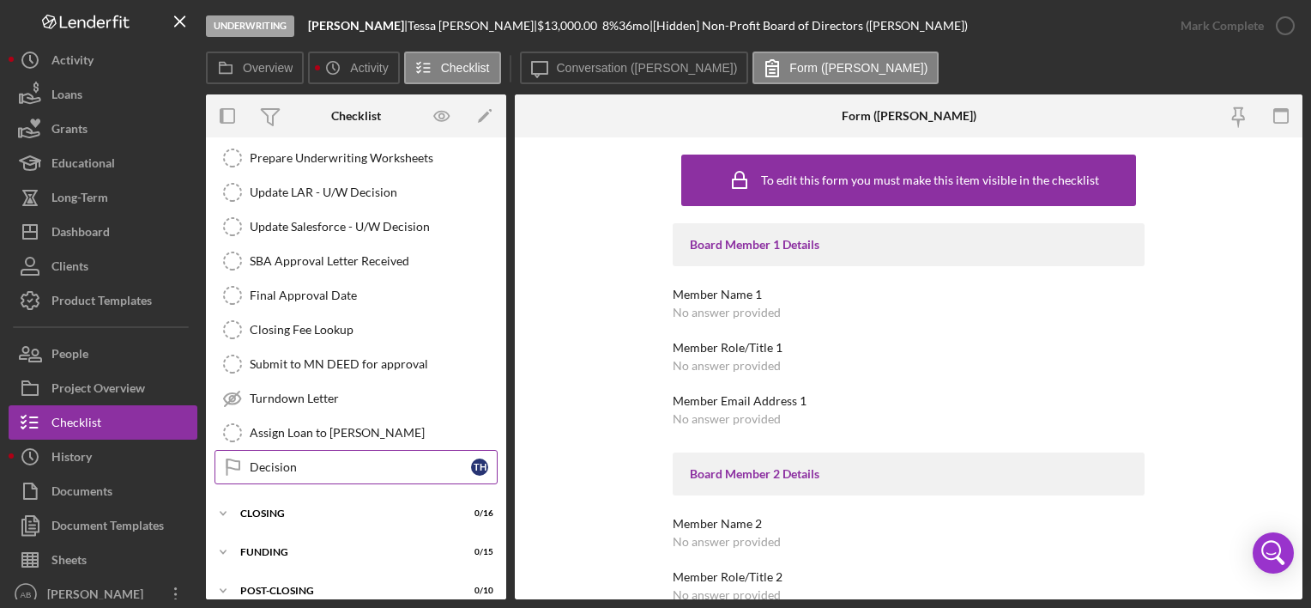
click at [294, 450] on link "Decision Decision T H" at bounding box center [356, 467] width 283 height 34
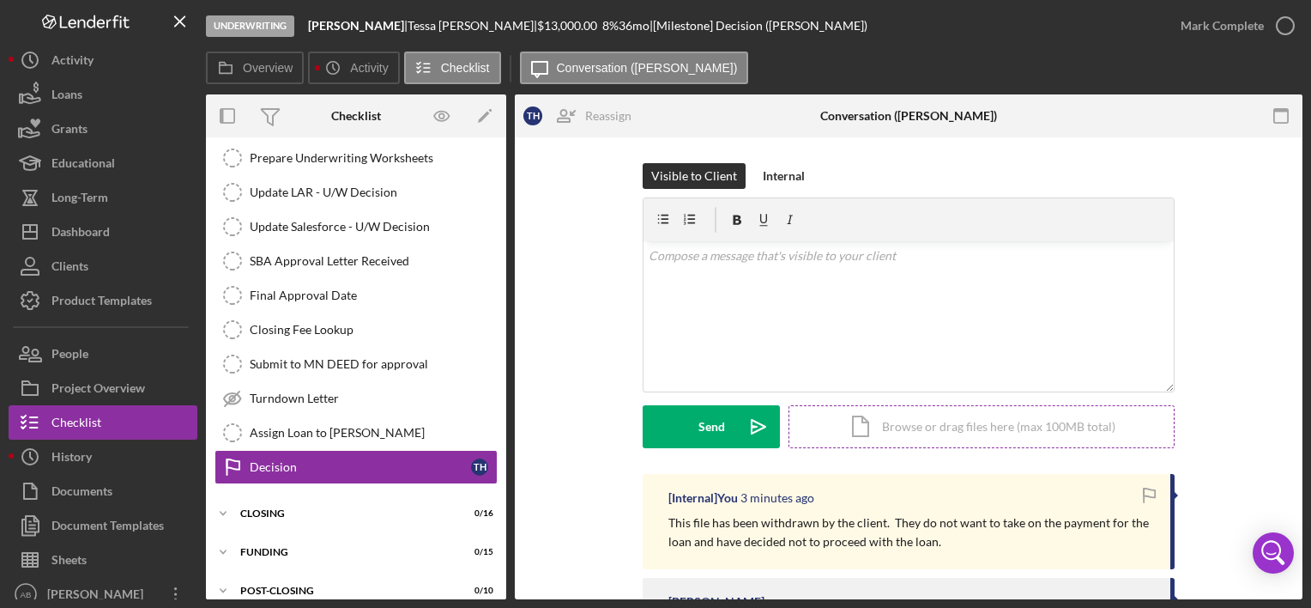
scroll to position [100, 0]
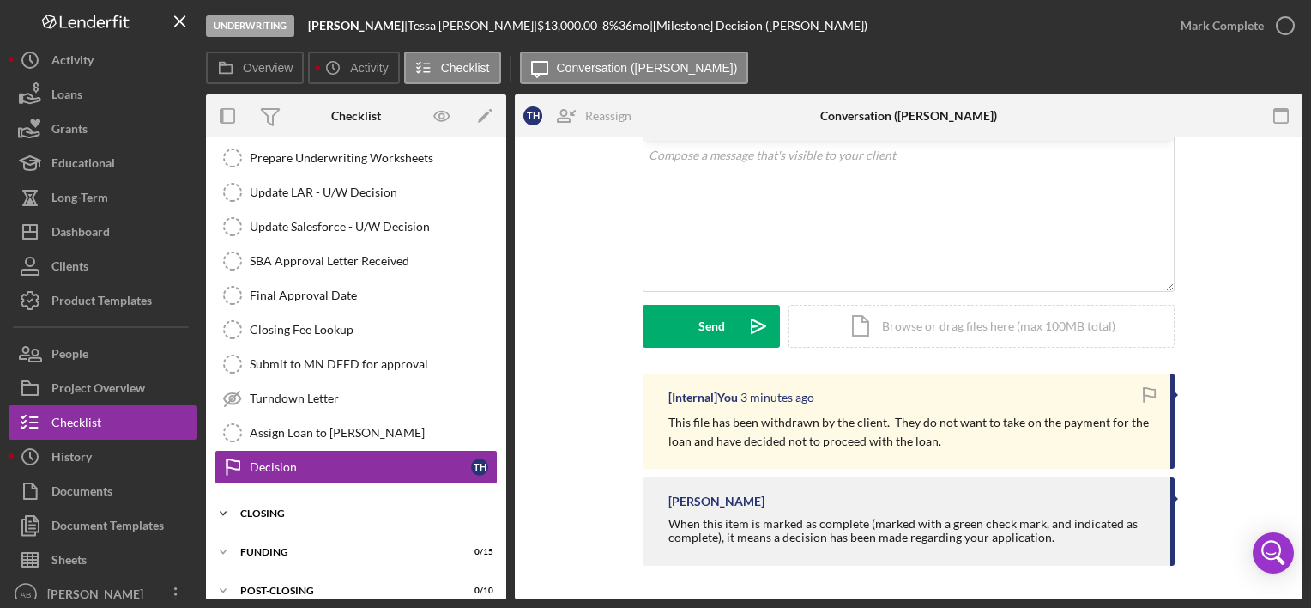
click at [278, 508] on div "CLOSING" at bounding box center [362, 513] width 245 height 10
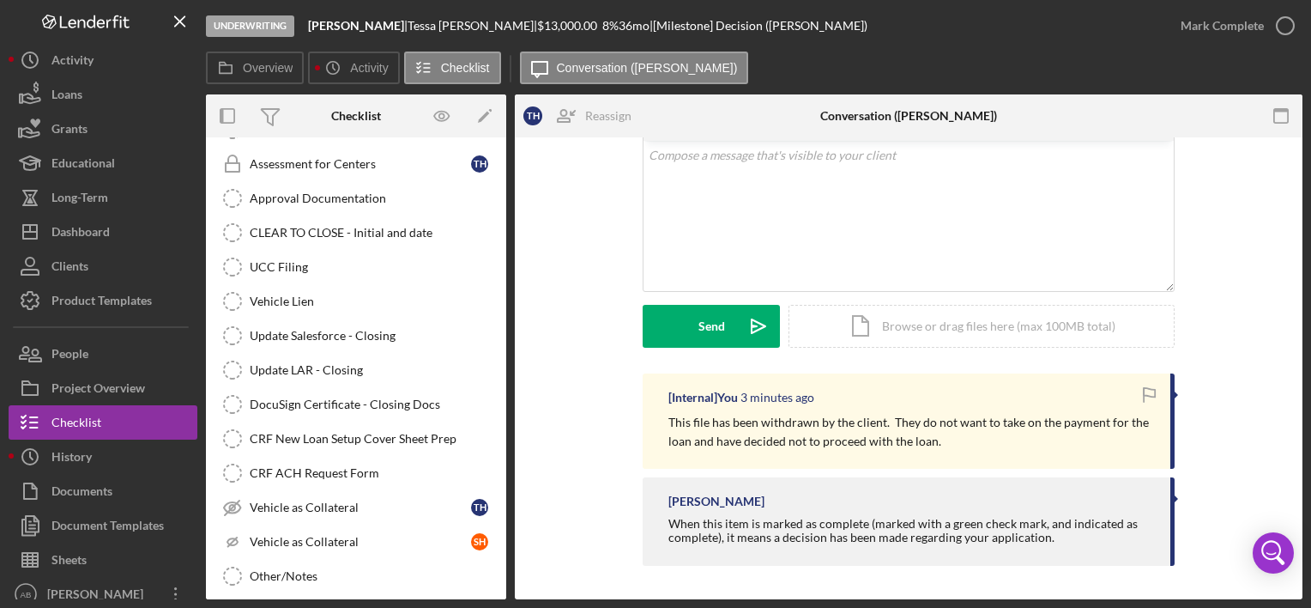
scroll to position [1953, 0]
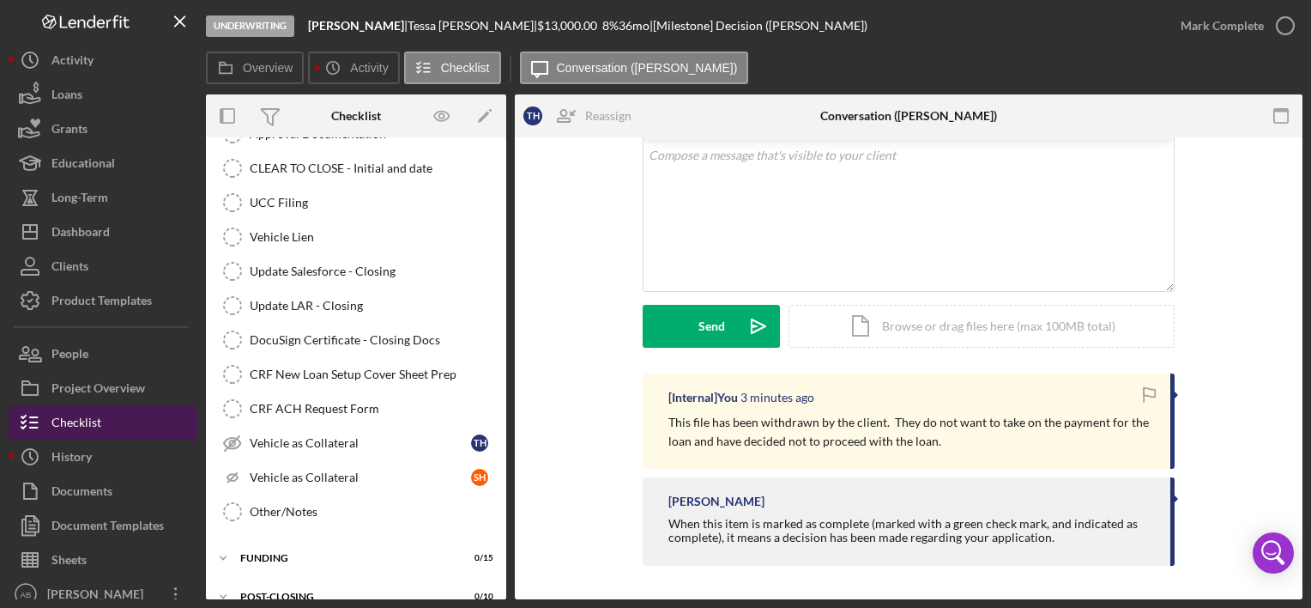
click at [46, 415] on icon "button" at bounding box center [30, 422] width 43 height 43
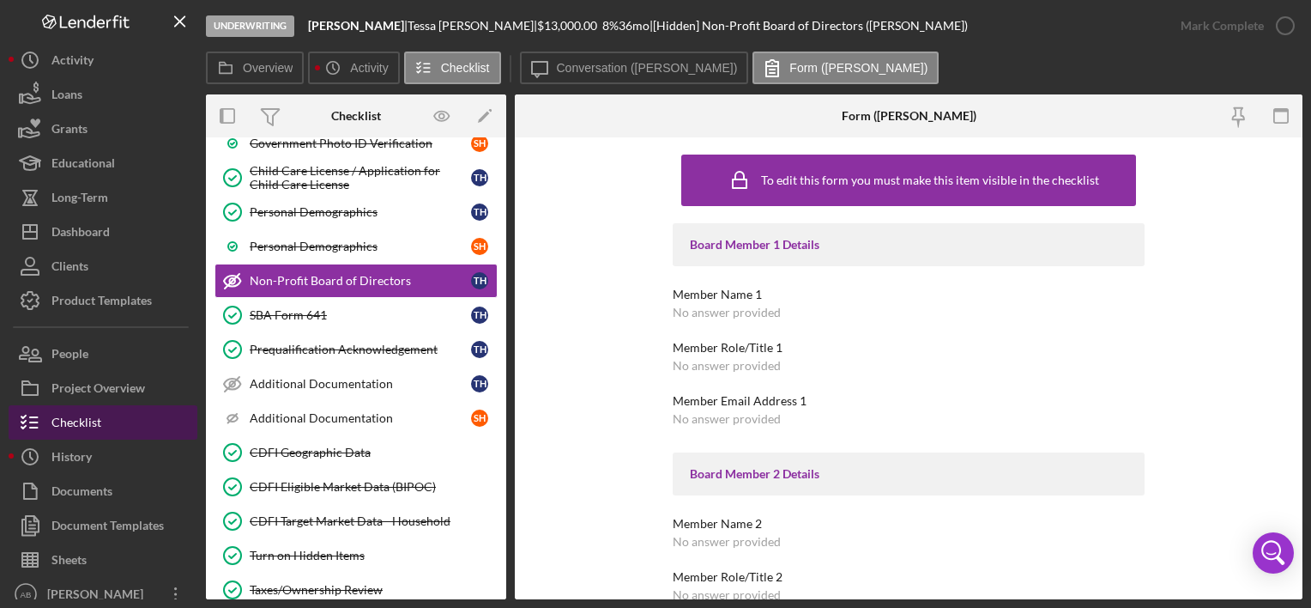
scroll to position [308, 0]
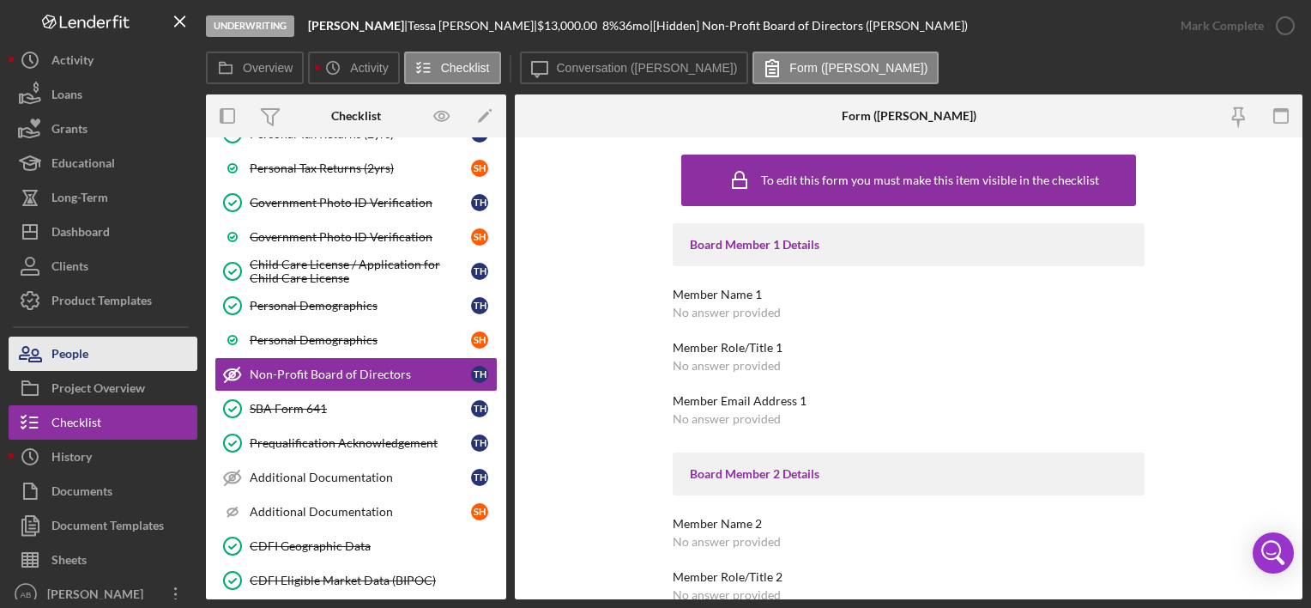
click at [63, 350] on div "People" at bounding box center [69, 355] width 37 height 39
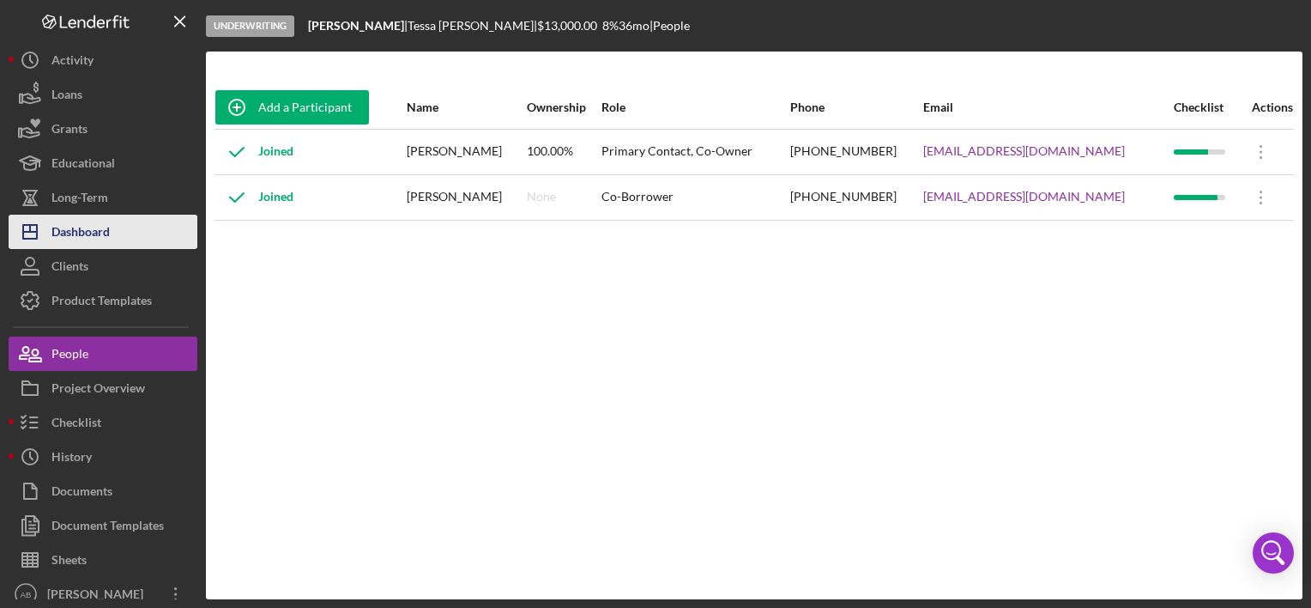
click at [91, 233] on div "Dashboard" at bounding box center [80, 234] width 58 height 39
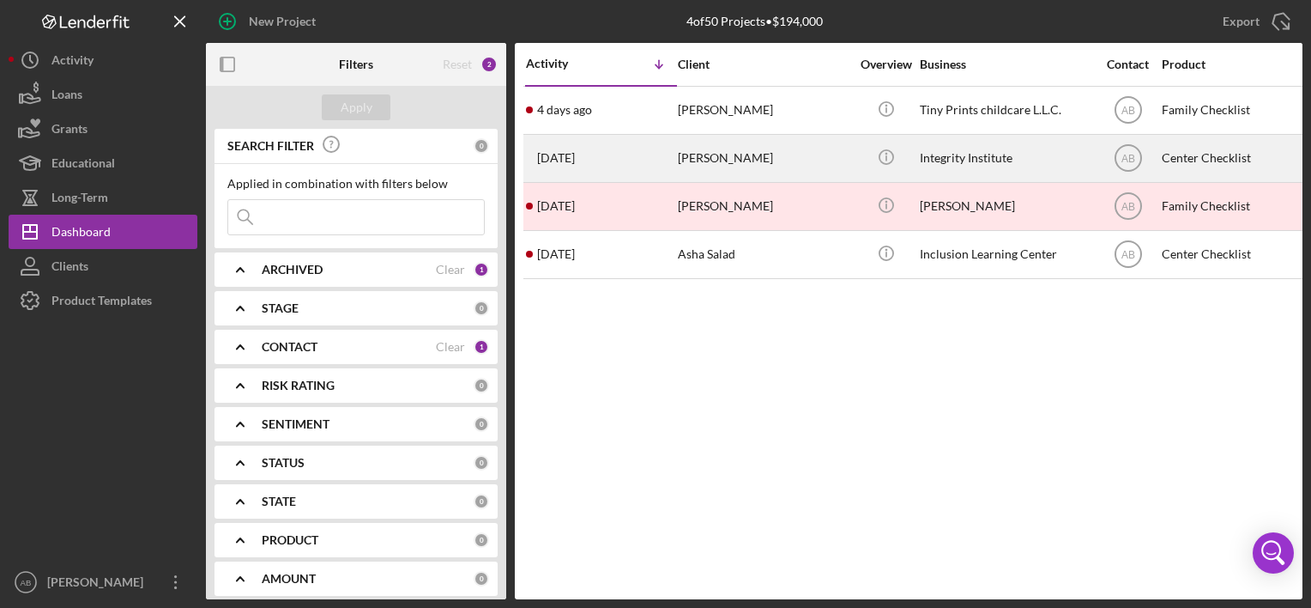
click at [586, 165] on div "[DATE] [PERSON_NAME]" at bounding box center [601, 158] width 150 height 45
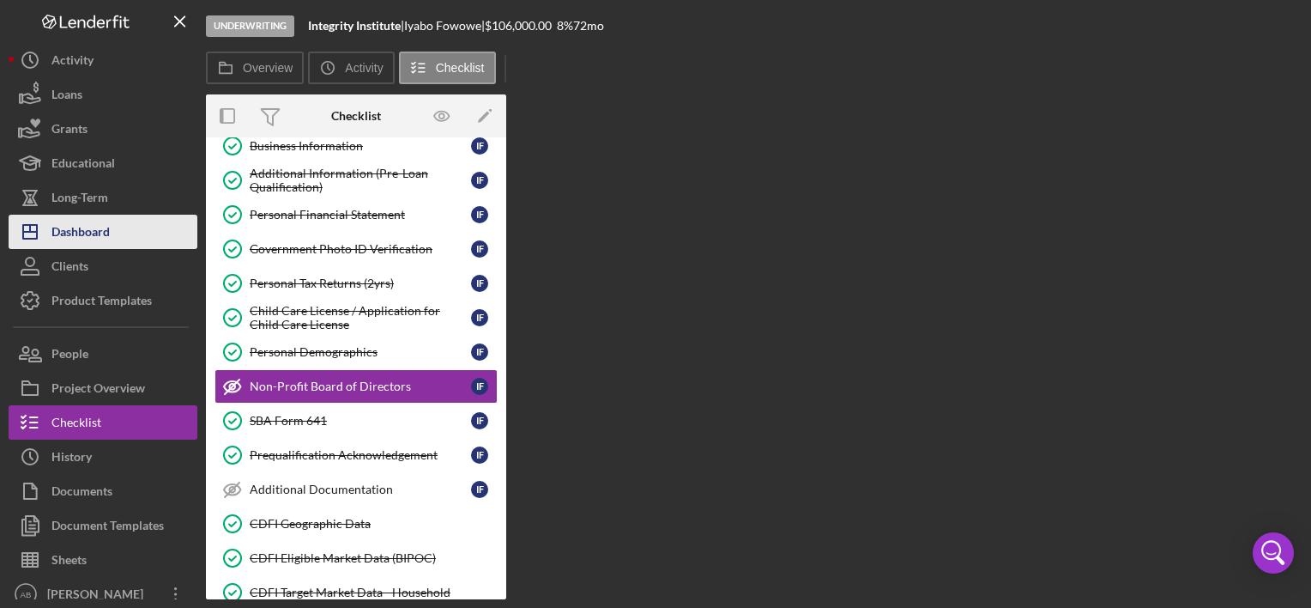
scroll to position [101, 0]
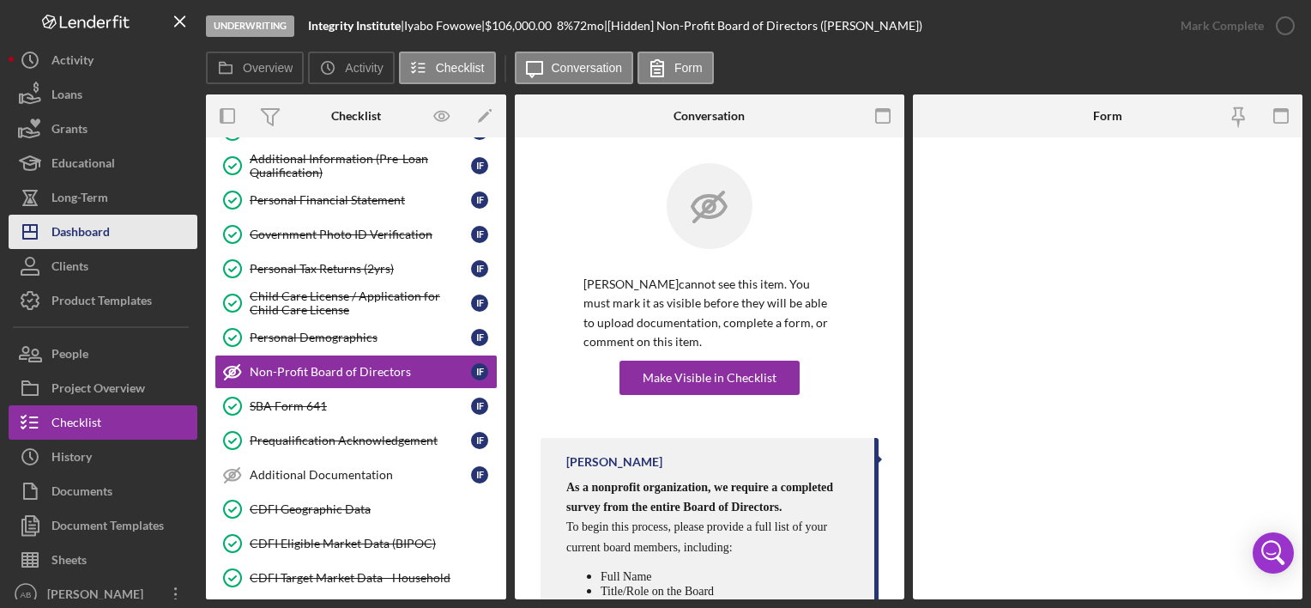
click at [117, 227] on button "Icon/Dashboard Dashboard" at bounding box center [103, 232] width 189 height 34
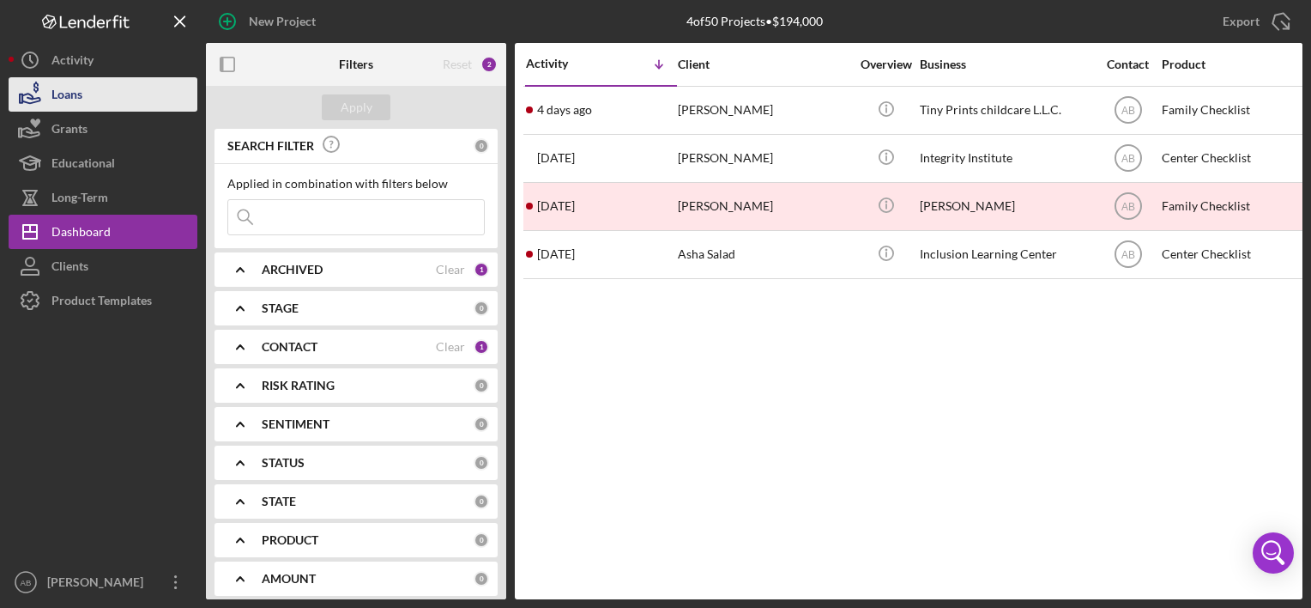
click at [91, 106] on button "Loans" at bounding box center [103, 94] width 189 height 34
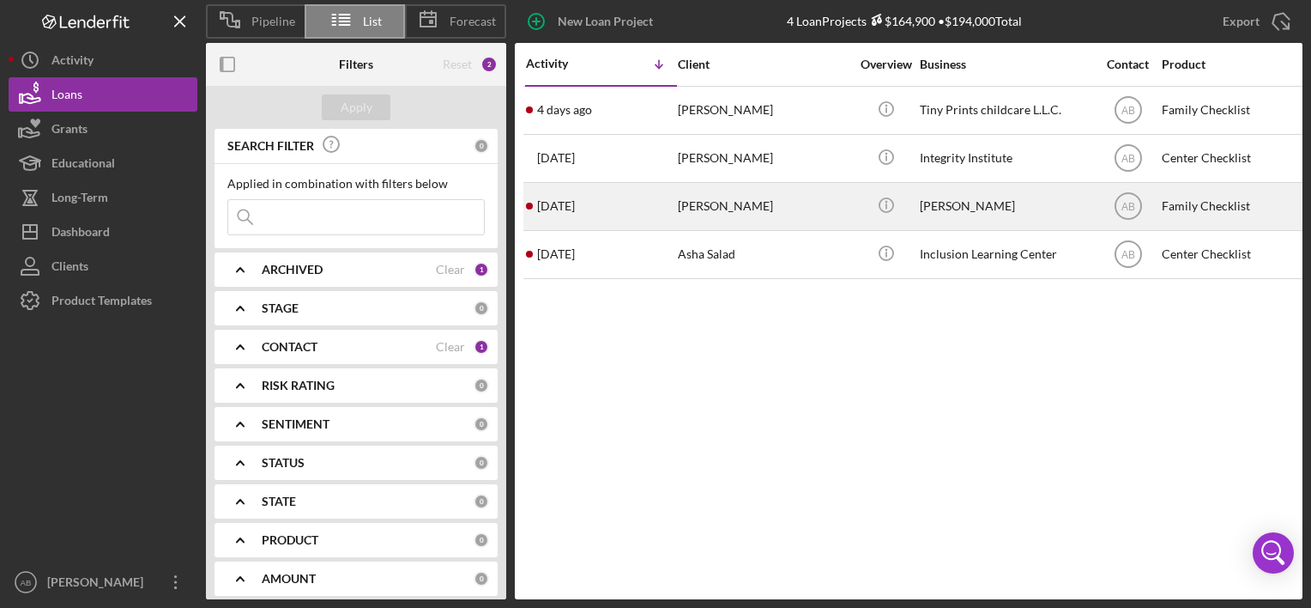
click at [566, 203] on time "[DATE]" at bounding box center [556, 206] width 38 height 14
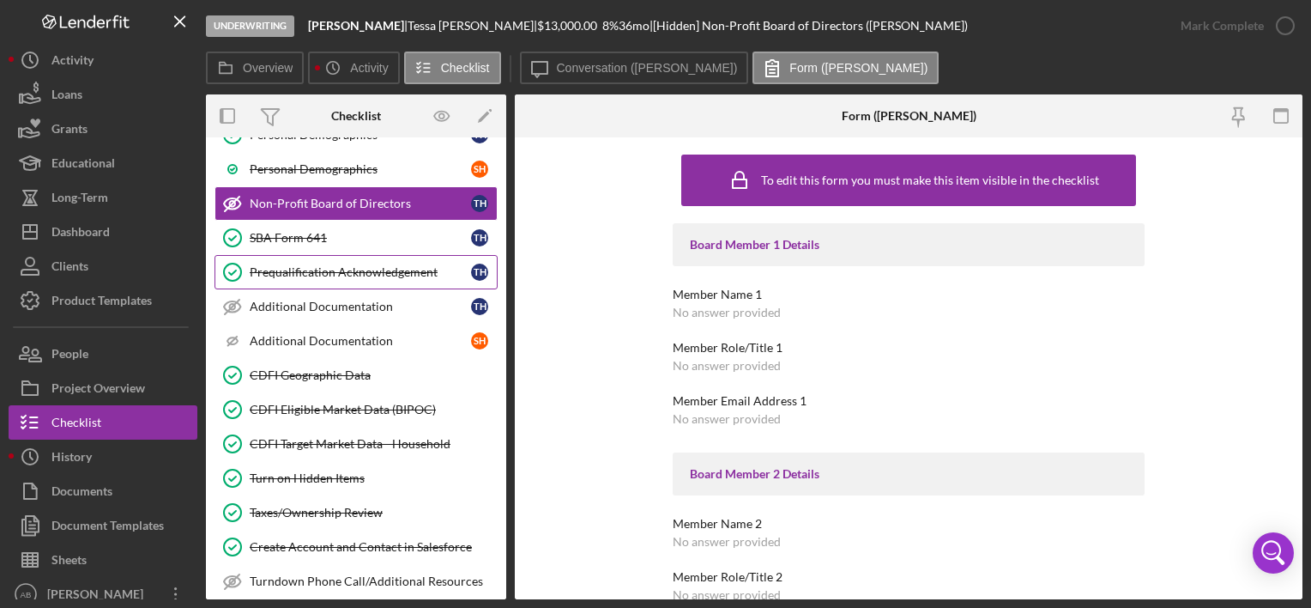
scroll to position [711, 0]
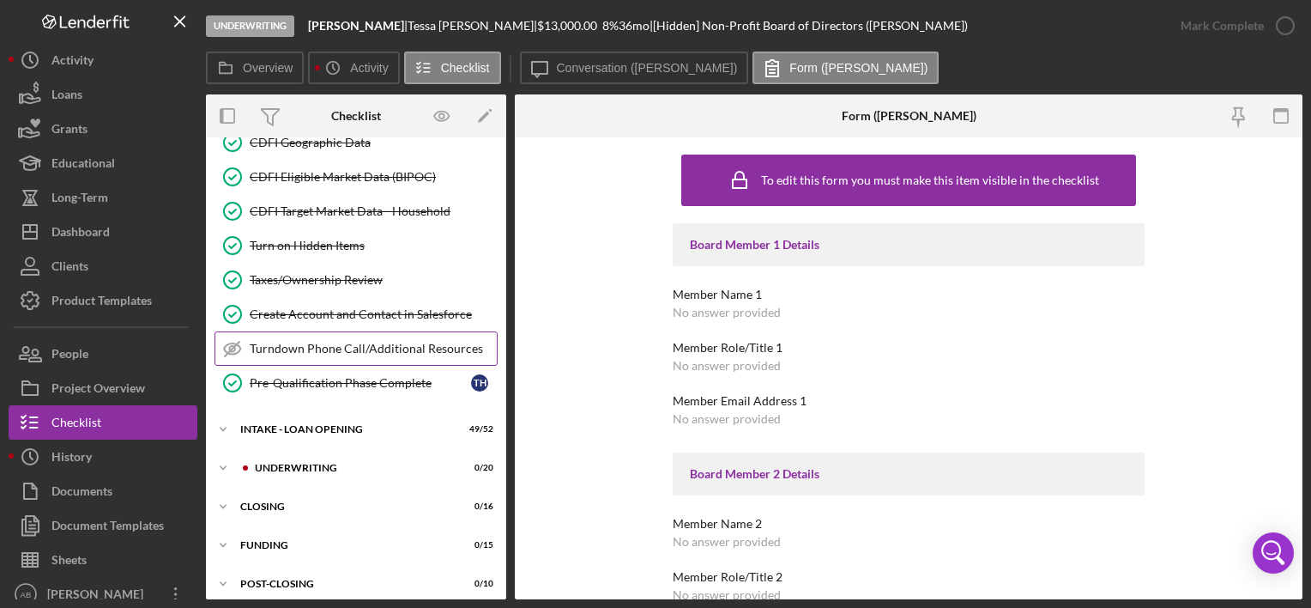
click at [316, 342] on div "Turndown Phone Call/Additional Resources" at bounding box center [373, 349] width 247 height 14
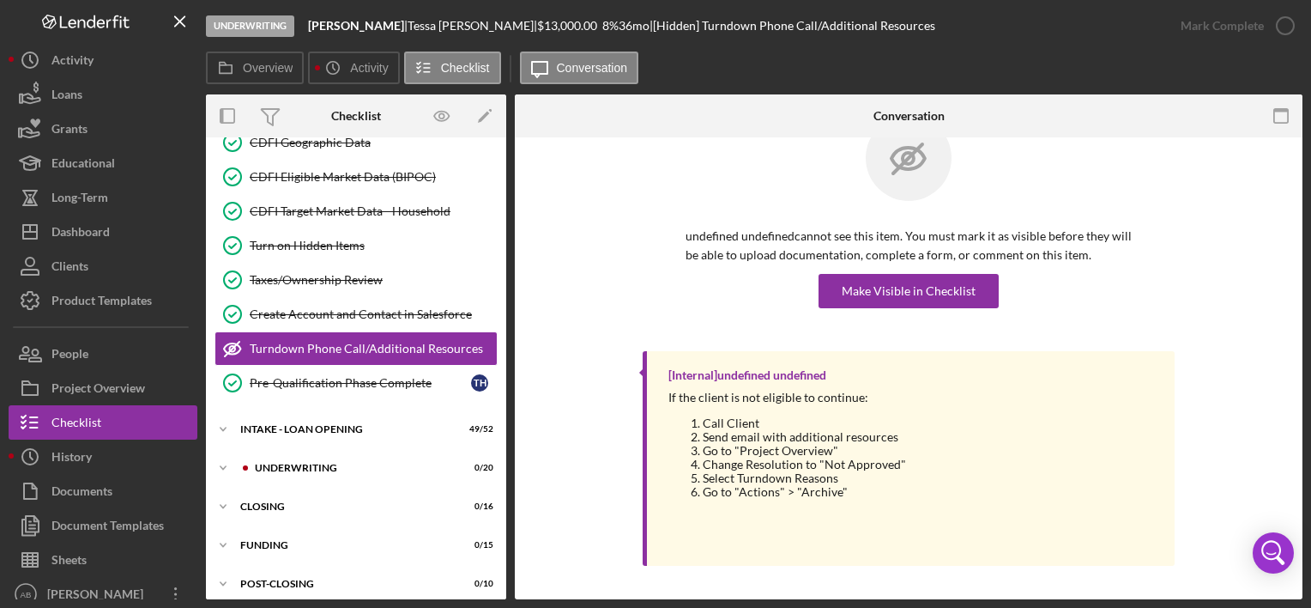
scroll to position [48, 0]
click at [910, 279] on div "Make Visible in Checklist" at bounding box center [909, 291] width 134 height 34
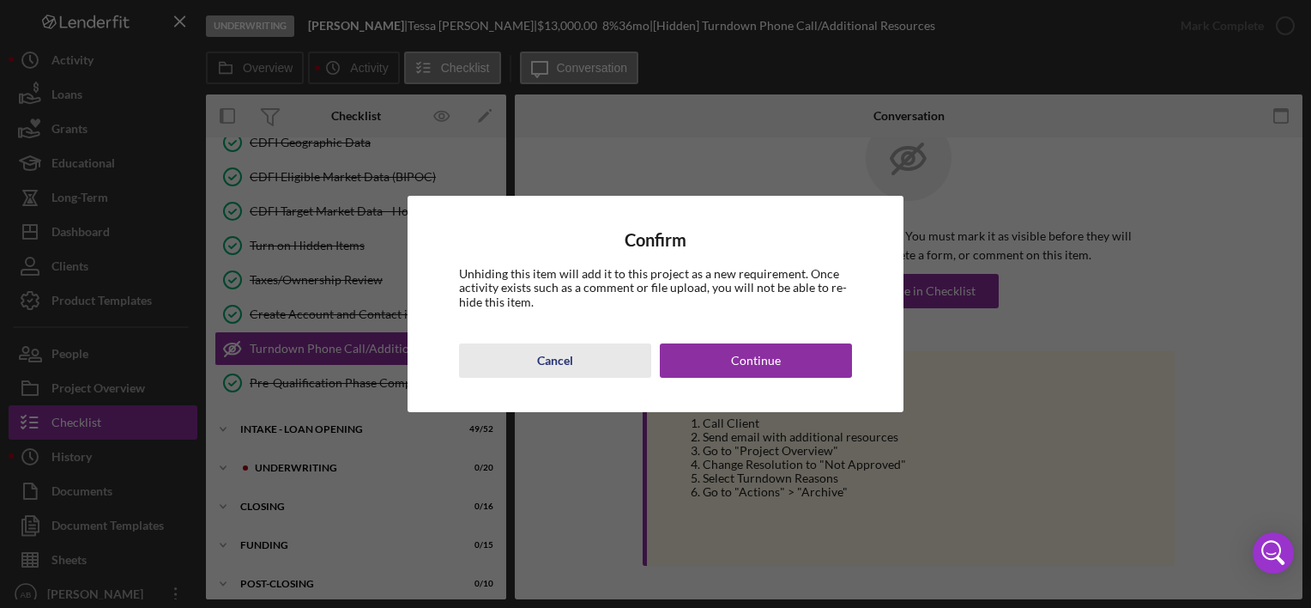
click at [563, 353] on div "Cancel" at bounding box center [555, 360] width 36 height 34
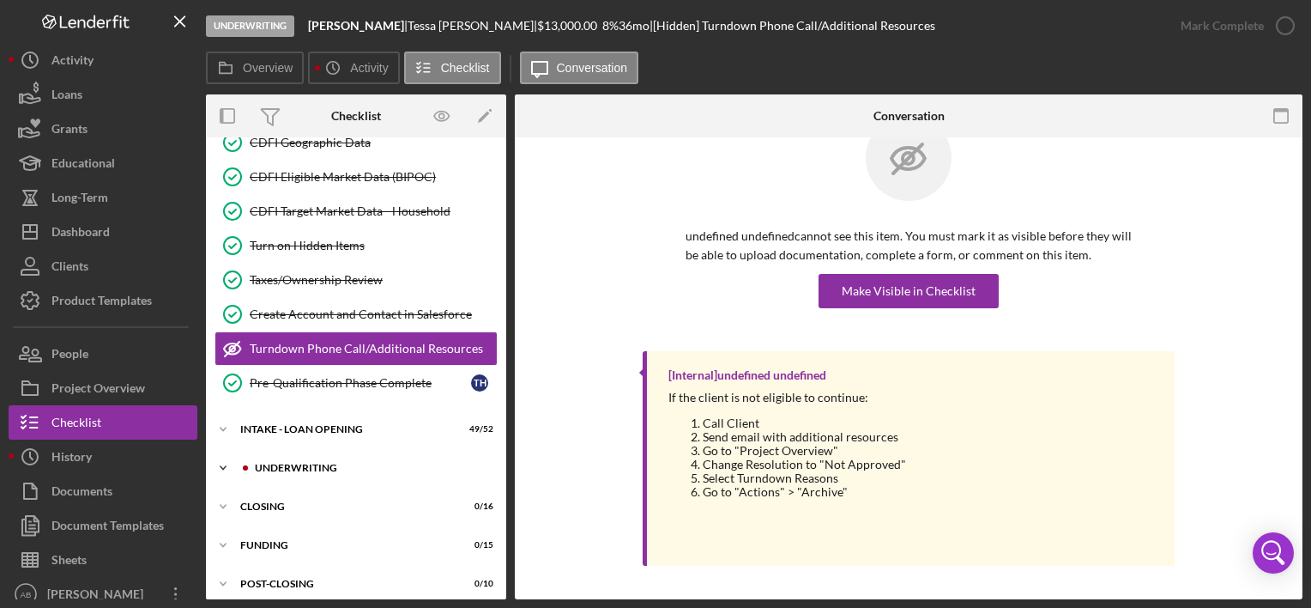
click at [288, 462] on div "UNDERWRITING" at bounding box center [370, 467] width 230 height 10
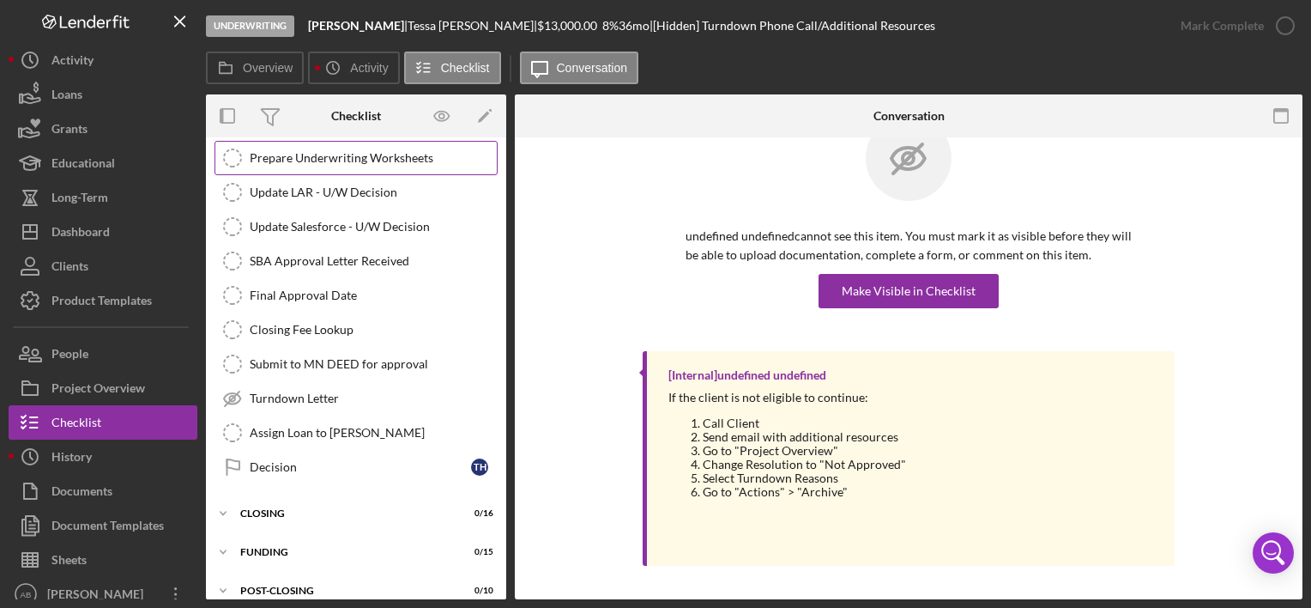
scroll to position [1239, 0]
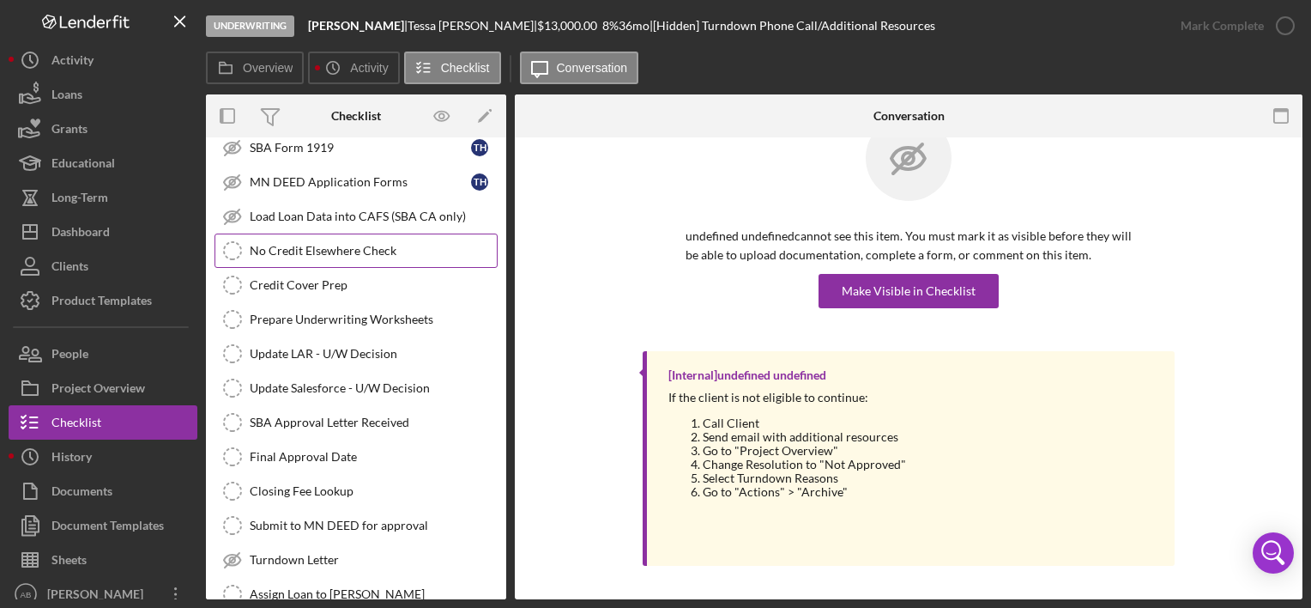
click at [272, 244] on div "No Credit Elsewhere Check" at bounding box center [373, 251] width 247 height 14
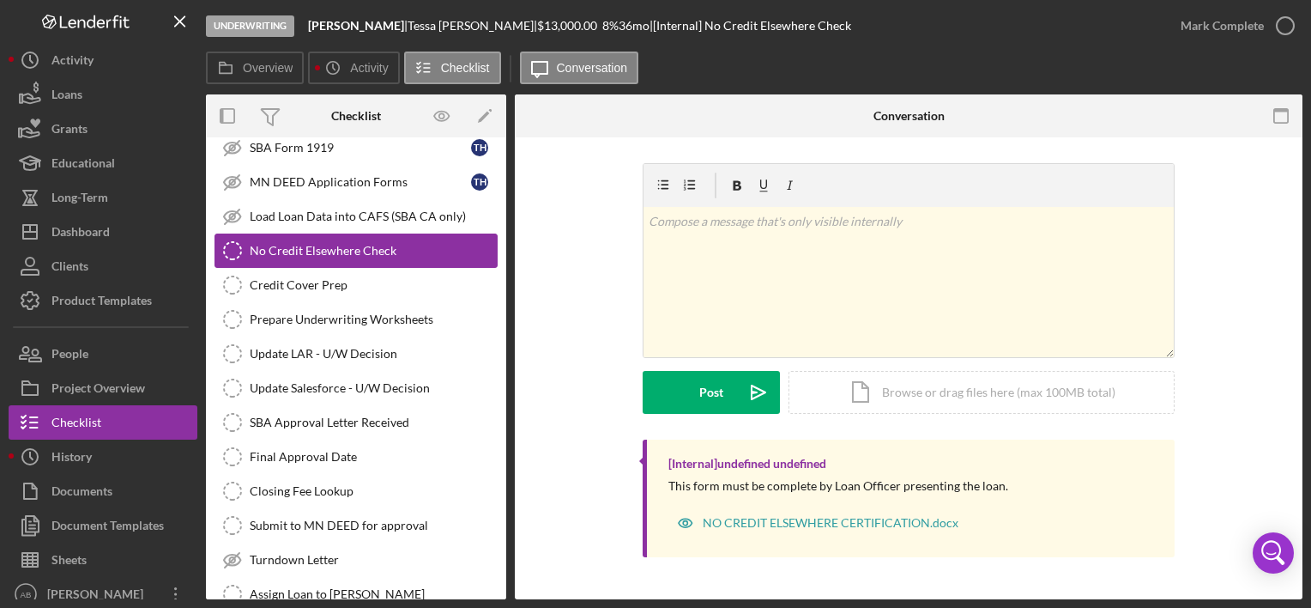
click at [227, 237] on icon "No Credit Elsewhere Check" at bounding box center [232, 250] width 43 height 43
click at [369, 278] on div "Credit Cover Prep" at bounding box center [373, 285] width 247 height 14
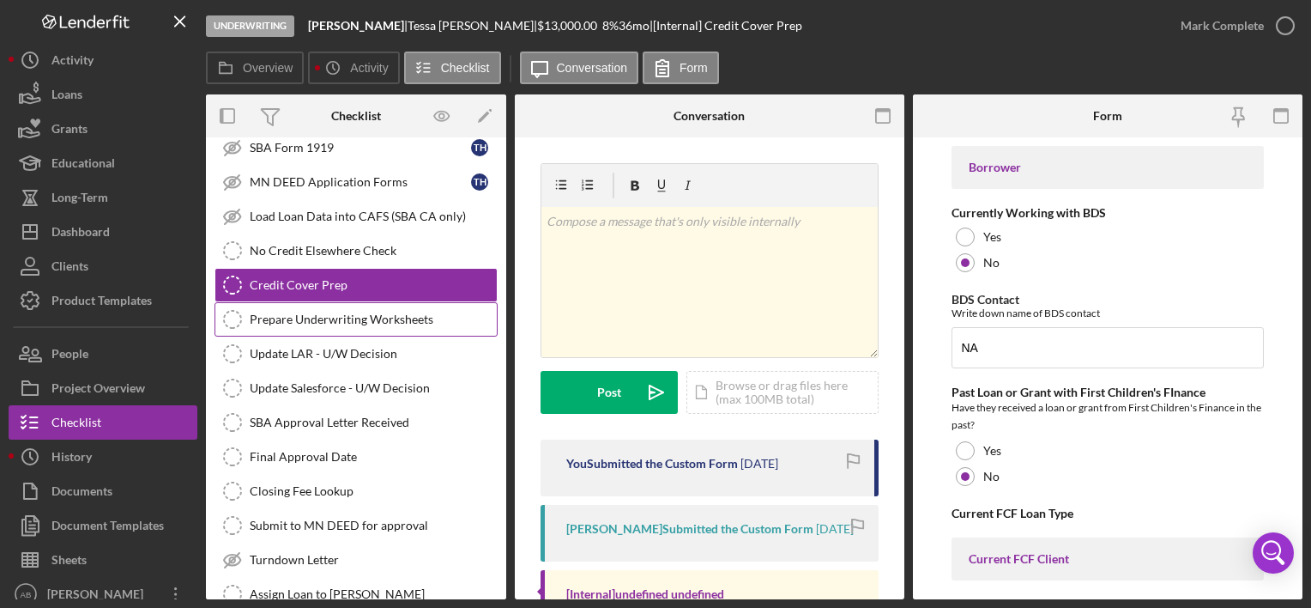
click at [263, 312] on div "Prepare Underwriting Worksheets" at bounding box center [373, 319] width 247 height 14
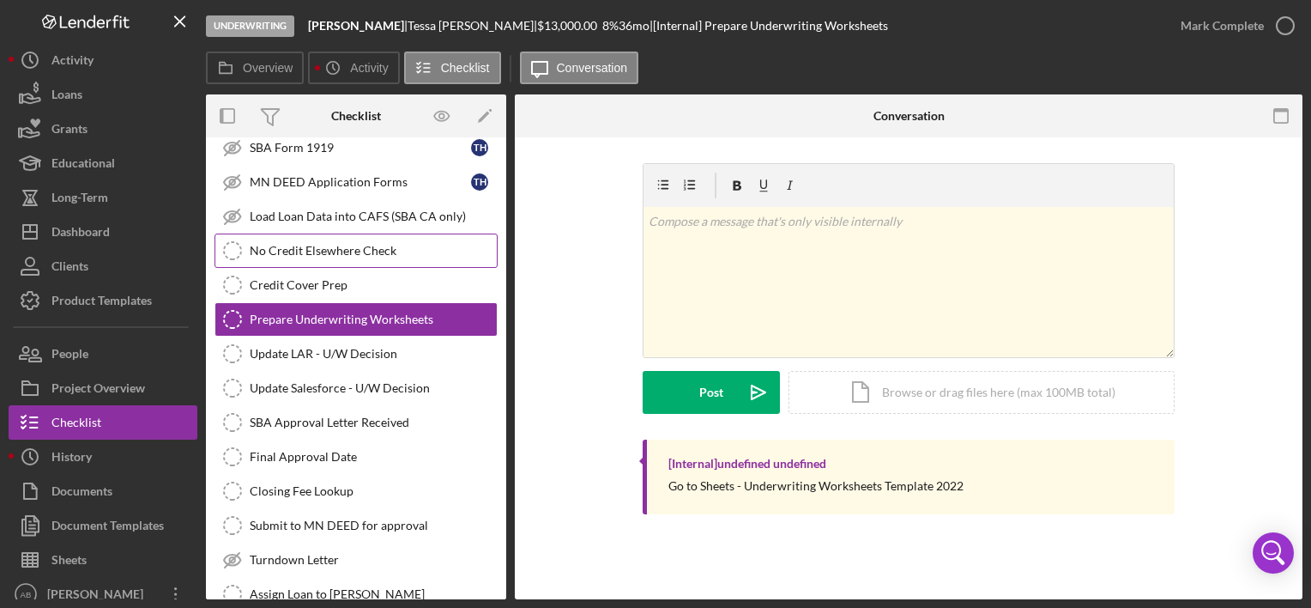
click at [277, 246] on link "No Credit Elsewhere Check No Credit Elsewhere Check" at bounding box center [356, 250] width 283 height 34
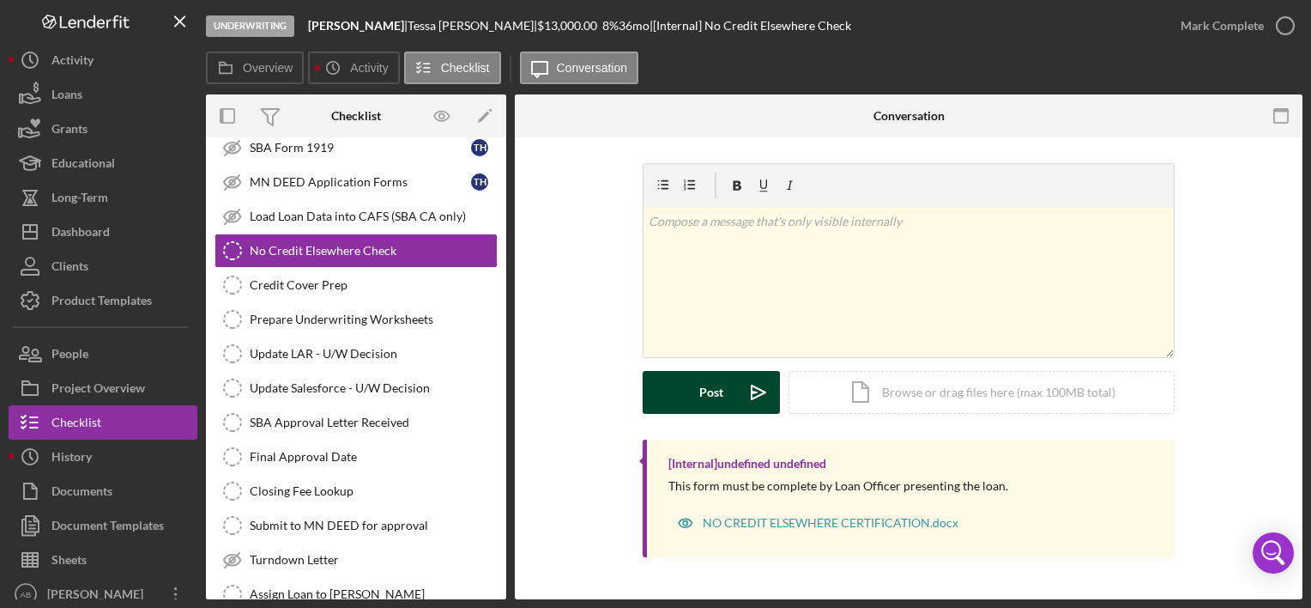
click at [734, 373] on button "Post Icon/icon-invite-send" at bounding box center [711, 392] width 137 height 43
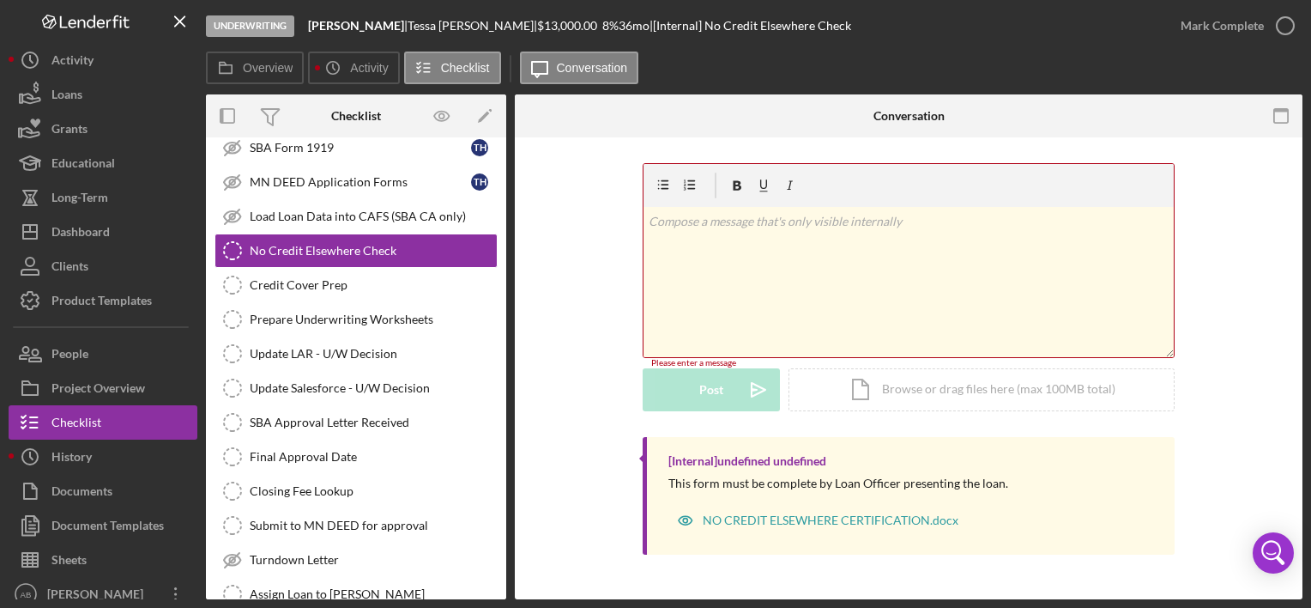
click at [656, 224] on p at bounding box center [909, 221] width 521 height 19
click at [281, 278] on div "Credit Cover Prep" at bounding box center [373, 285] width 247 height 14
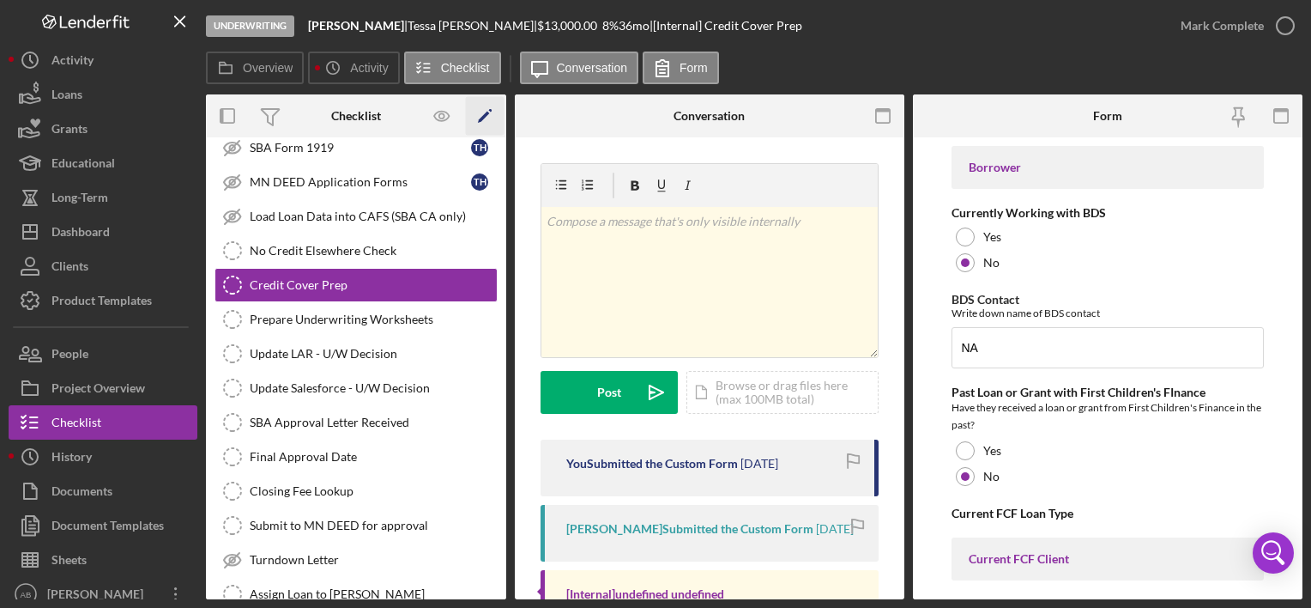
click at [485, 113] on icon "Icon/Edit" at bounding box center [485, 116] width 39 height 39
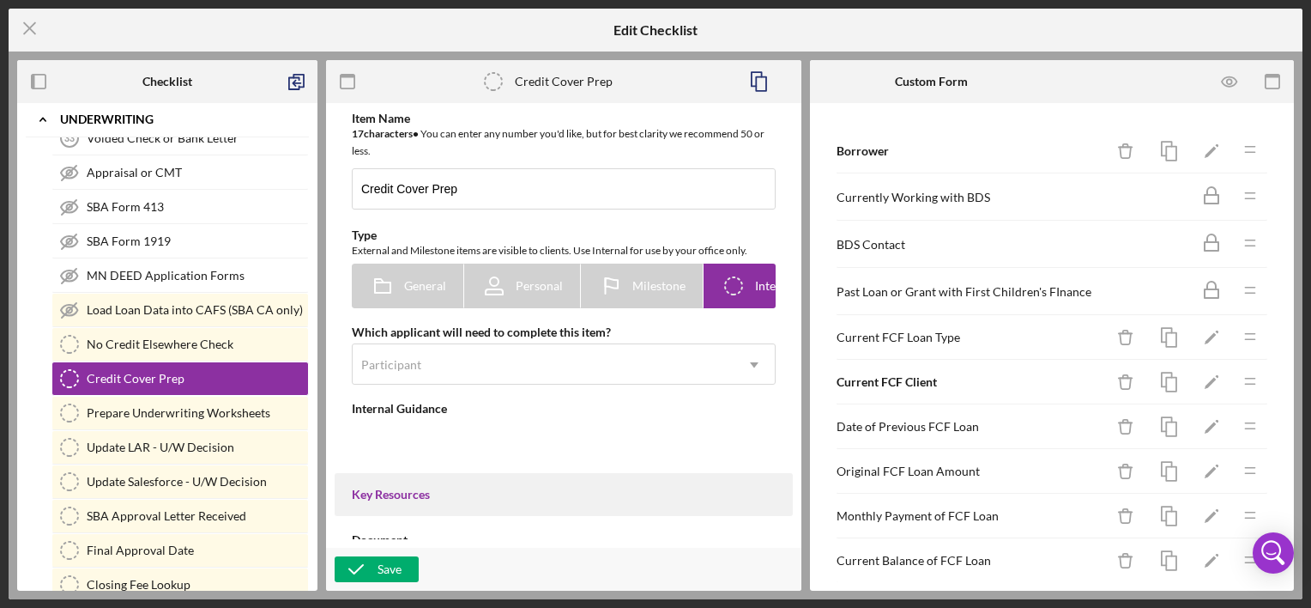
scroll to position [184, 0]
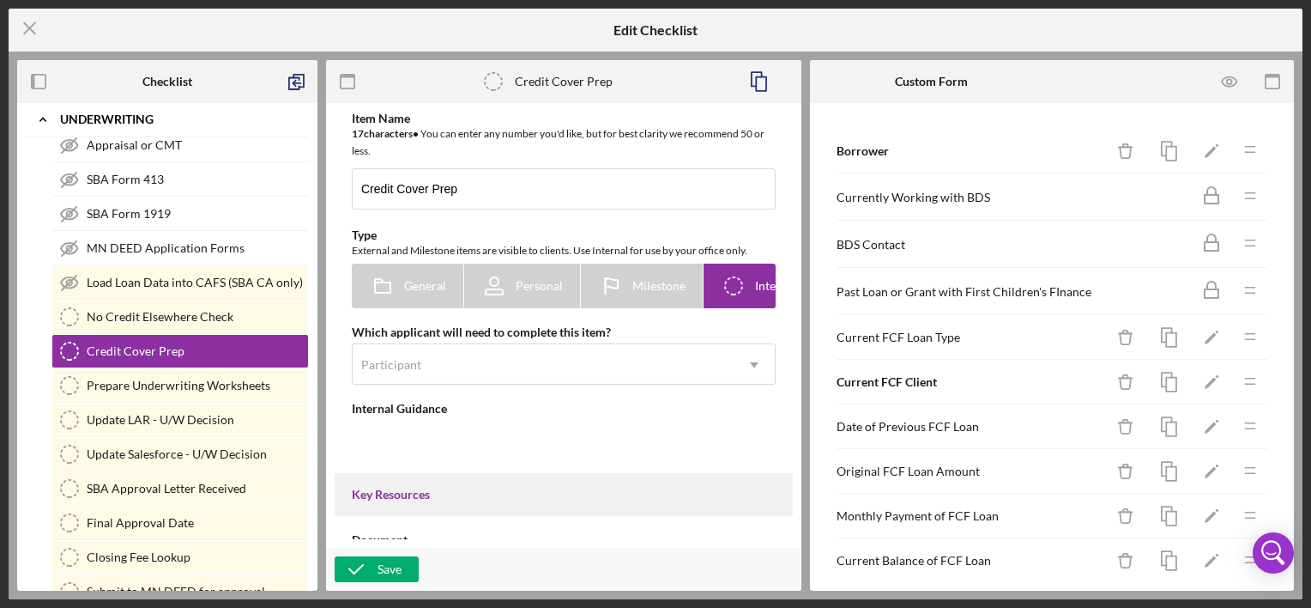
type textarea "<div>Prepare Credit Cover</div>"
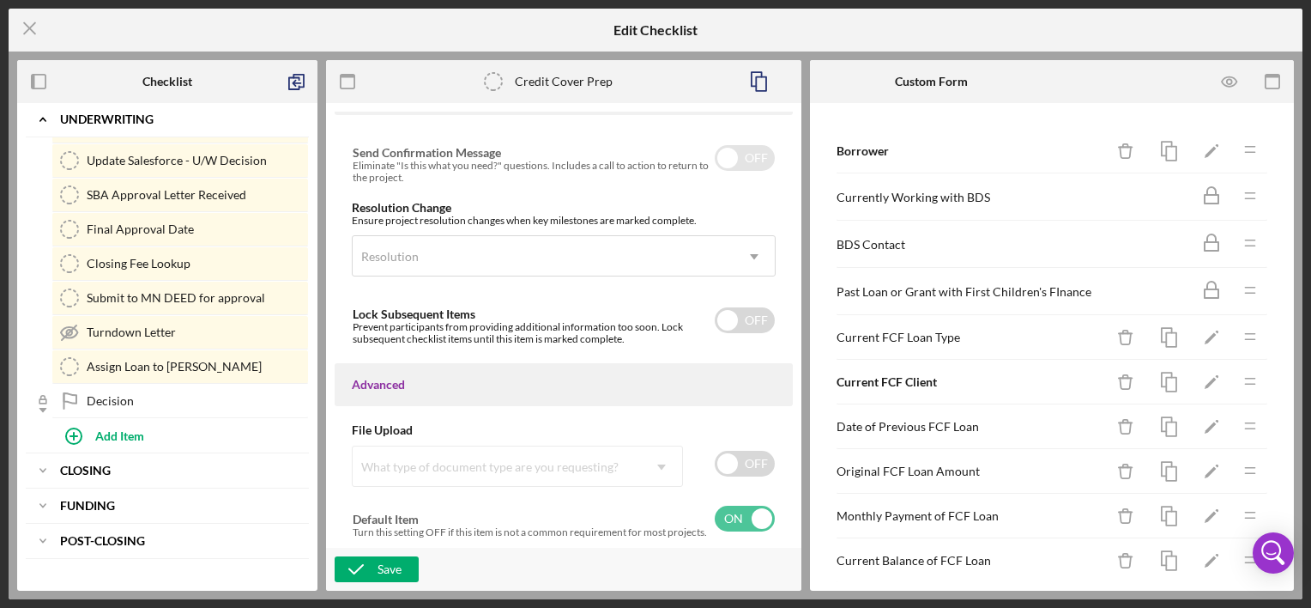
scroll to position [481, 0]
click at [33, 19] on icon "Icon/Menu Close" at bounding box center [30, 28] width 43 height 43
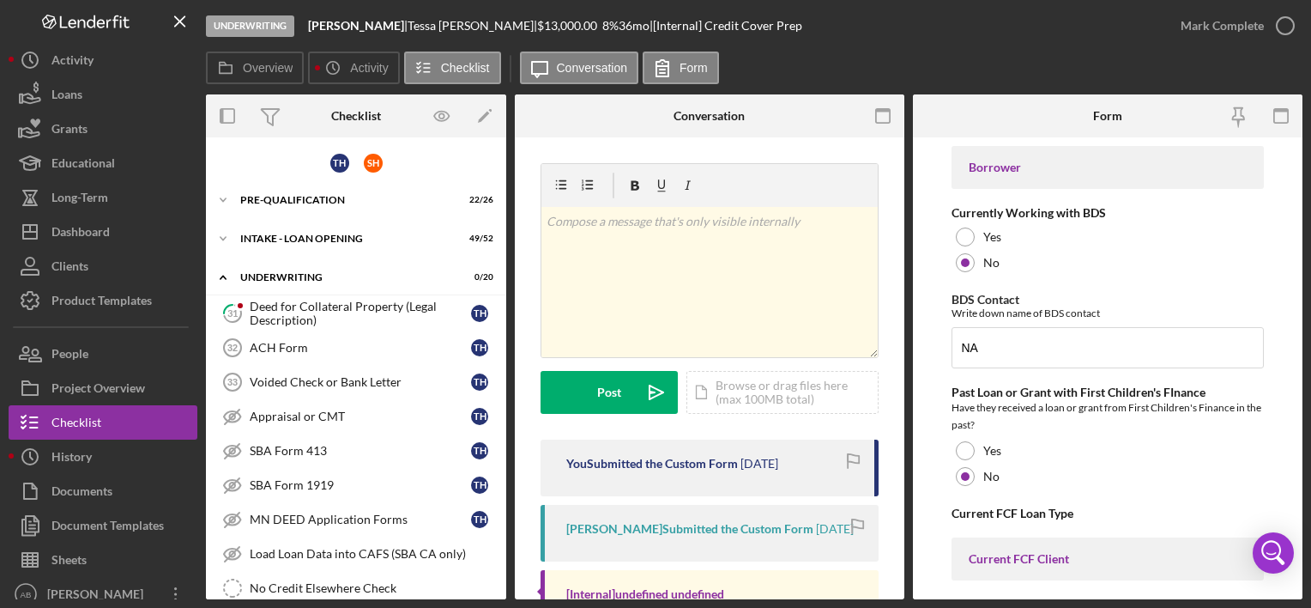
scroll to position [3, 0]
click at [232, 264] on icon "Icon/Expander" at bounding box center [223, 274] width 34 height 34
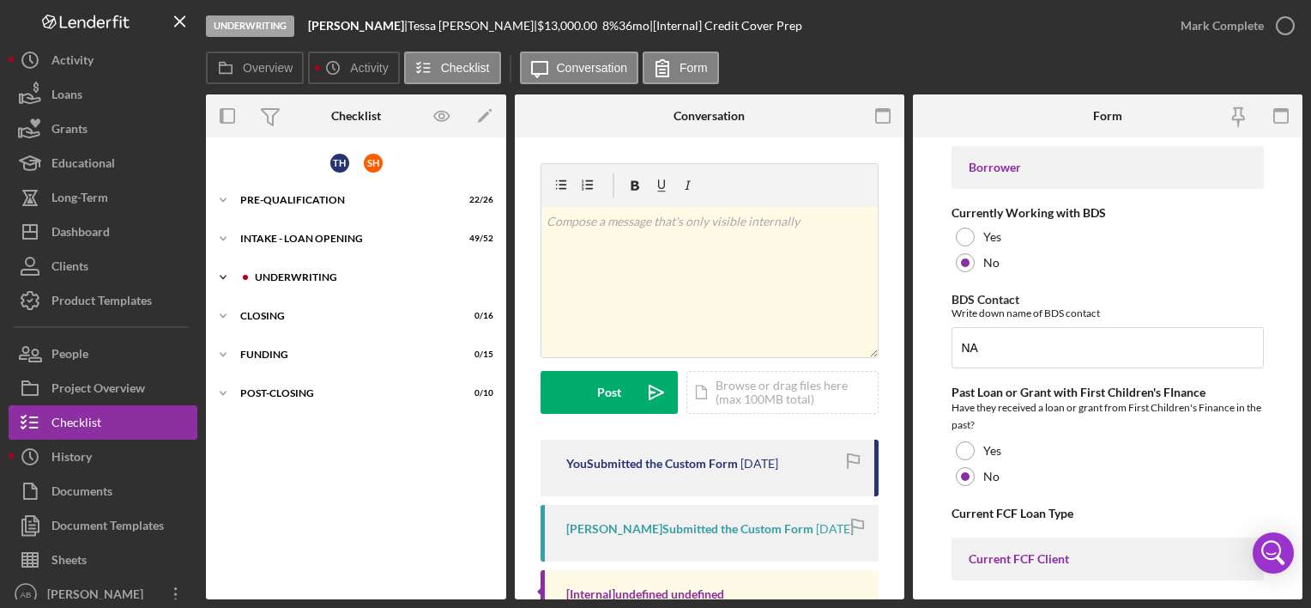
scroll to position [0, 0]
click at [232, 264] on icon "Icon/Expander" at bounding box center [223, 277] width 34 height 34
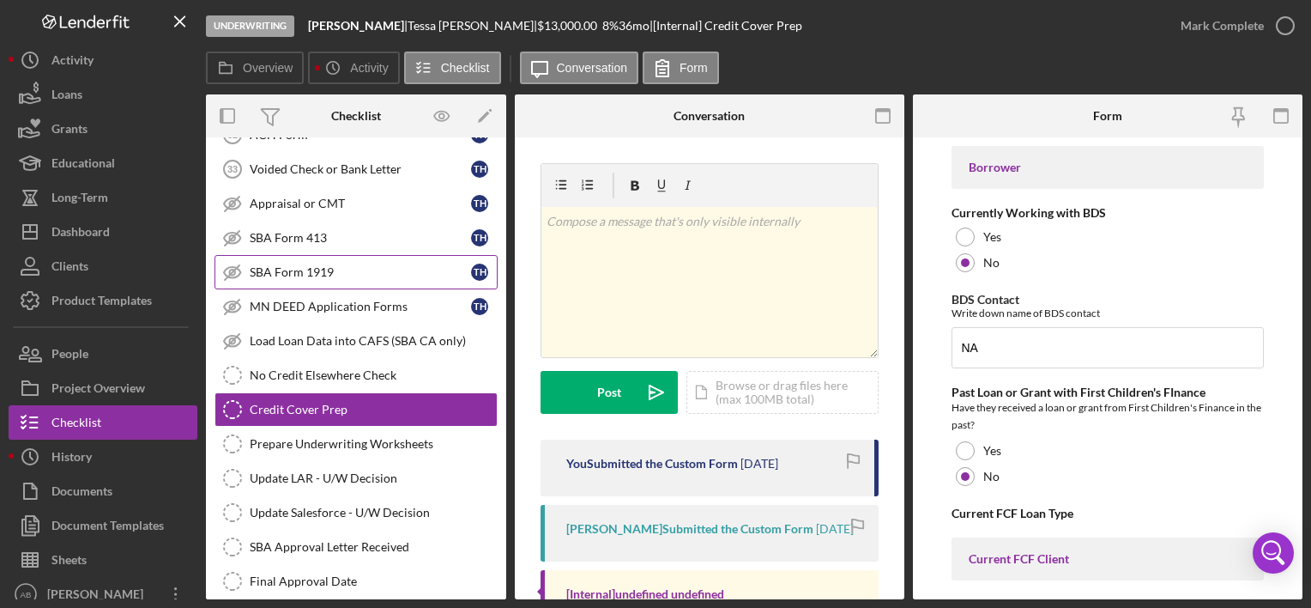
click at [232, 264] on div "31 Deed for Collateral Property (Legal Description) T H ACH Form 32 ACH Form T …" at bounding box center [356, 430] width 300 height 695
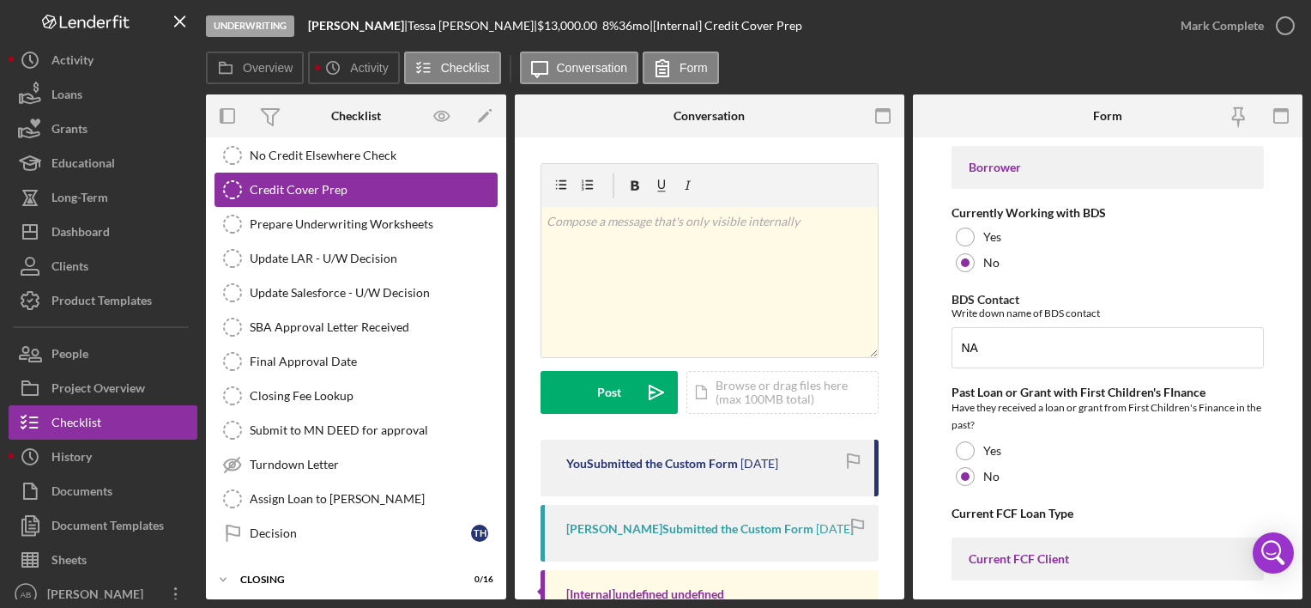
scroll to position [508, 0]
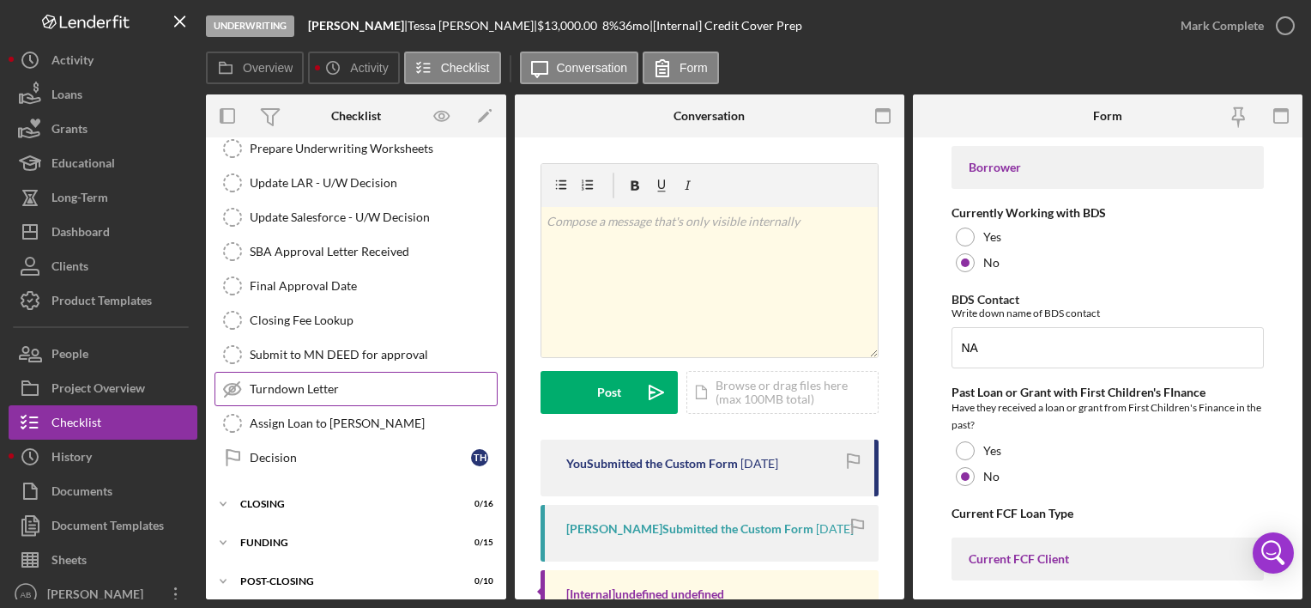
click at [286, 384] on div "Turndown Letter" at bounding box center [373, 389] width 247 height 14
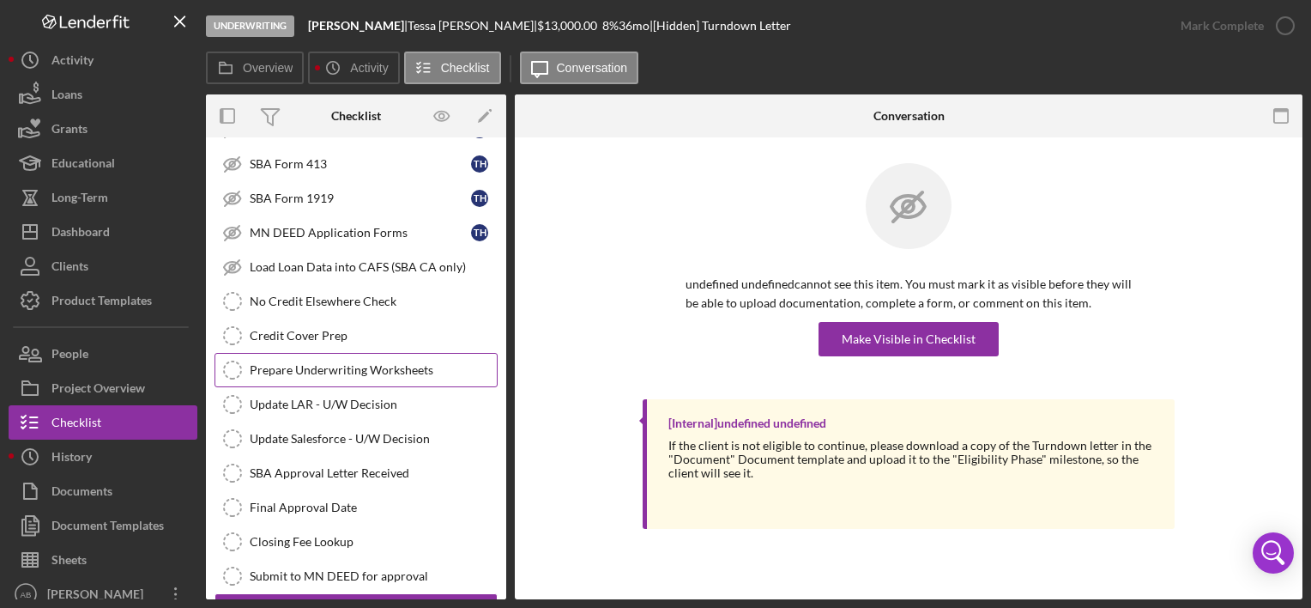
scroll to position [508, 0]
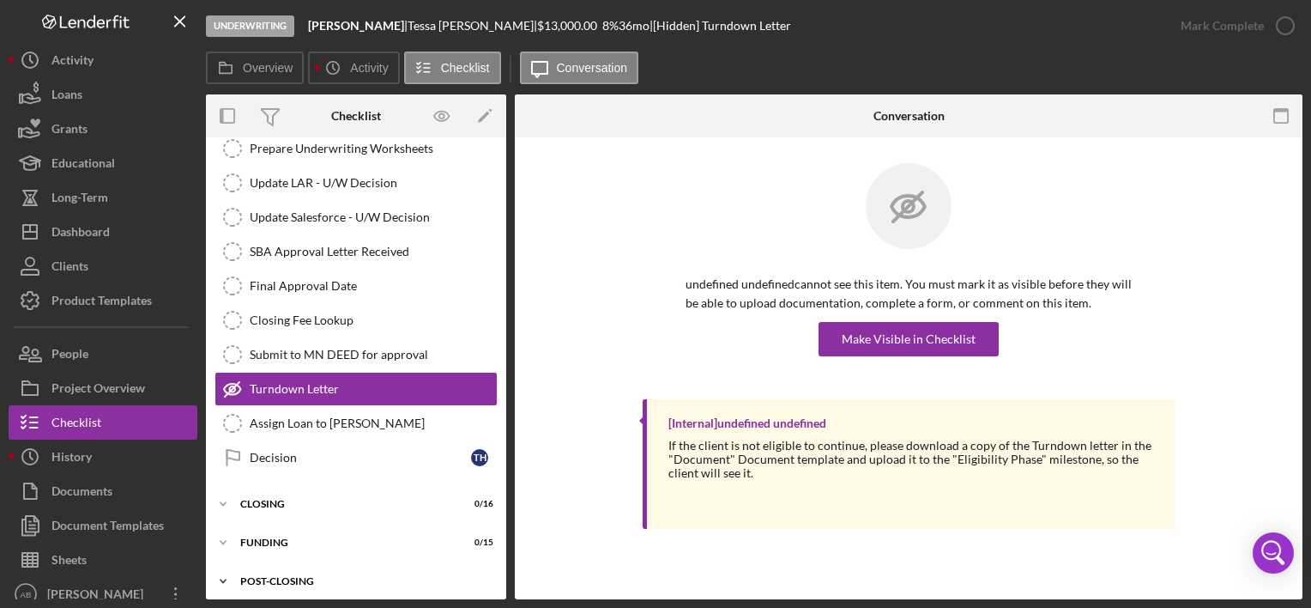
click at [278, 576] on div "POST-CLOSING" at bounding box center [362, 581] width 245 height 10
click at [288, 576] on div "POST-CLOSING" at bounding box center [362, 581] width 245 height 10
click at [275, 537] on div "Funding" at bounding box center [362, 542] width 245 height 10
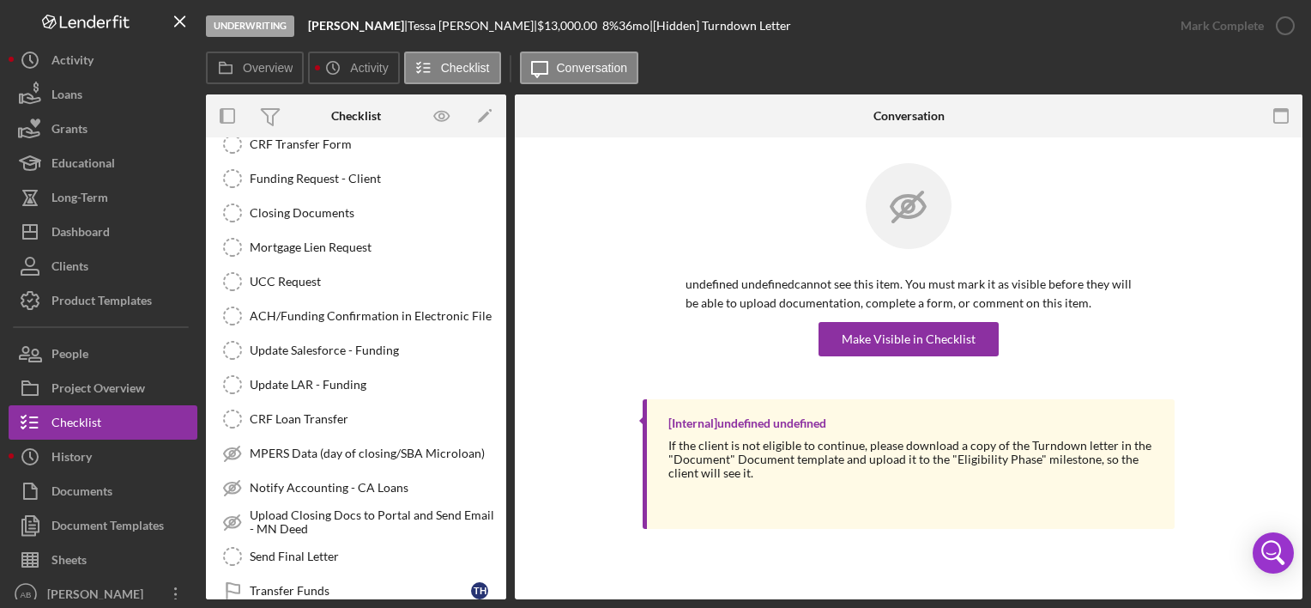
scroll to position [1026, 0]
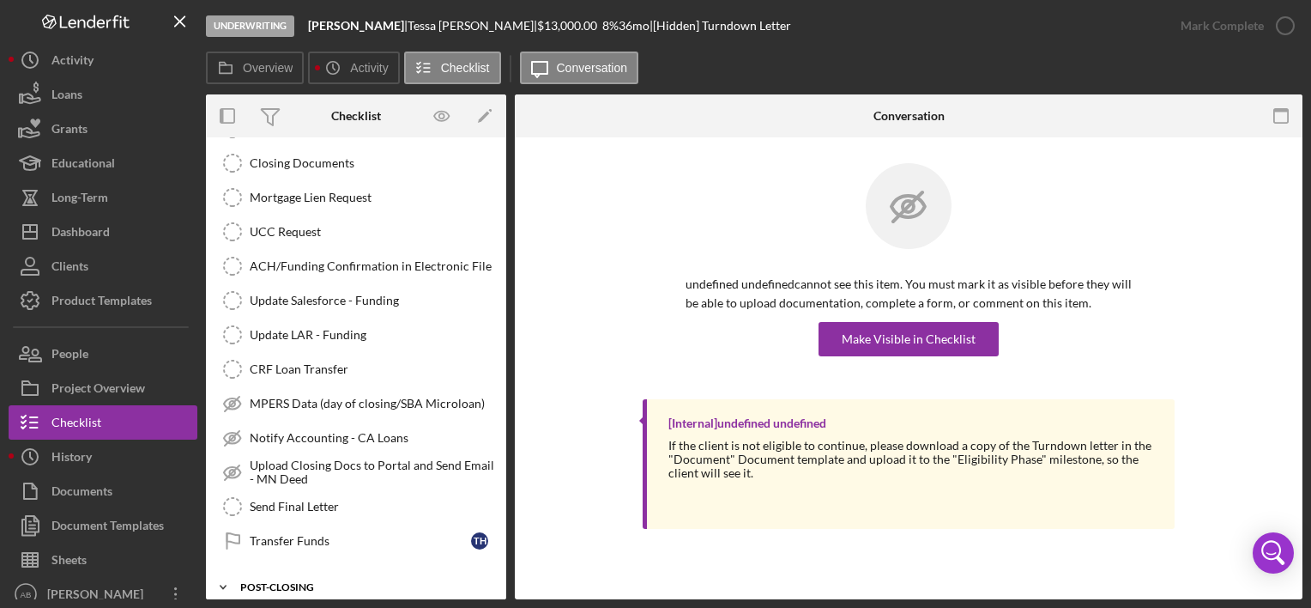
click at [306, 582] on div "POST-CLOSING" at bounding box center [362, 587] width 245 height 10
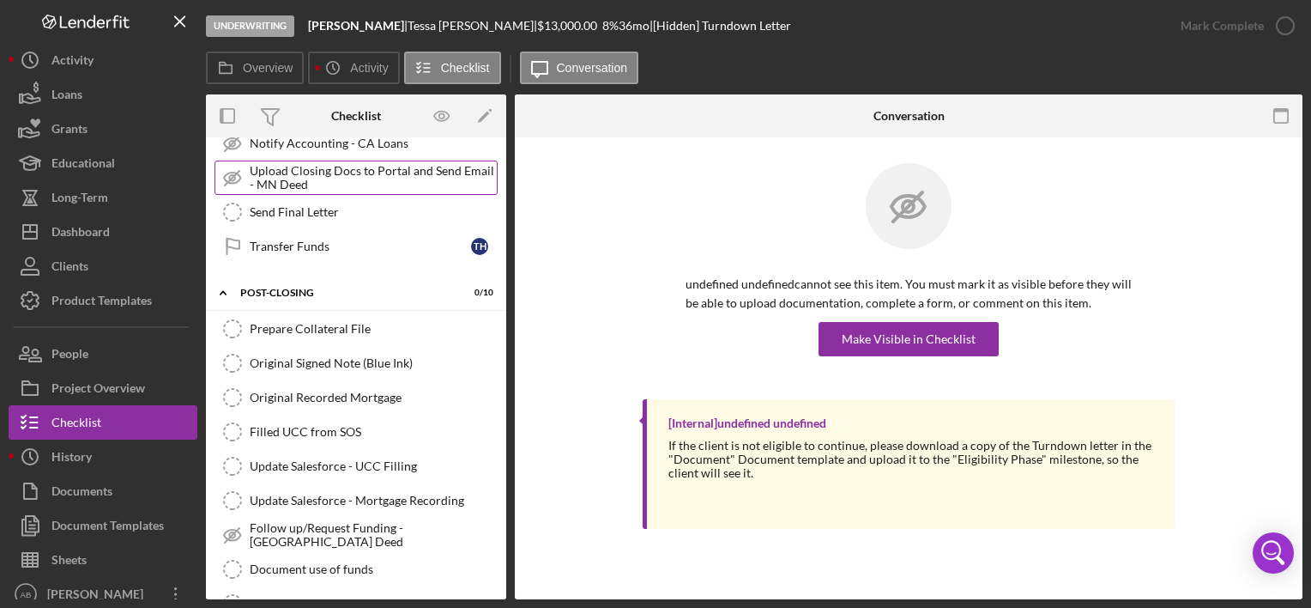
scroll to position [1376, 0]
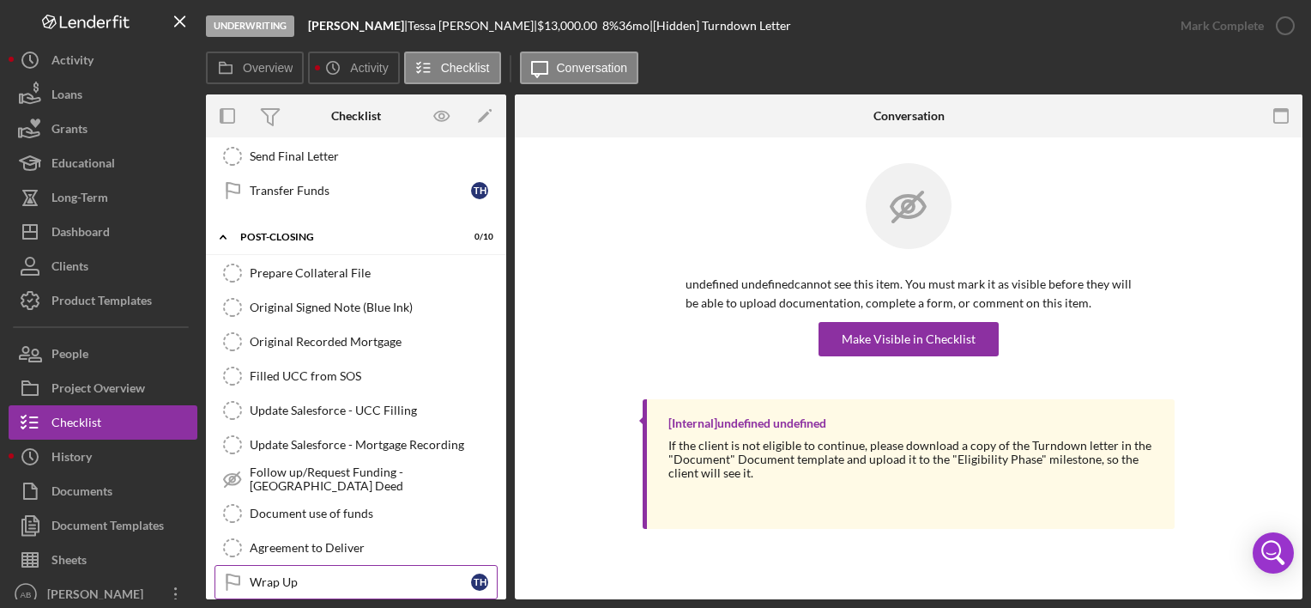
click at [295, 573] on link "Wrap Up Wrap Up T H" at bounding box center [356, 582] width 283 height 34
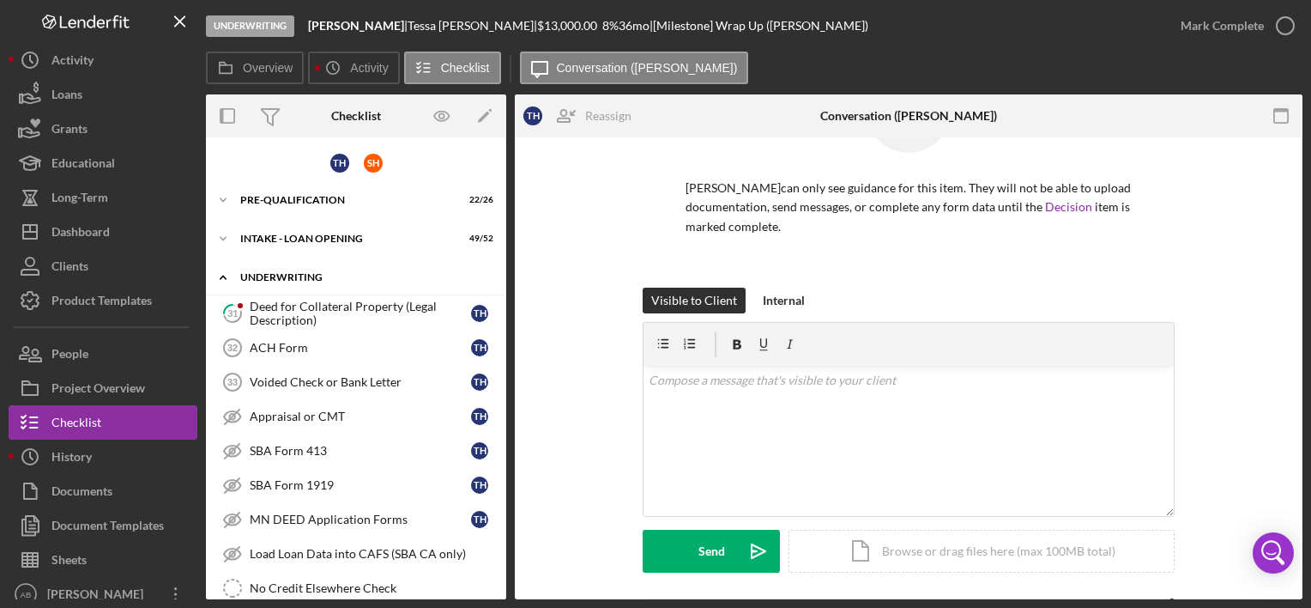
click at [237, 275] on icon "Icon/Expander" at bounding box center [223, 277] width 34 height 34
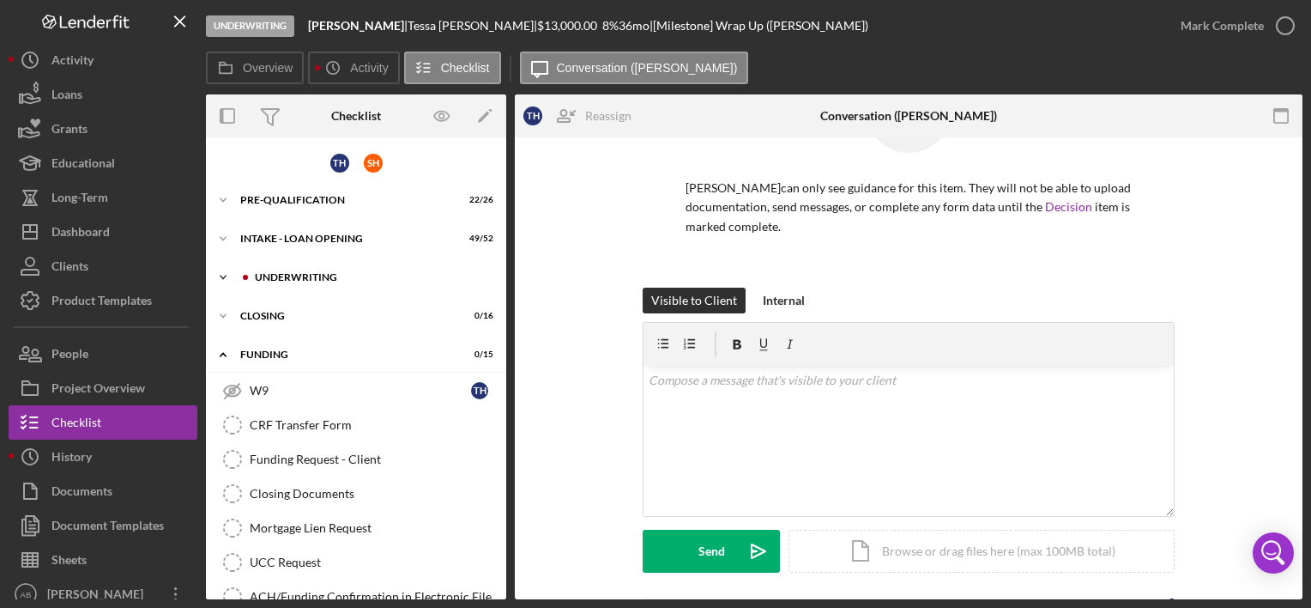
click at [237, 275] on icon "Icon/Expander" at bounding box center [223, 277] width 34 height 34
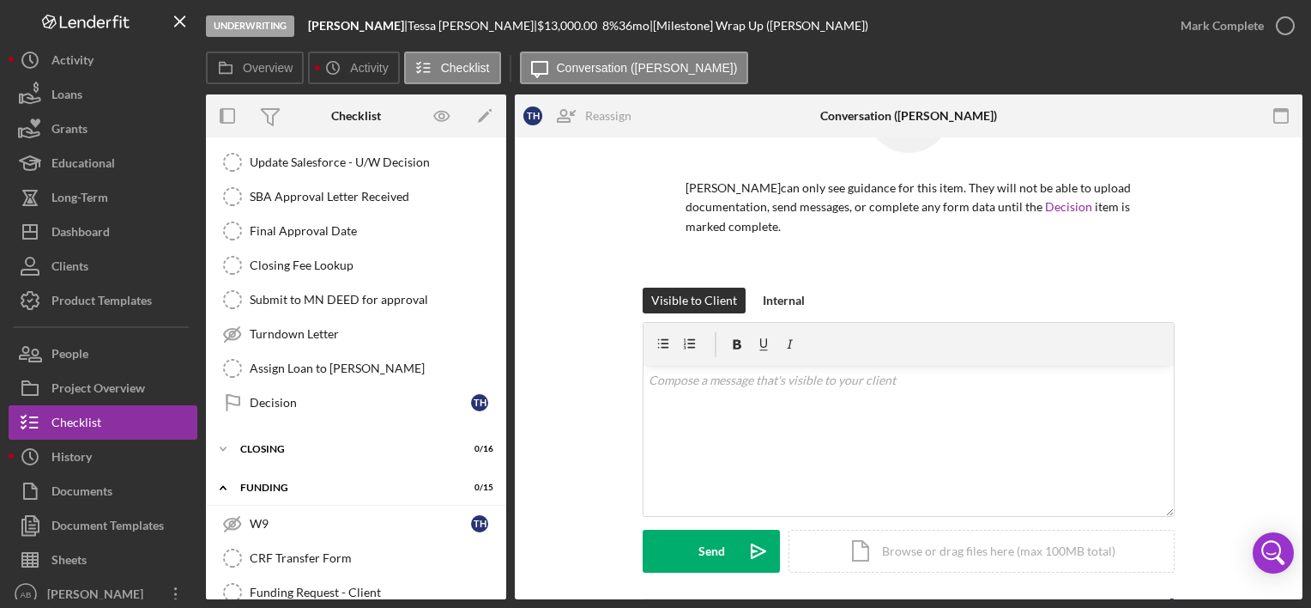
scroll to position [571, 0]
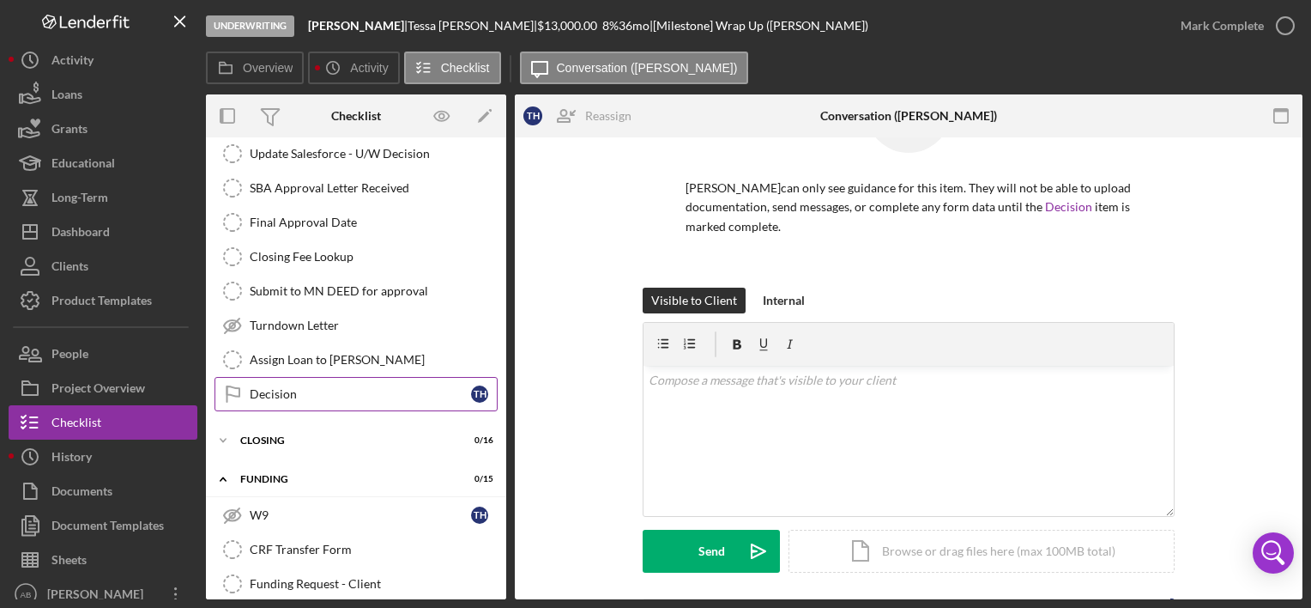
click at [316, 388] on div "Decision" at bounding box center [360, 394] width 221 height 14
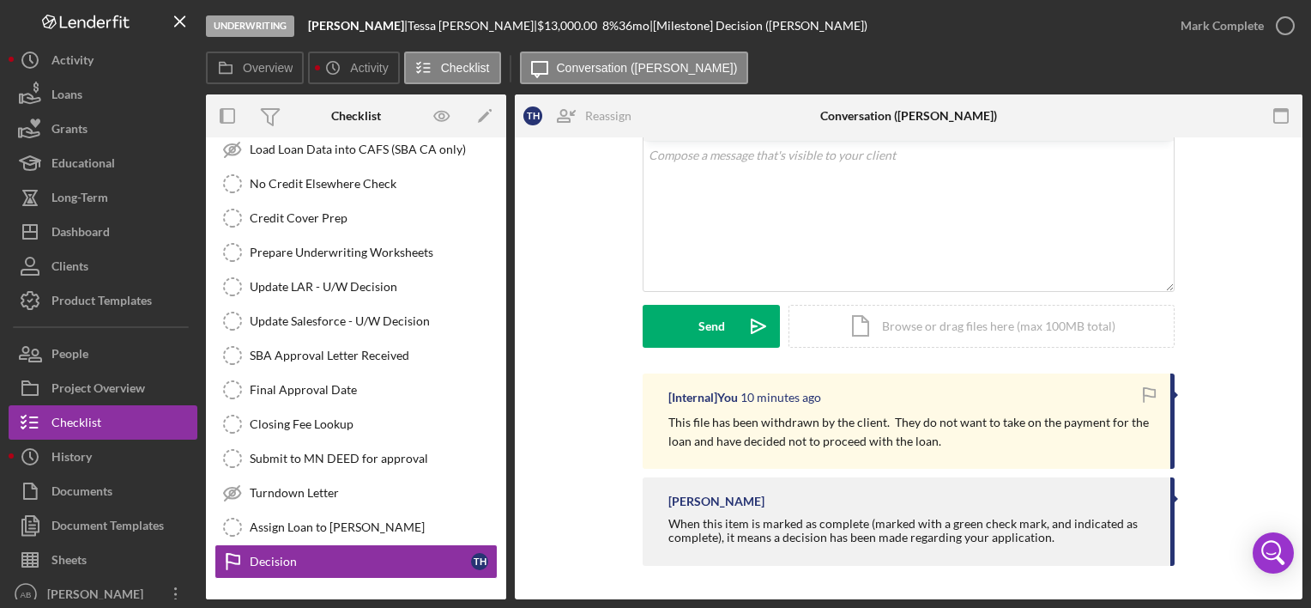
scroll to position [368, 0]
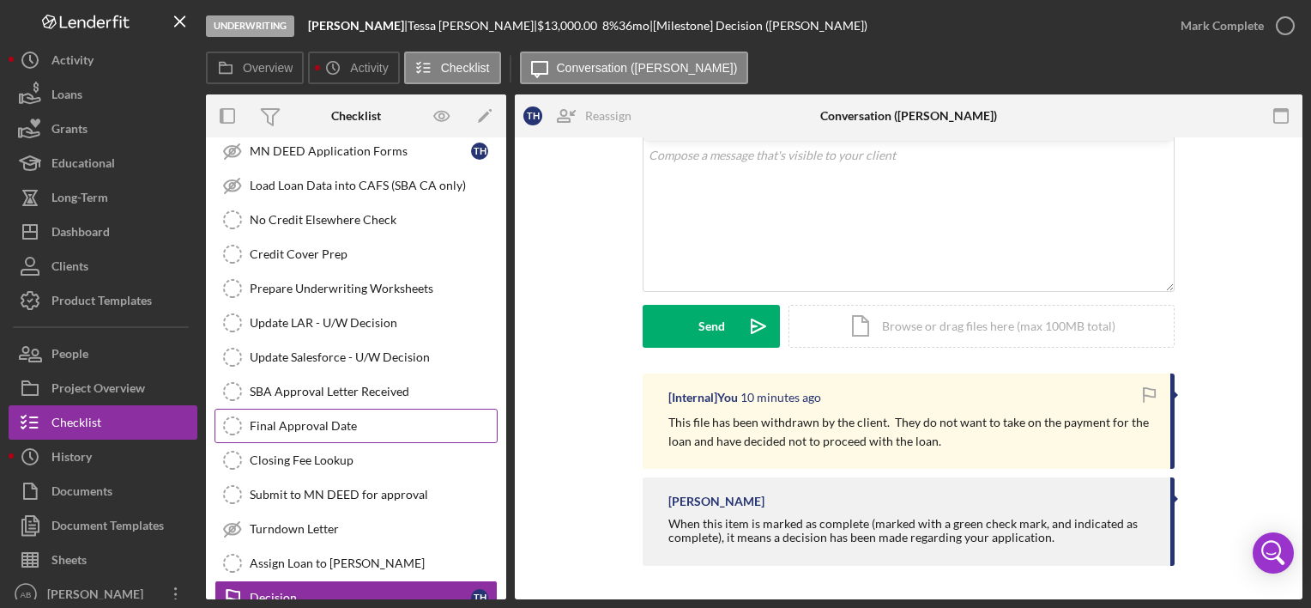
click at [293, 408] on link "Final Approval Date Final Approval Date" at bounding box center [356, 425] width 283 height 34
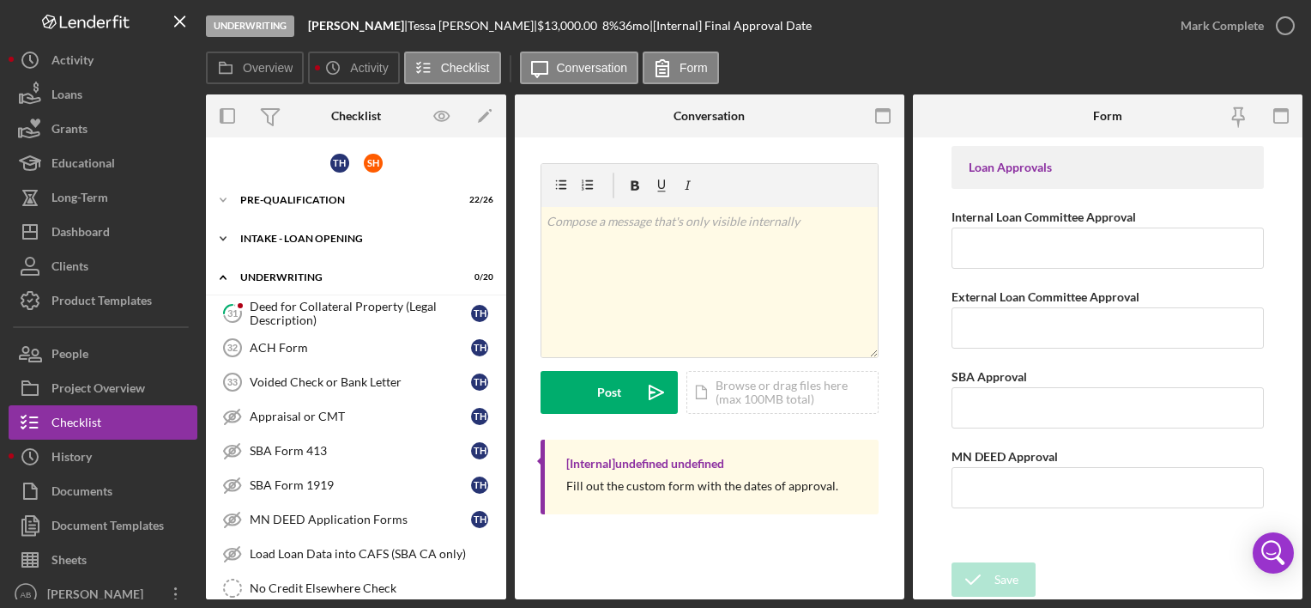
click at [287, 237] on div "INTAKE - LOAN OPENING" at bounding box center [362, 238] width 245 height 10
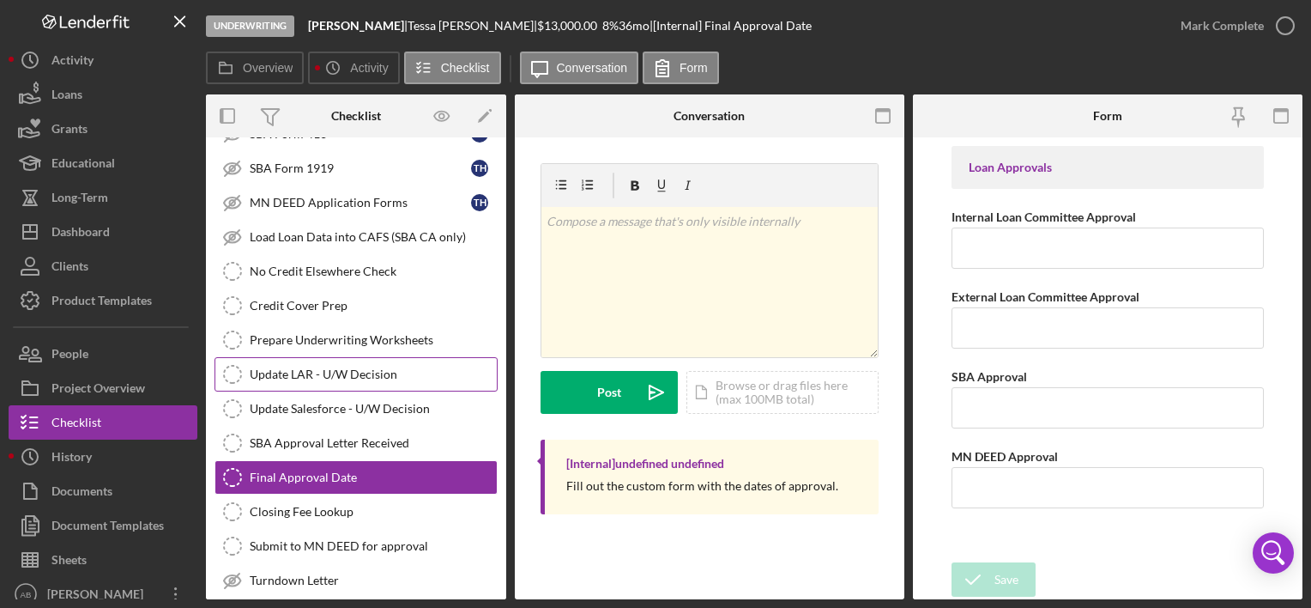
scroll to position [2113, 0]
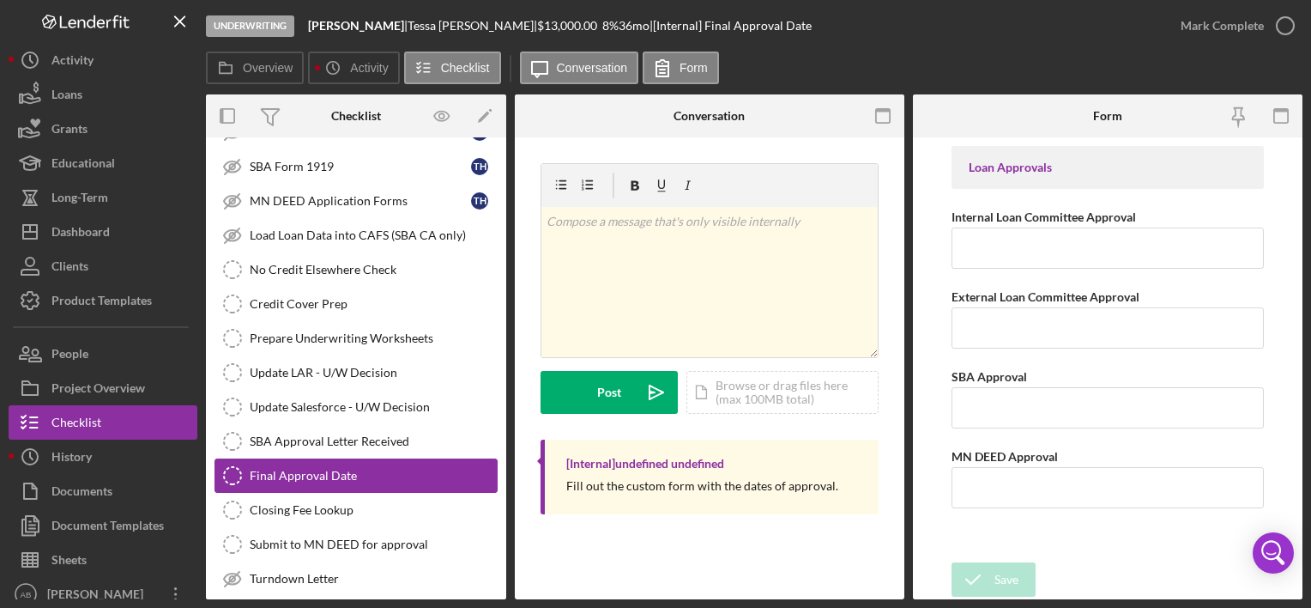
click at [374, 469] on div "Final Approval Date" at bounding box center [373, 476] width 247 height 14
click at [305, 297] on div "Credit Cover Prep" at bounding box center [373, 304] width 247 height 14
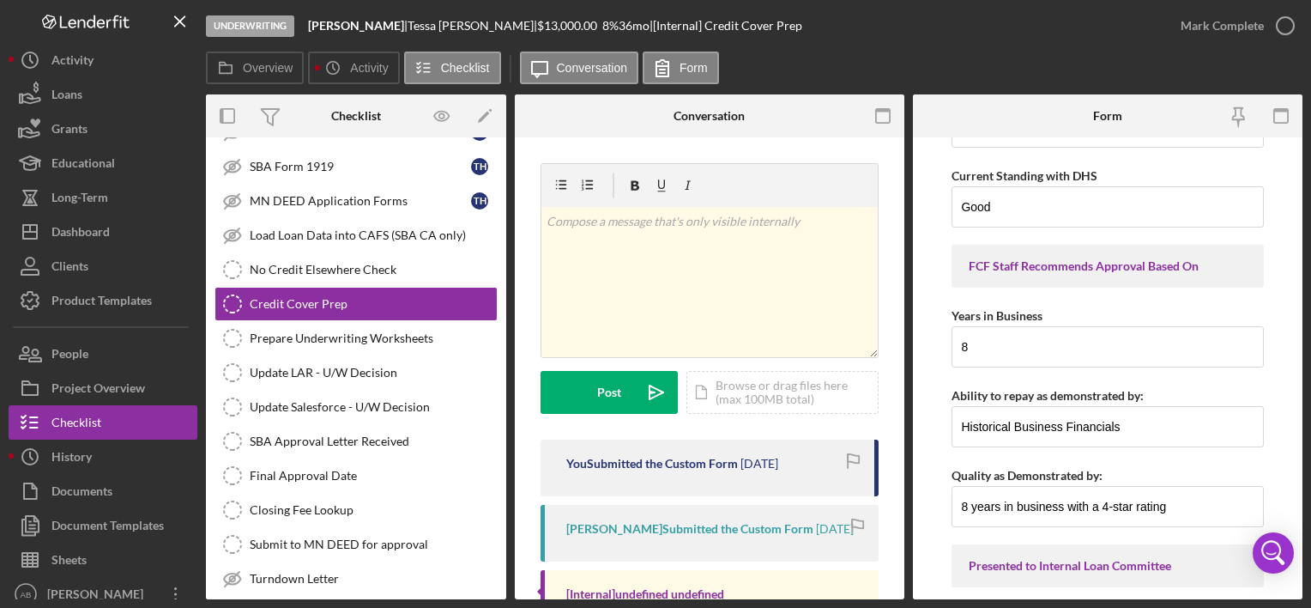
scroll to position [6617, 0]
click at [690, 66] on label "Form" at bounding box center [694, 68] width 28 height 14
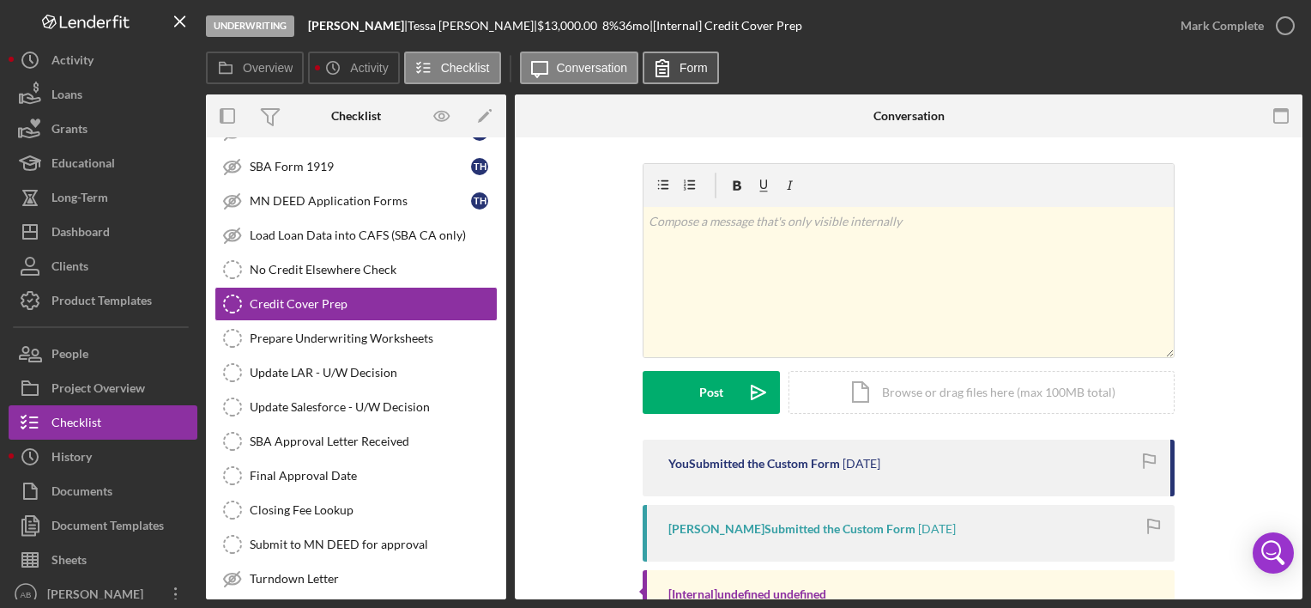
click at [688, 68] on label "Form" at bounding box center [694, 68] width 28 height 14
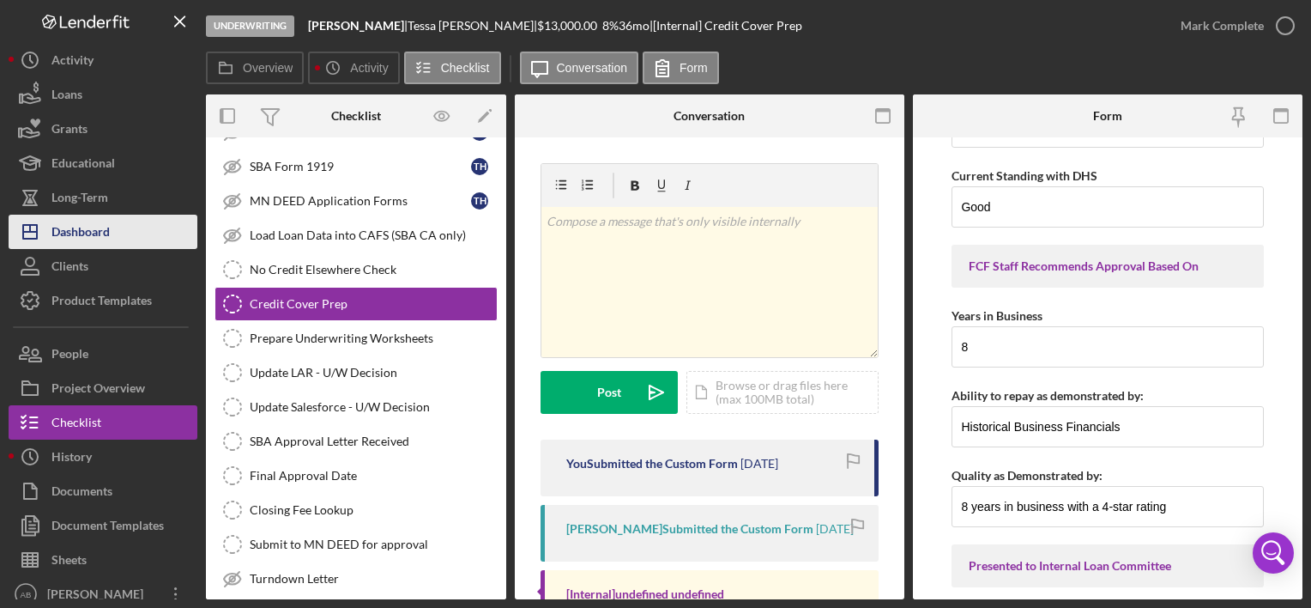
click at [66, 227] on div "Dashboard" at bounding box center [80, 234] width 58 height 39
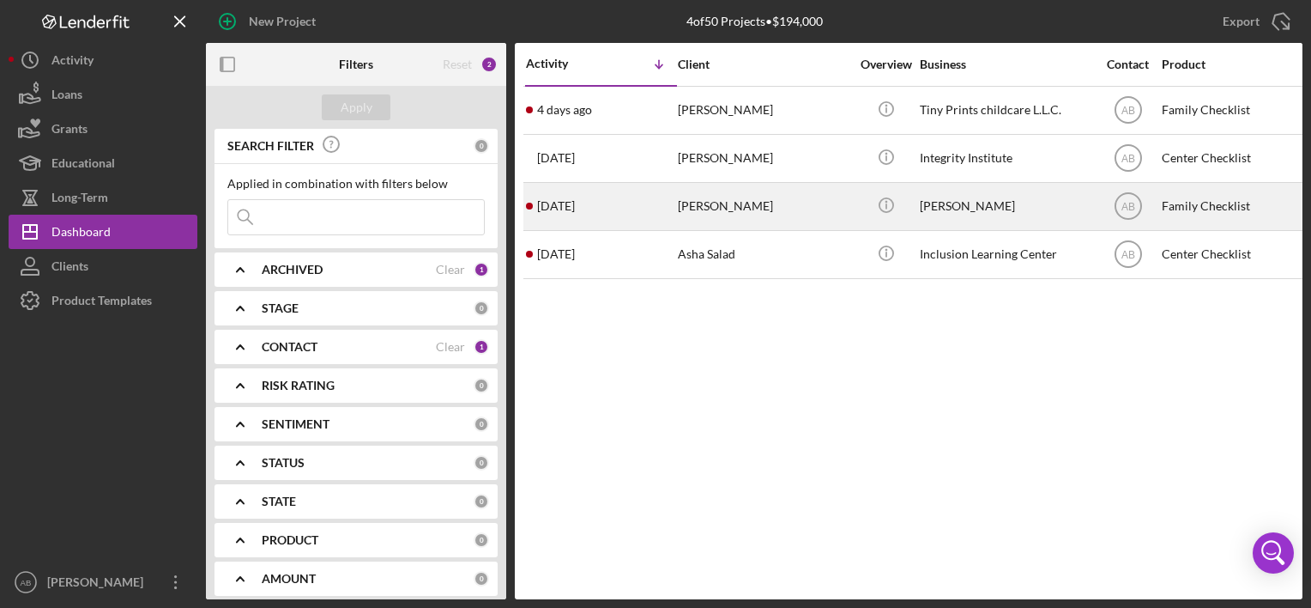
click at [947, 213] on div "[PERSON_NAME]" at bounding box center [1006, 206] width 172 height 45
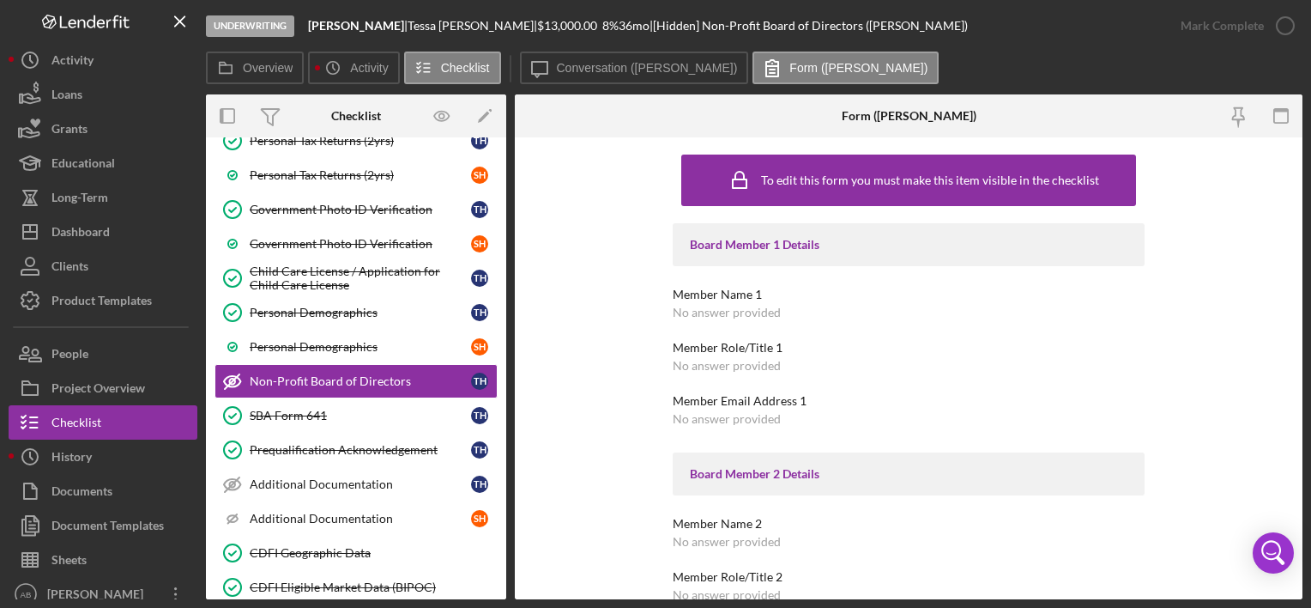
scroll to position [308, 0]
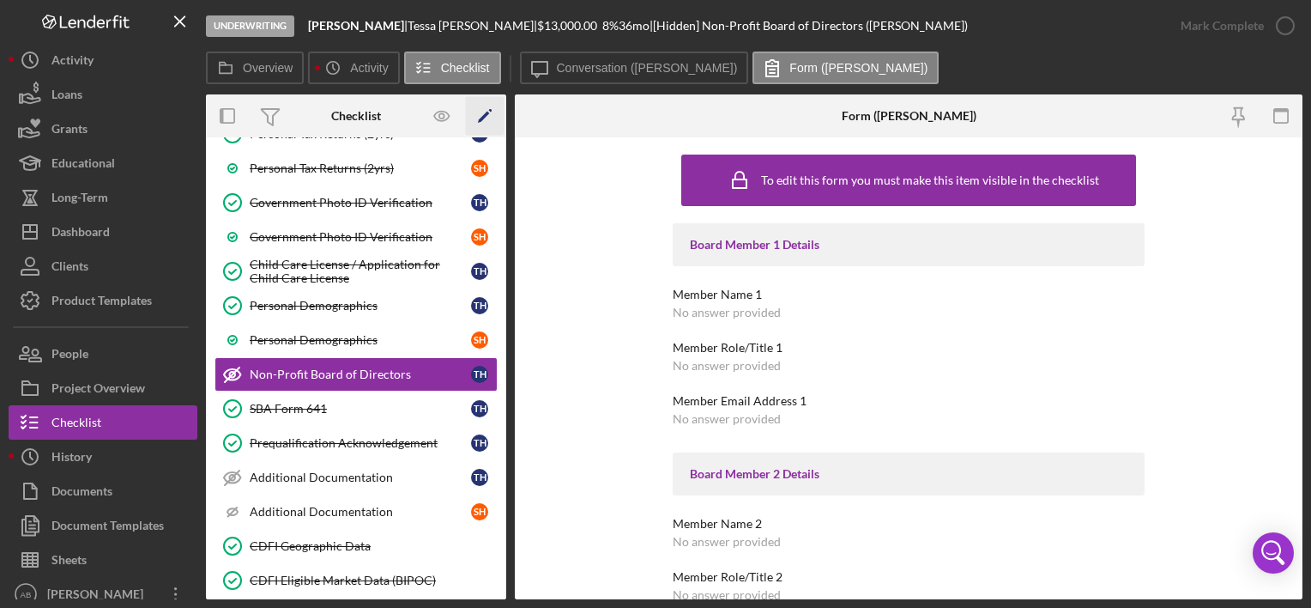
click at [481, 118] on polygon "button" at bounding box center [484, 118] width 12 height 12
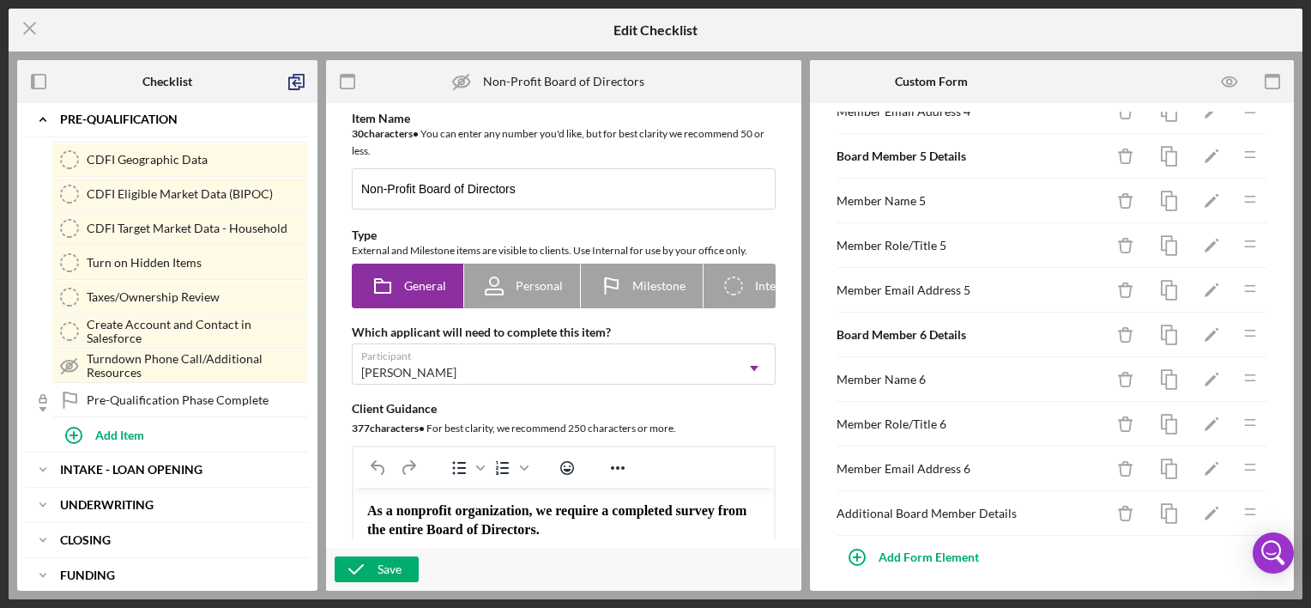
scroll to position [684, 0]
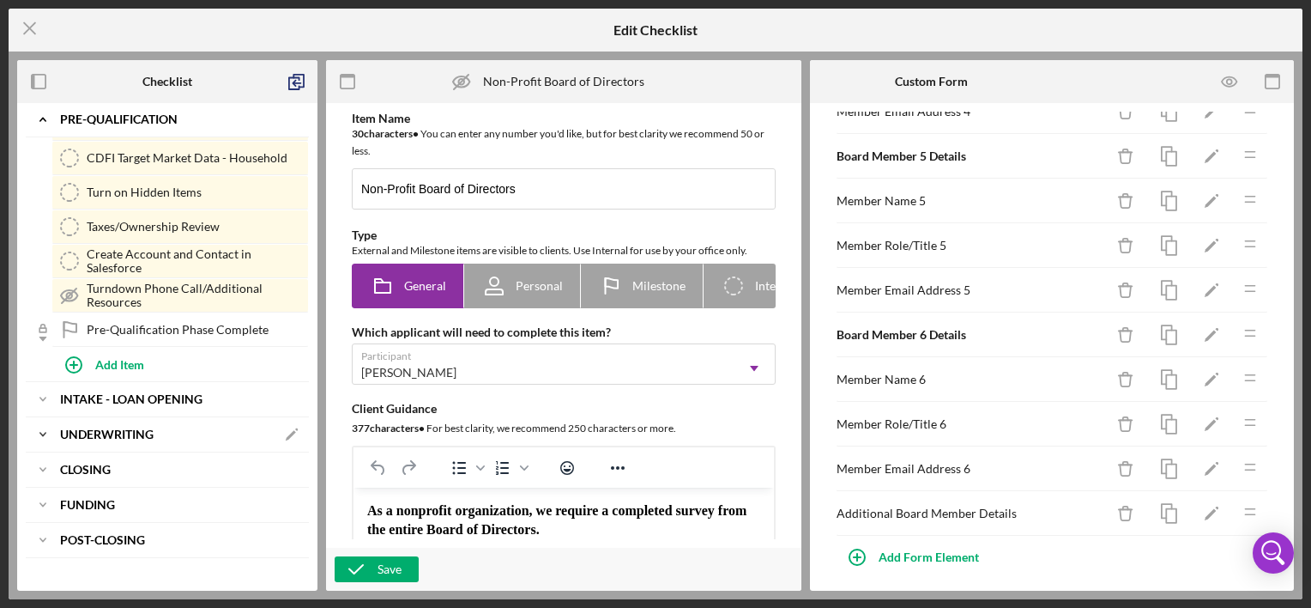
click at [126, 429] on b "UNDERWRITING" at bounding box center [107, 434] width 94 height 10
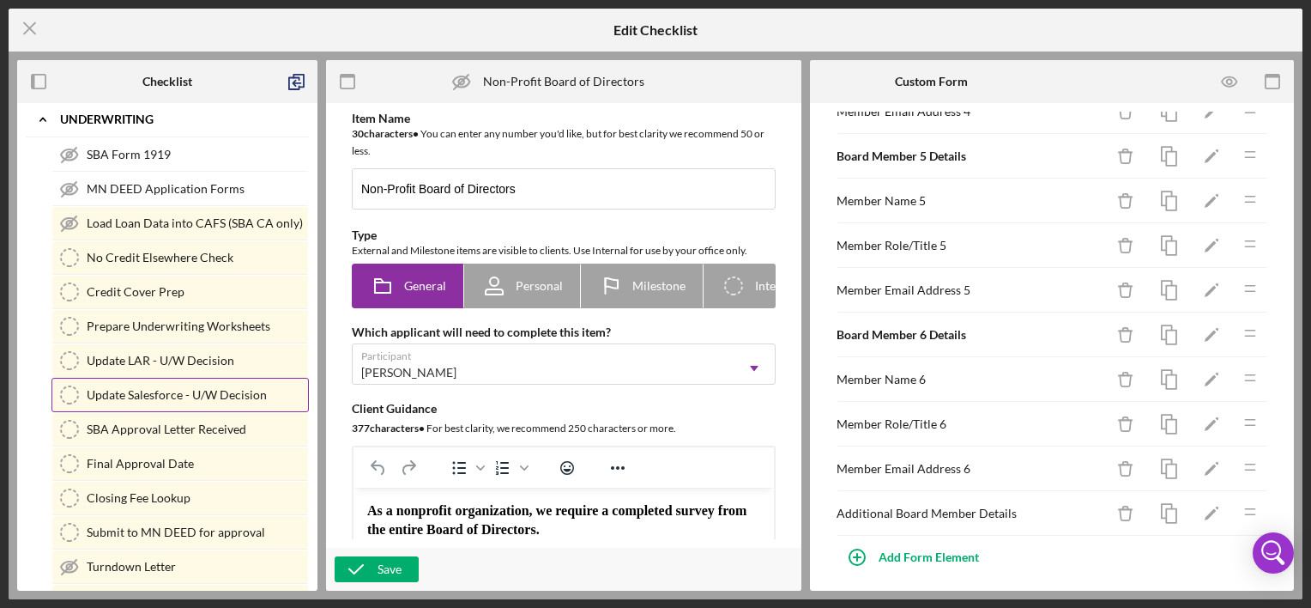
scroll to position [1182, 0]
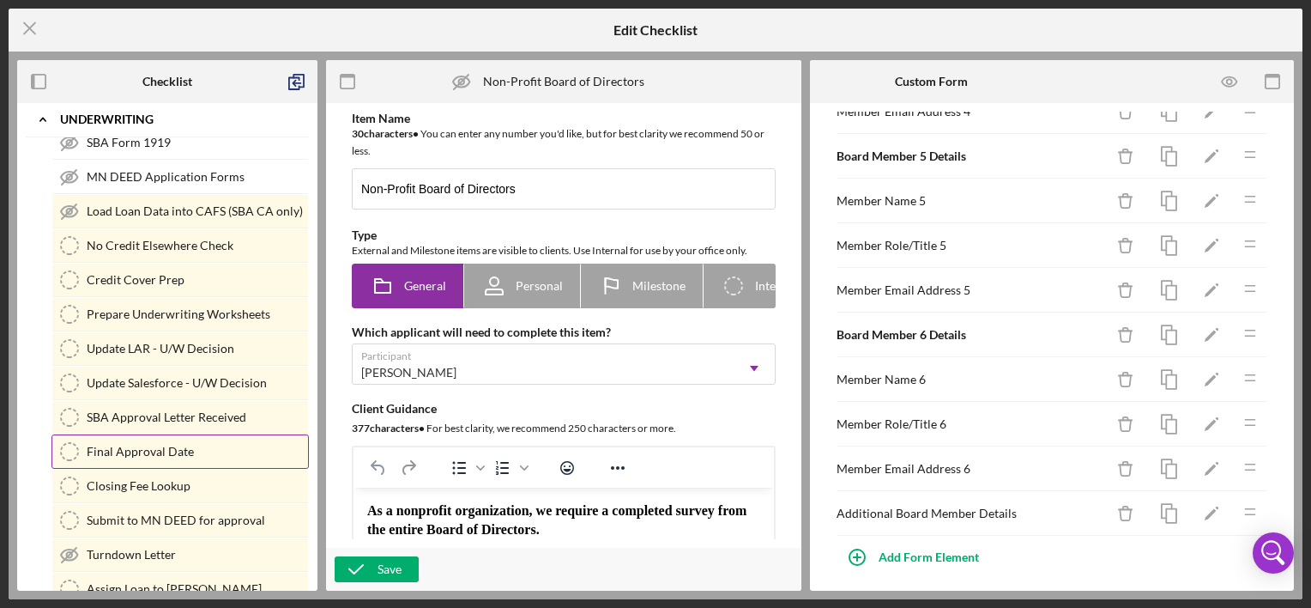
click at [132, 444] on div "Final Approval Date" at bounding box center [197, 451] width 221 height 14
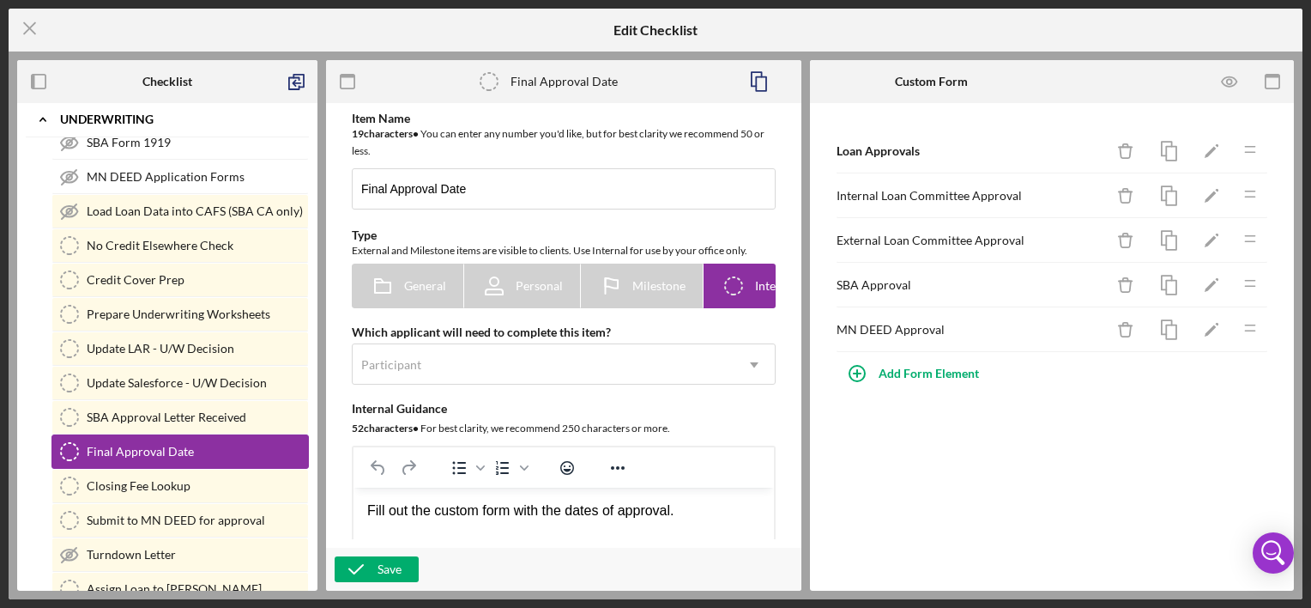
click at [132, 444] on div "Final Approval Date" at bounding box center [197, 451] width 221 height 14
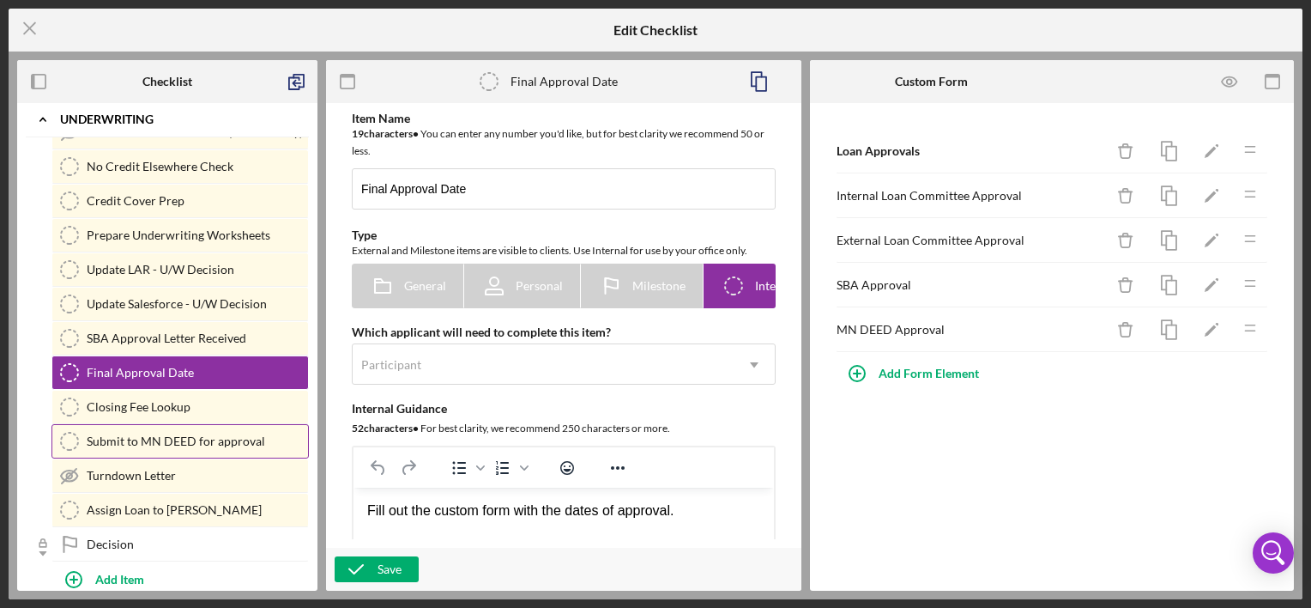
scroll to position [1270, 0]
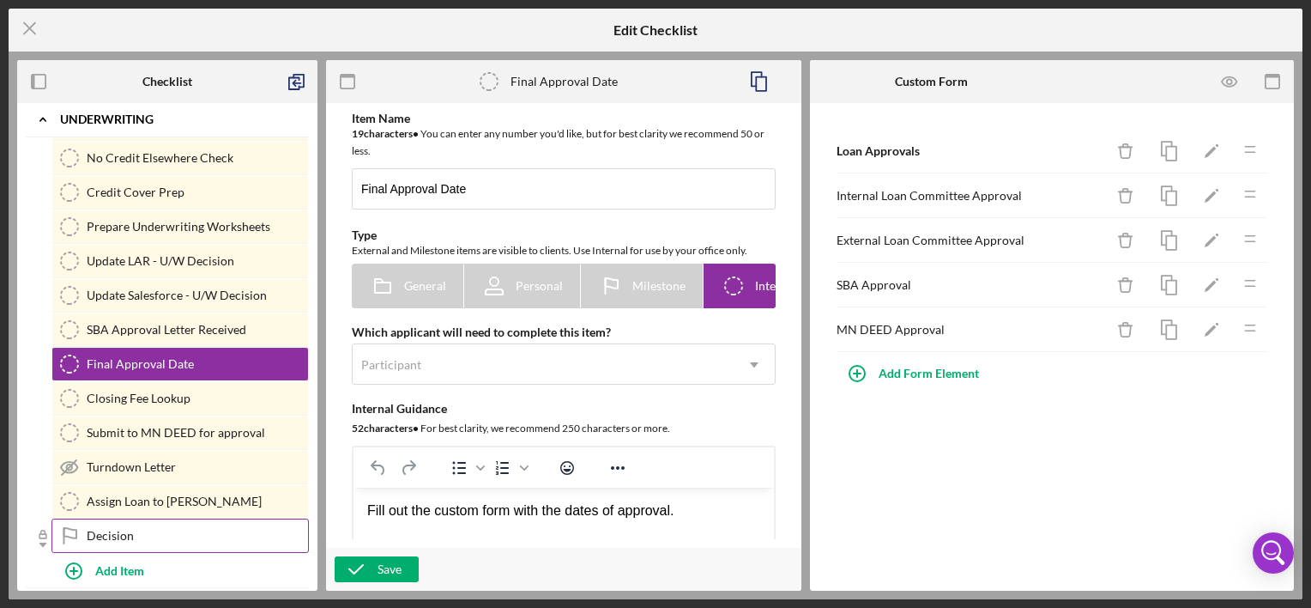
click at [113, 529] on div "Decision" at bounding box center [197, 536] width 221 height 14
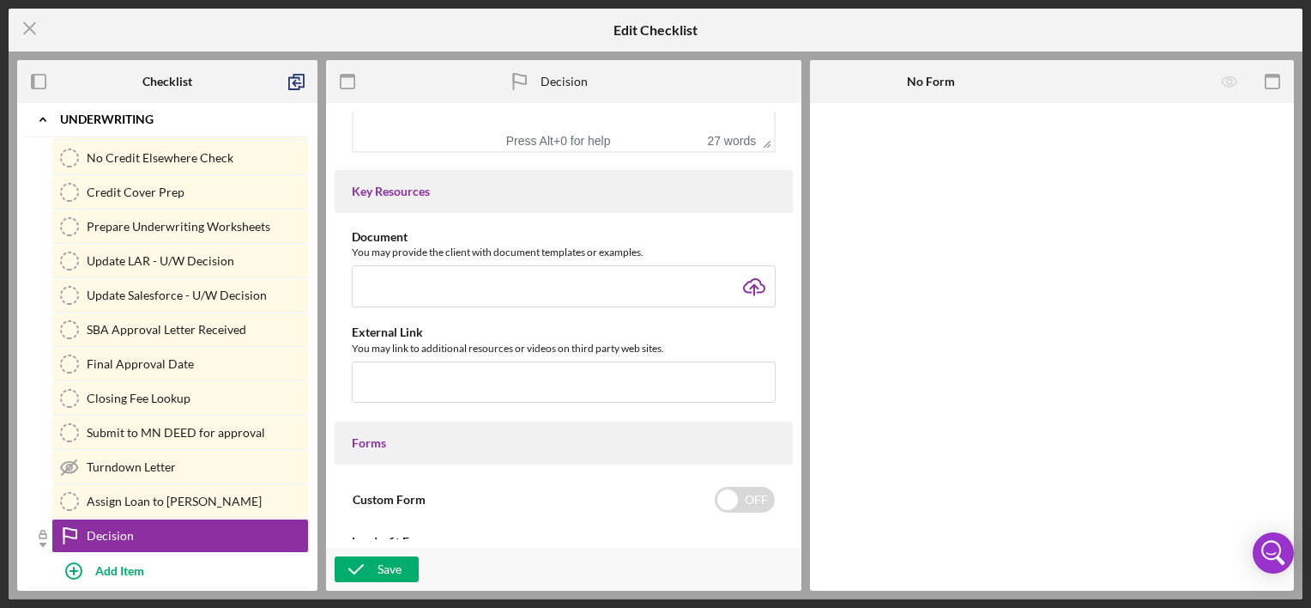
scroll to position [1399, 0]
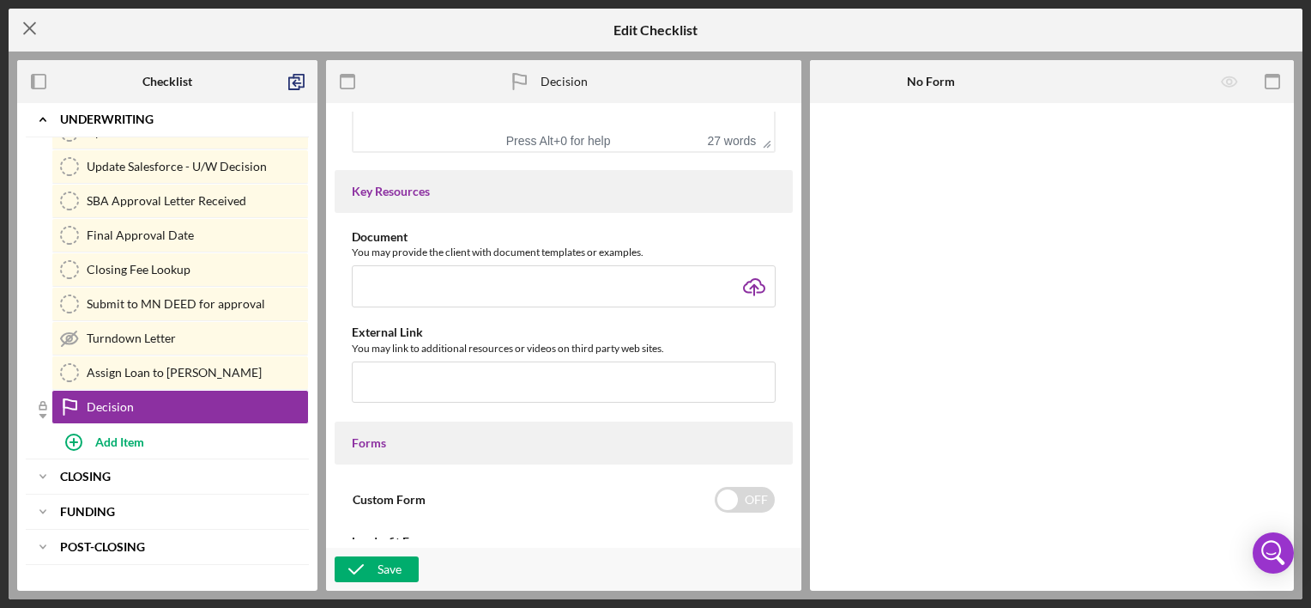
click at [33, 17] on icon "Icon/Menu Close" at bounding box center [30, 28] width 43 height 43
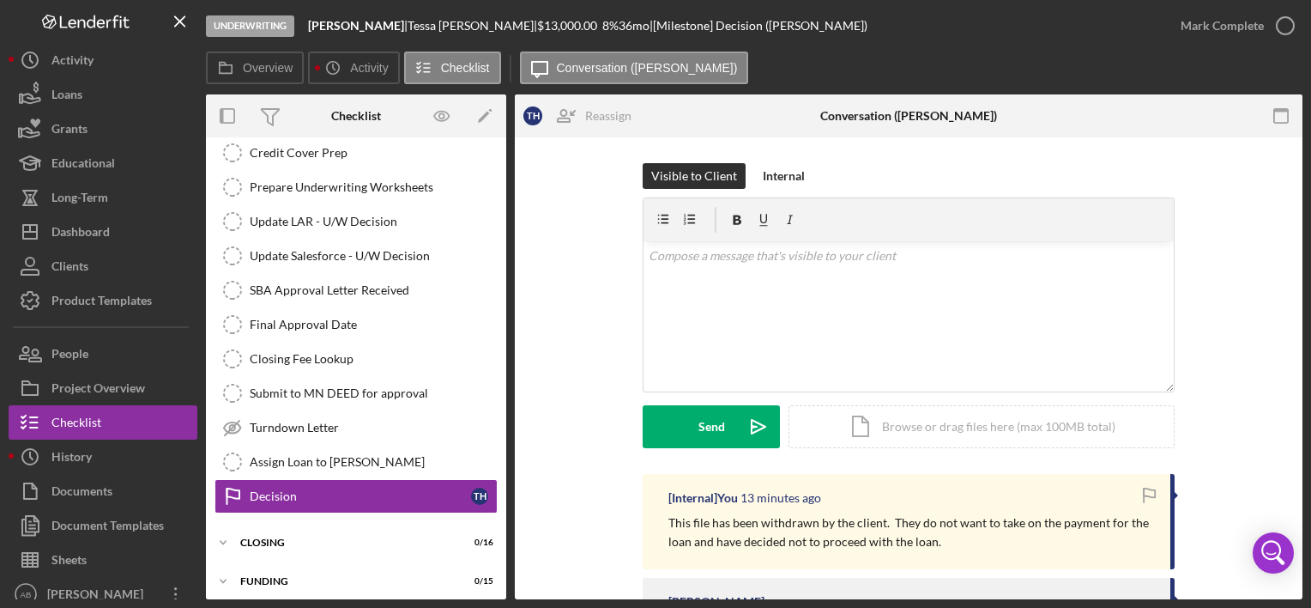
scroll to position [508, 0]
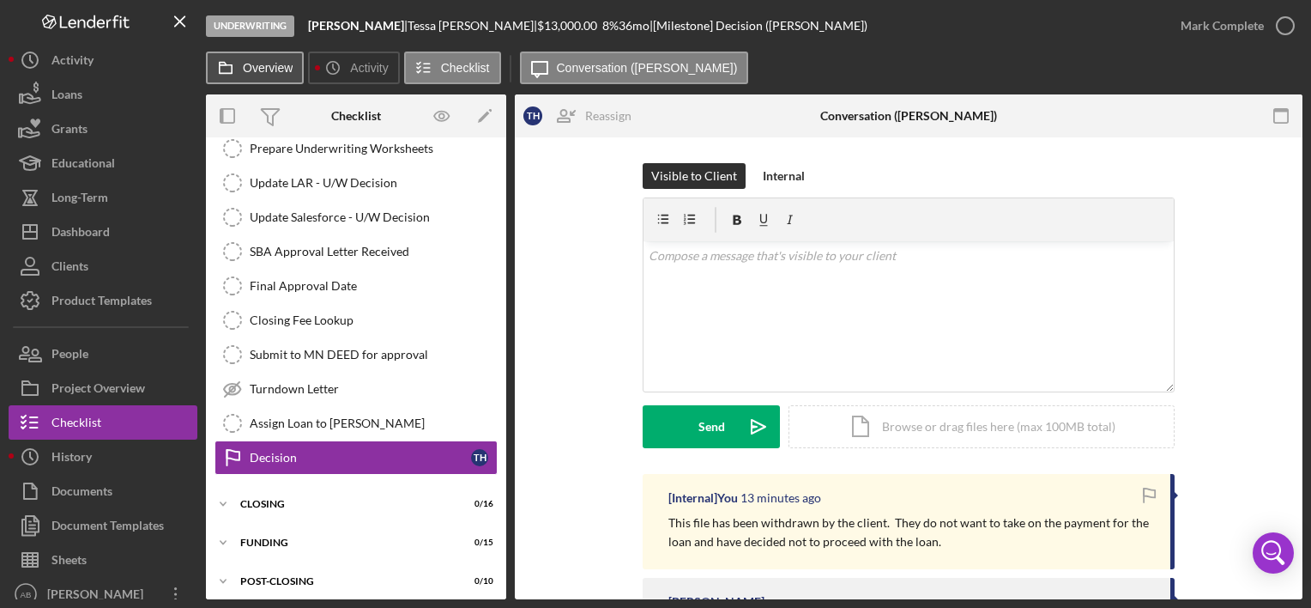
click at [263, 72] on label "Overview" at bounding box center [268, 68] width 50 height 14
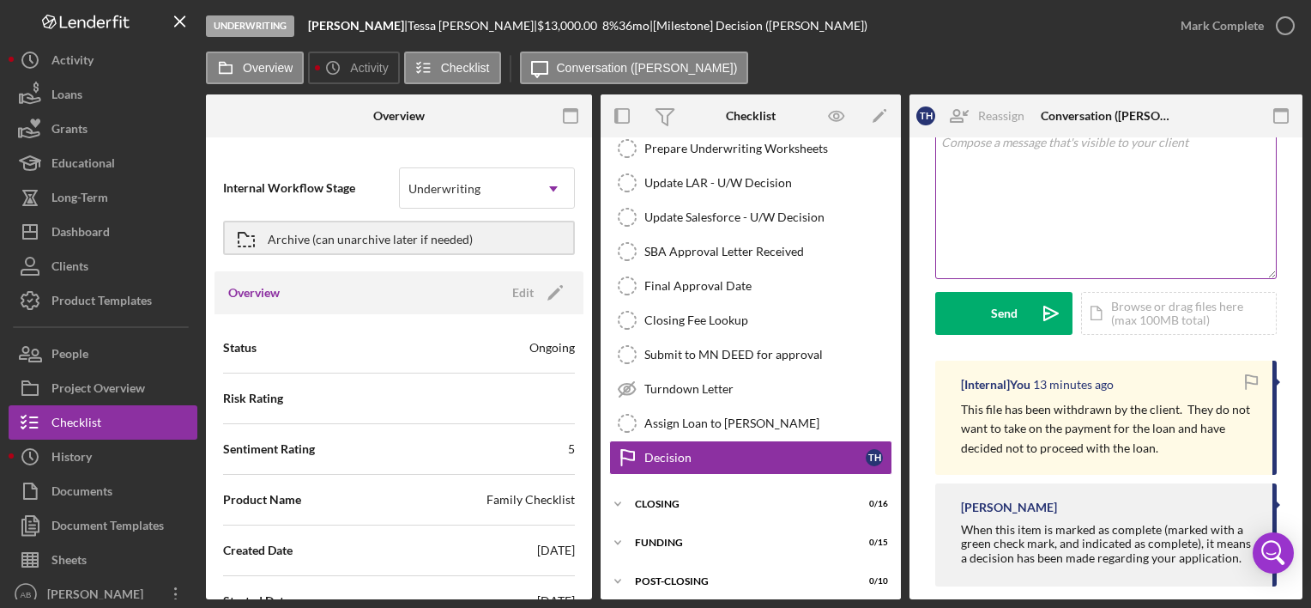
scroll to position [134, 0]
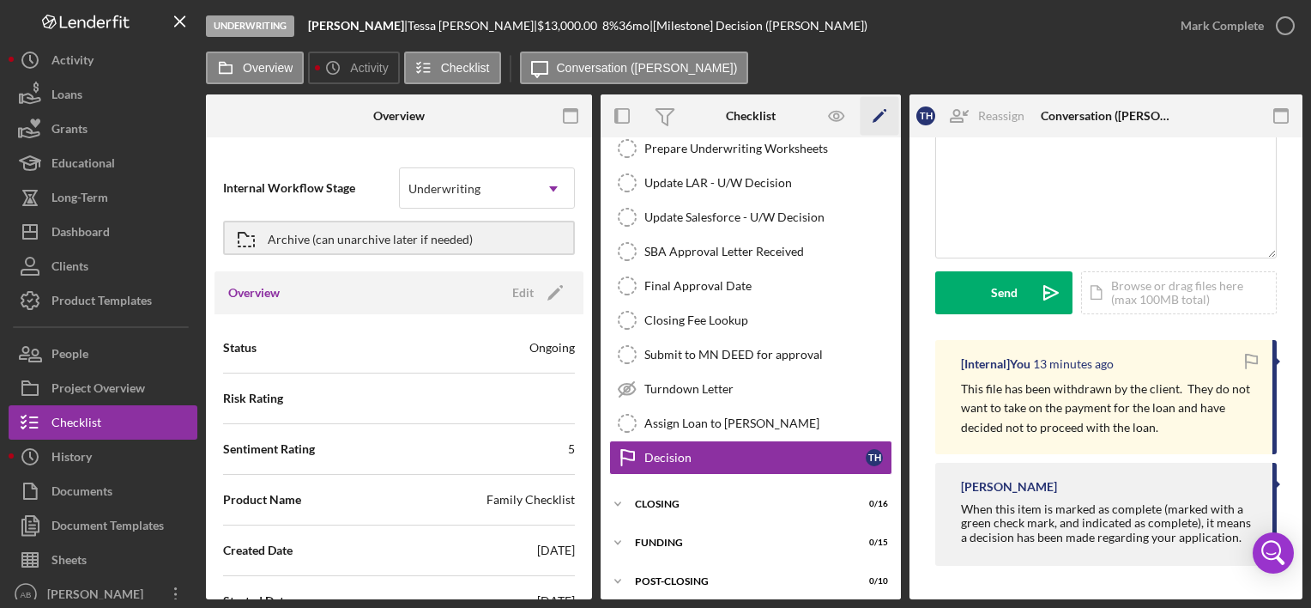
click at [874, 116] on icon "Icon/Edit" at bounding box center [880, 116] width 39 height 39
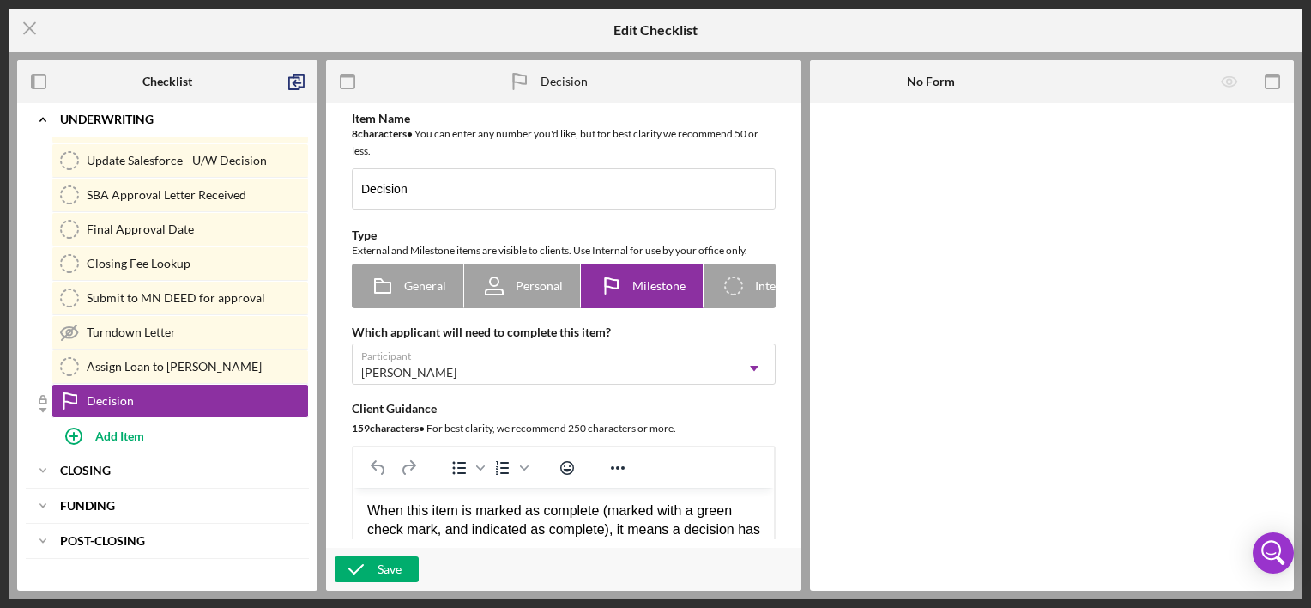
scroll to position [481, 0]
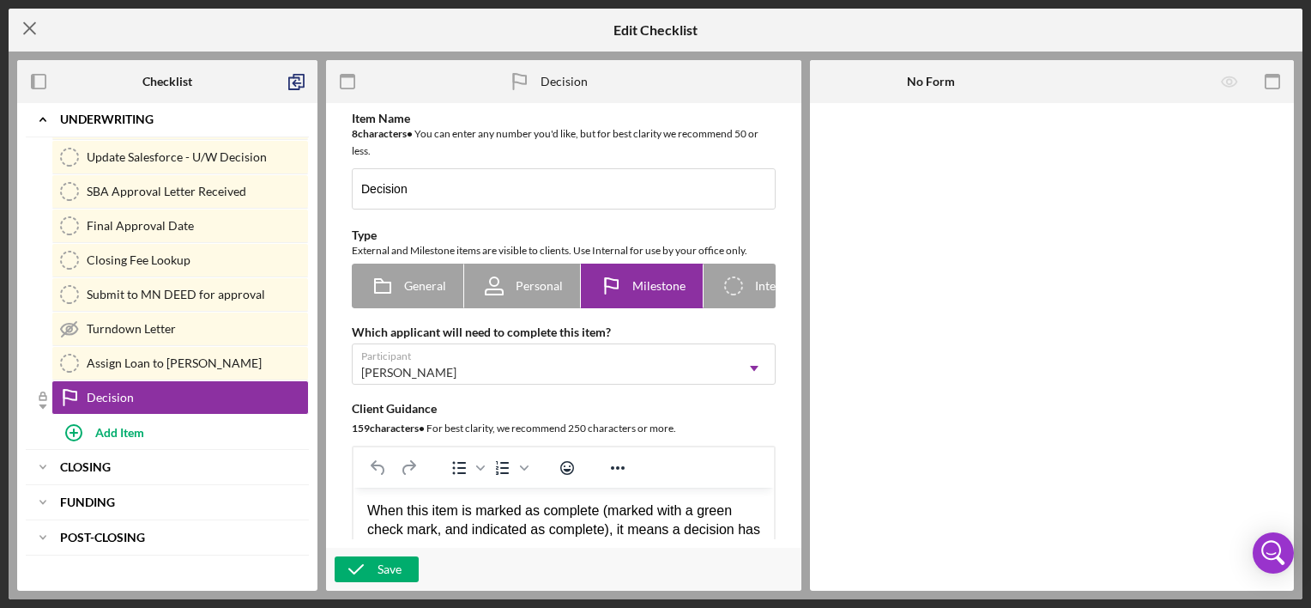
click at [35, 36] on icon "Icon/Menu Close" at bounding box center [30, 28] width 43 height 43
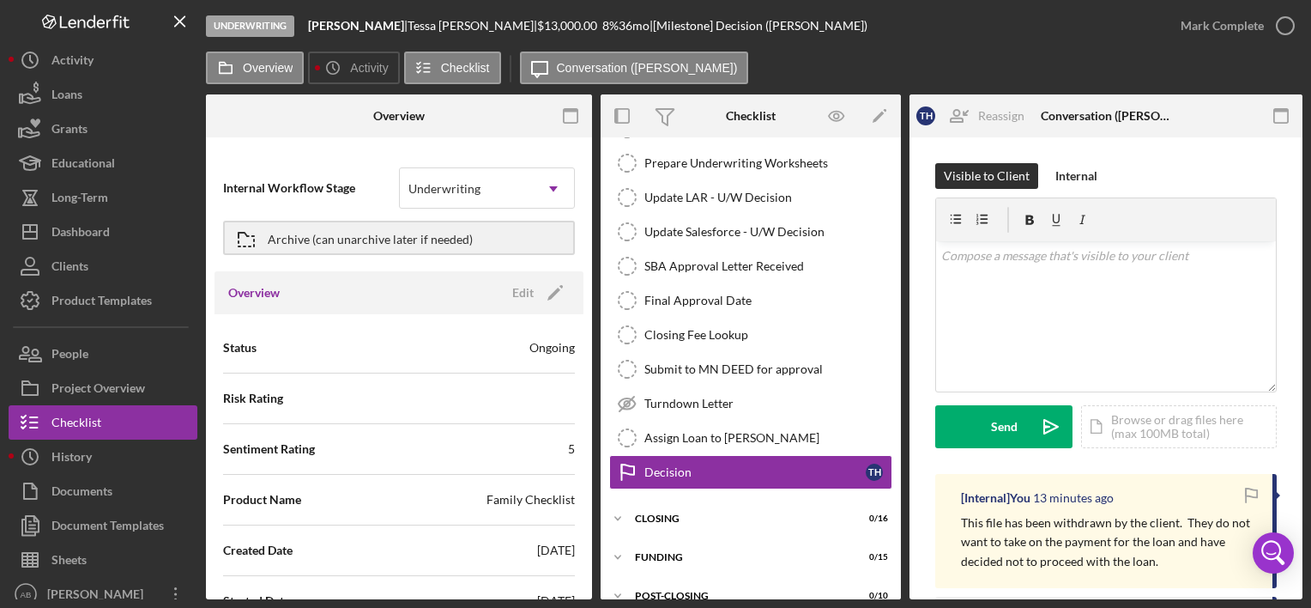
scroll to position [508, 0]
